Goal: Information Seeking & Learning: Learn about a topic

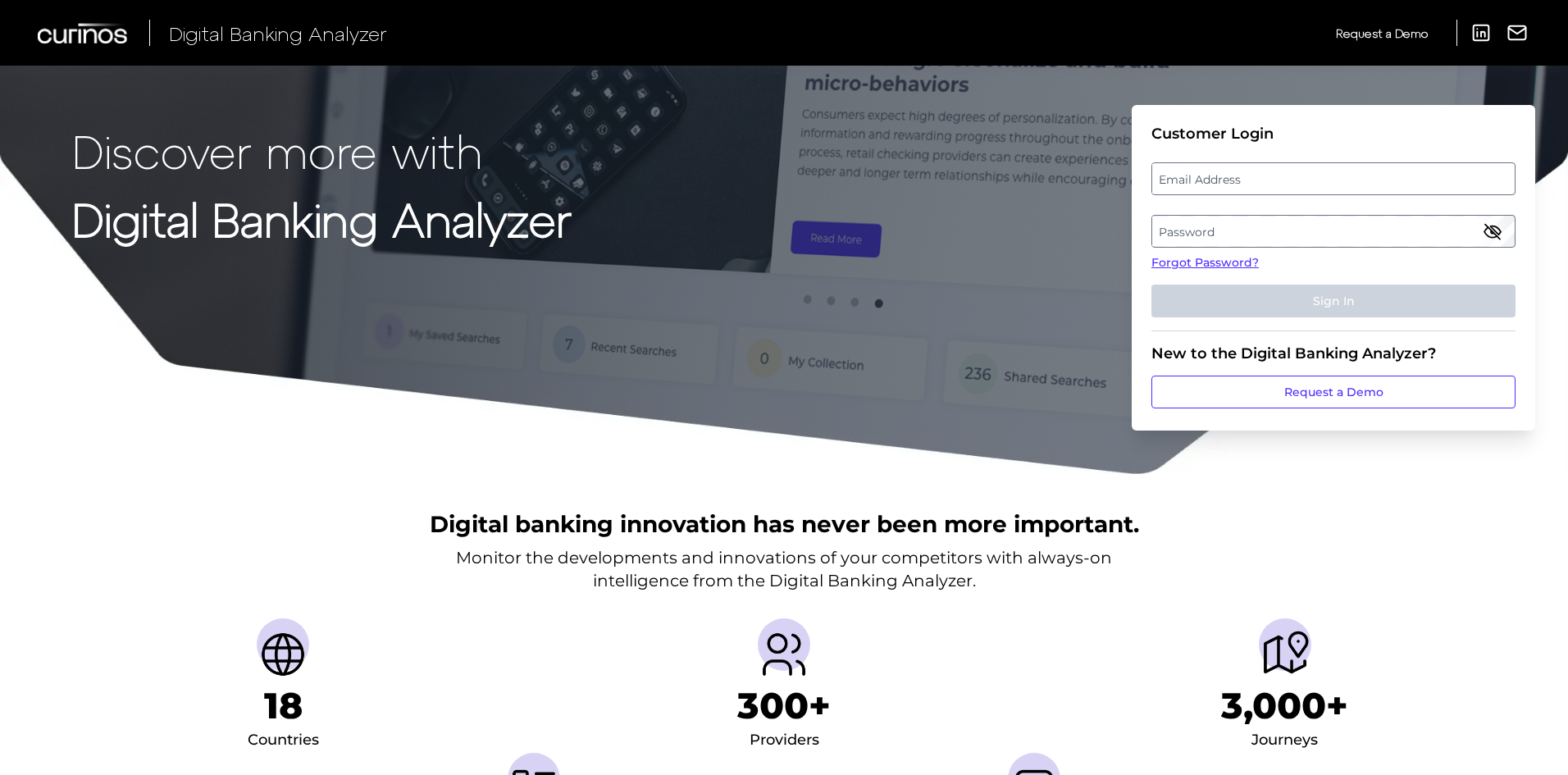
click at [1261, 183] on label "Email Address" at bounding box center [1334, 179] width 362 height 30
click at [1261, 183] on input "email" at bounding box center [1334, 179] width 364 height 33
click at [1260, 182] on input "Email Address" at bounding box center [1334, 179] width 364 height 33
type input "[EMAIL_ADDRESS][PERSON_NAME][DOMAIN_NAME]"
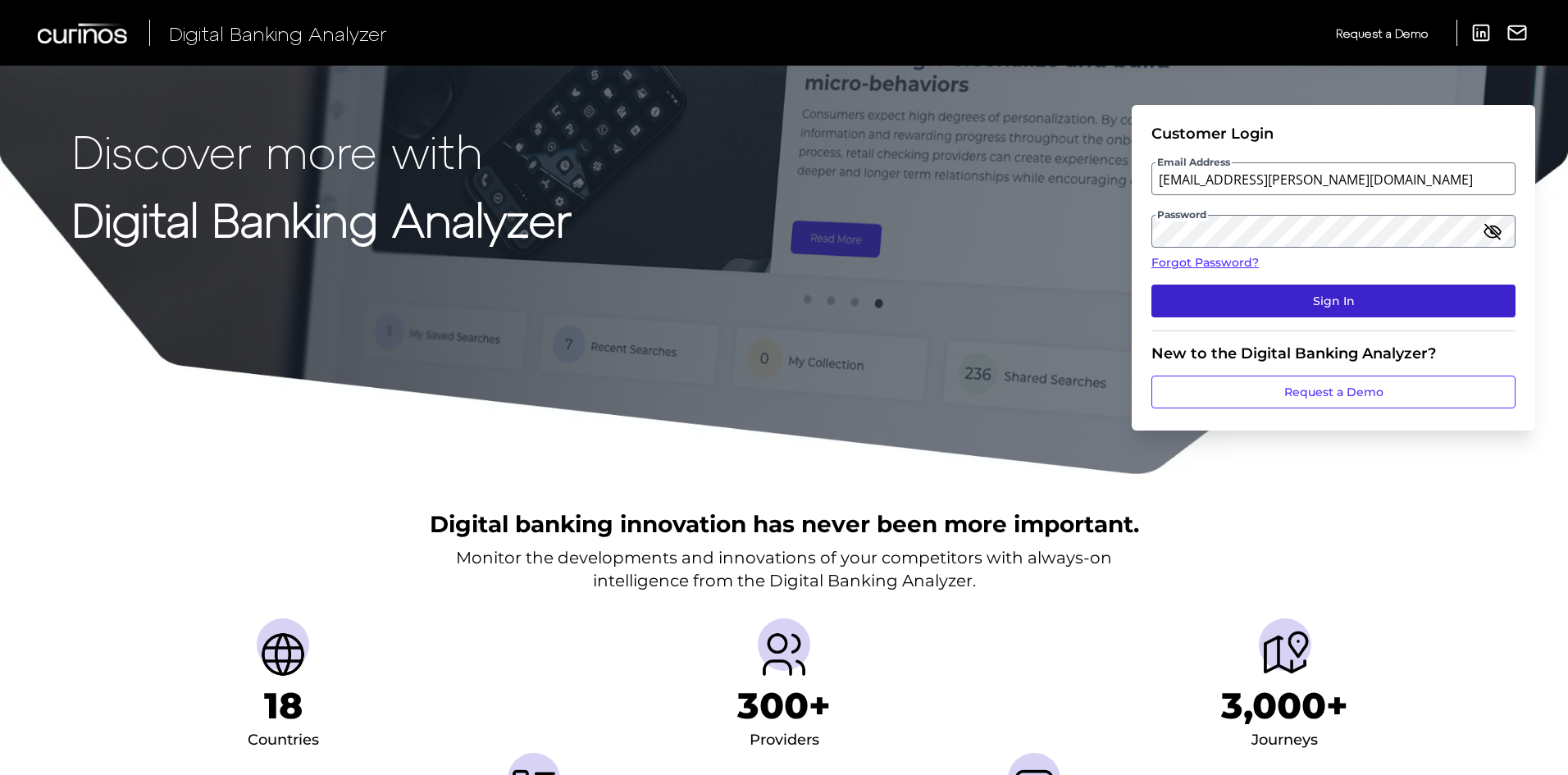
click at [1381, 302] on button "Sign In" at bounding box center [1334, 301] width 364 height 33
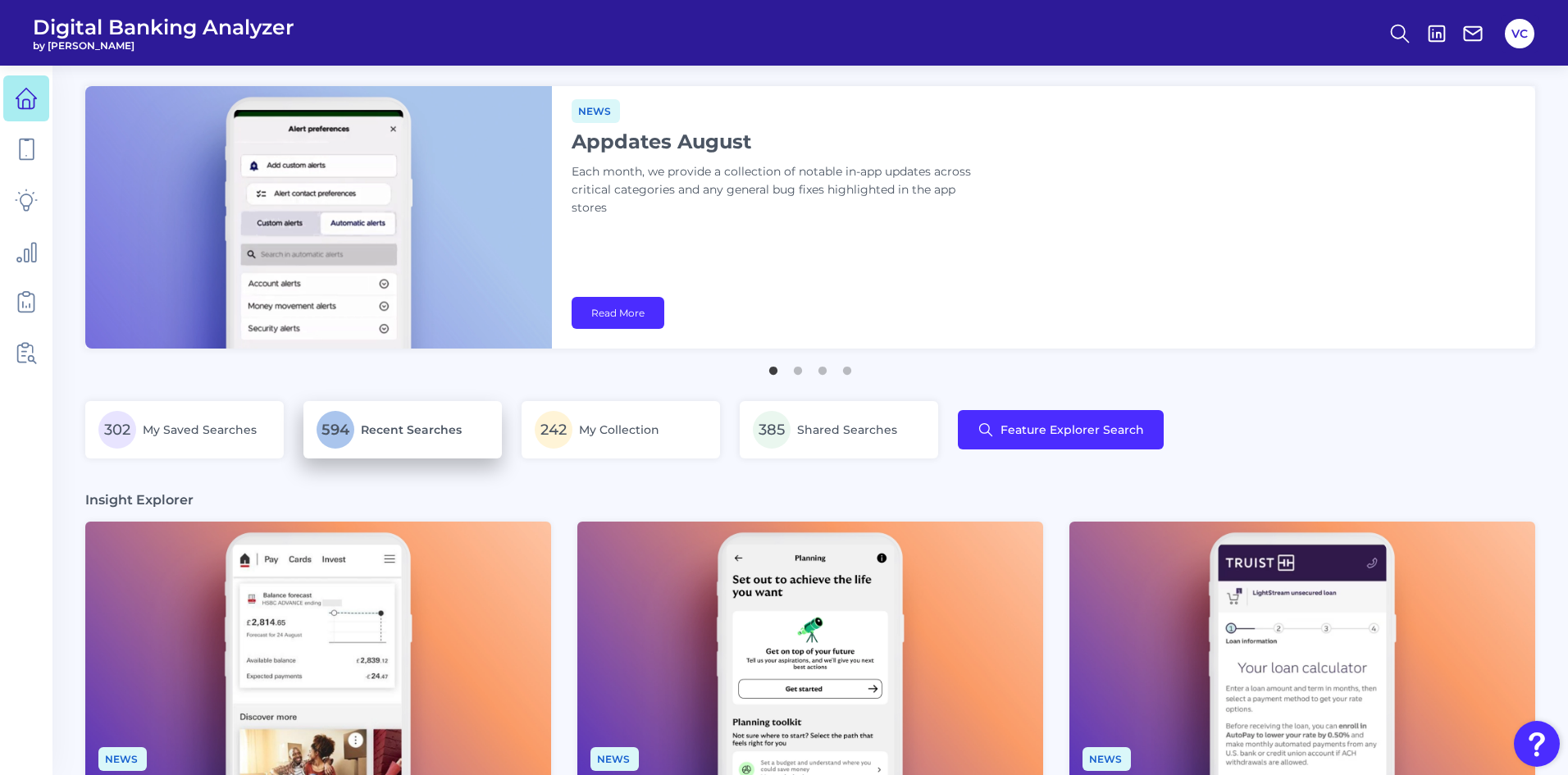
click at [387, 443] on p "594 Recent Searches" at bounding box center [402, 429] width 172 height 38
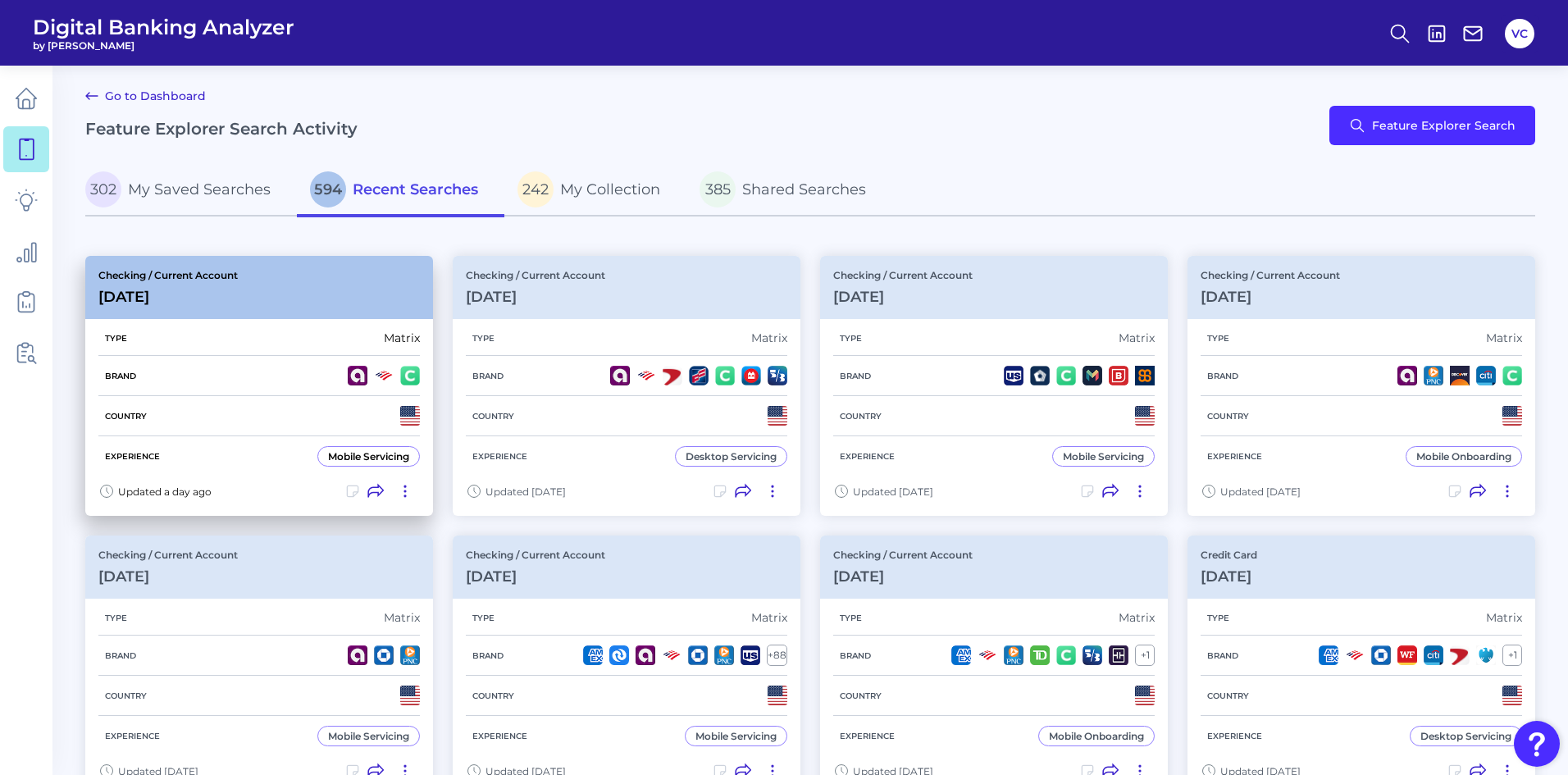
click at [262, 388] on div "Brand" at bounding box center [259, 376] width 322 height 40
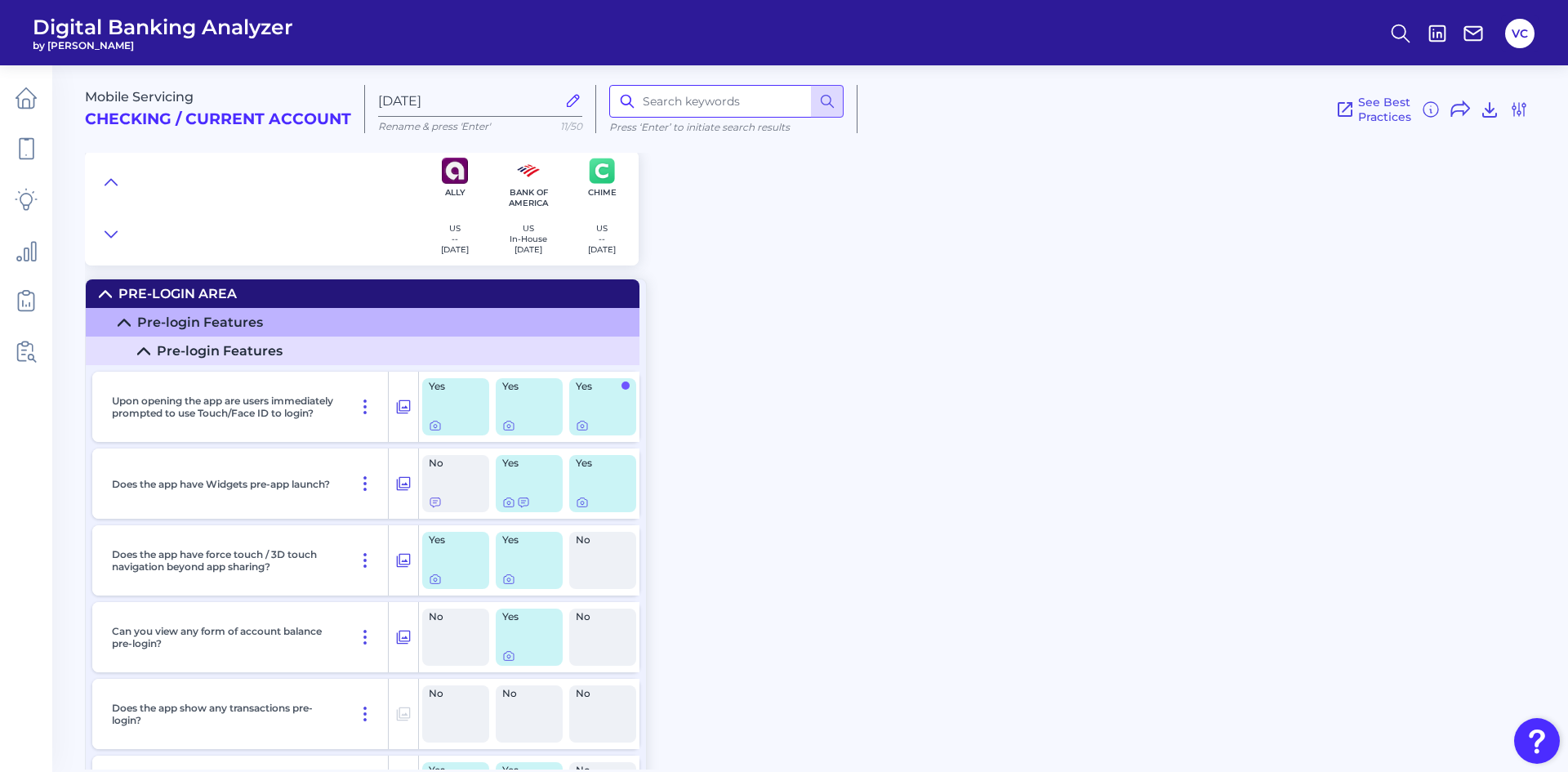
click at [720, 107] on input at bounding box center [727, 102] width 234 height 33
click at [1512, 112] on icon at bounding box center [1519, 110] width 20 height 20
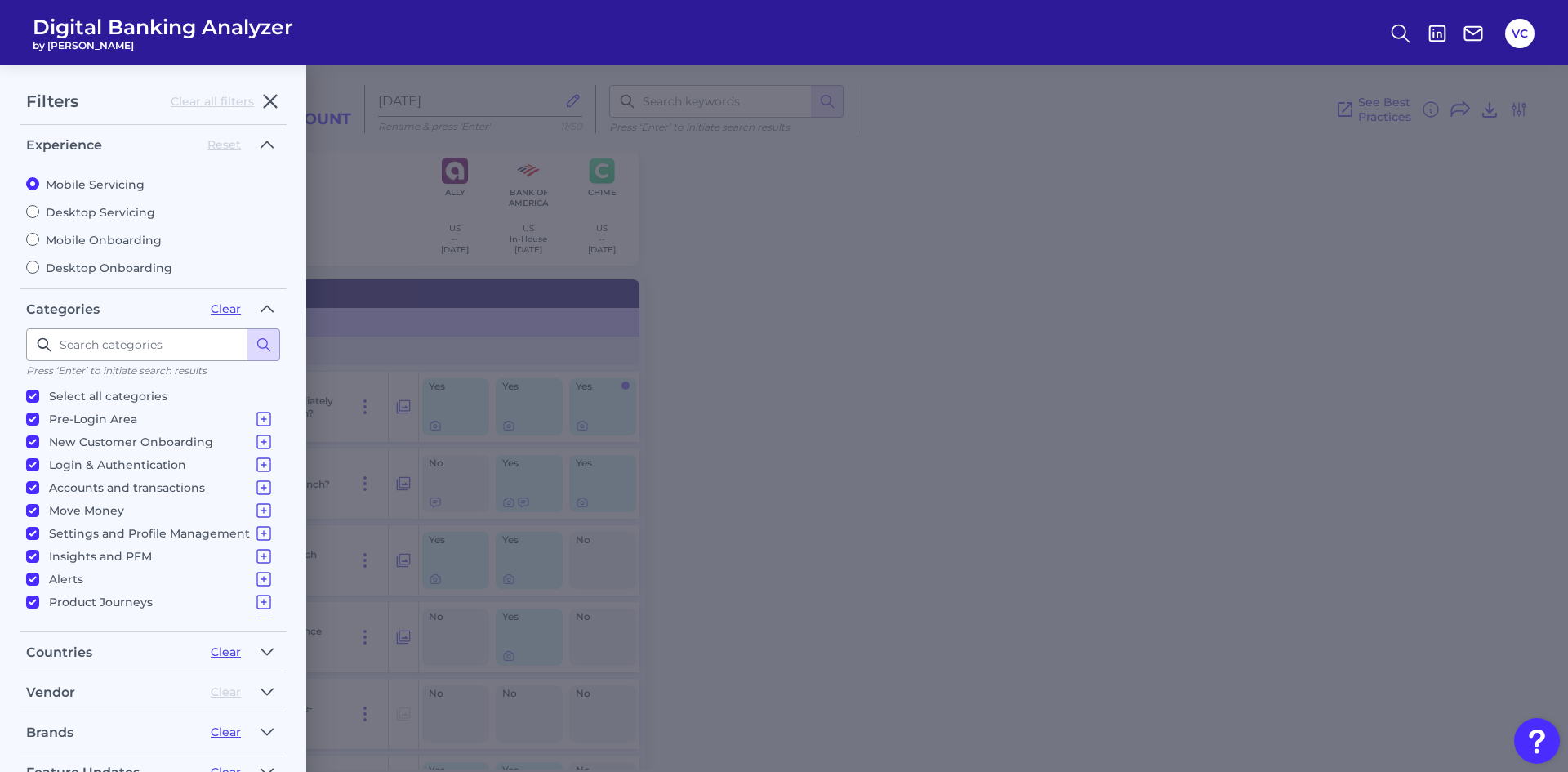
click at [65, 238] on label "Mobile Onboarding" at bounding box center [153, 240] width 254 height 15
click at [39, 238] on input "Mobile Onboarding" at bounding box center [33, 239] width 13 height 13
radio input "true"
radio input "false"
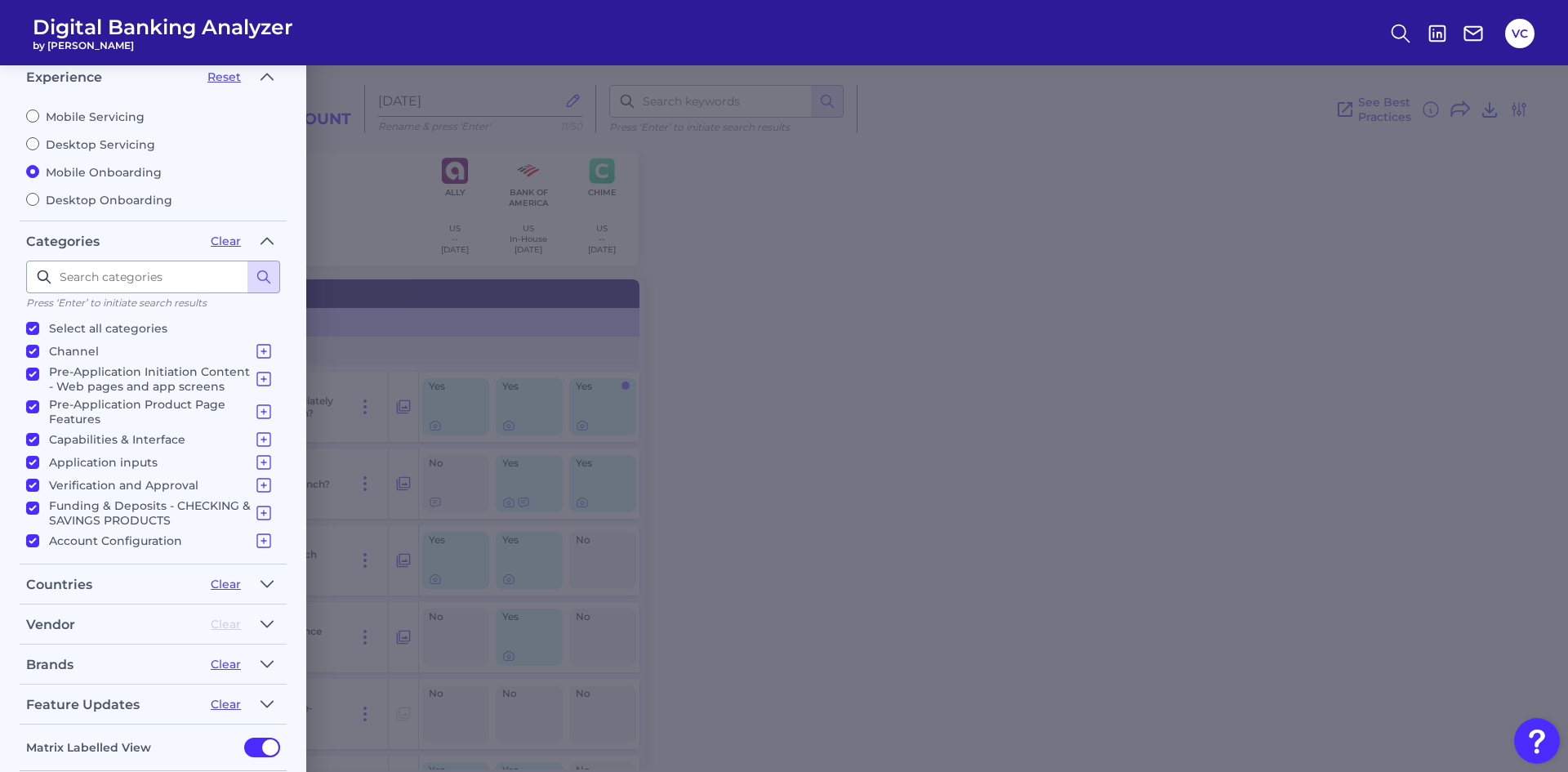
scroll to position [152, 0]
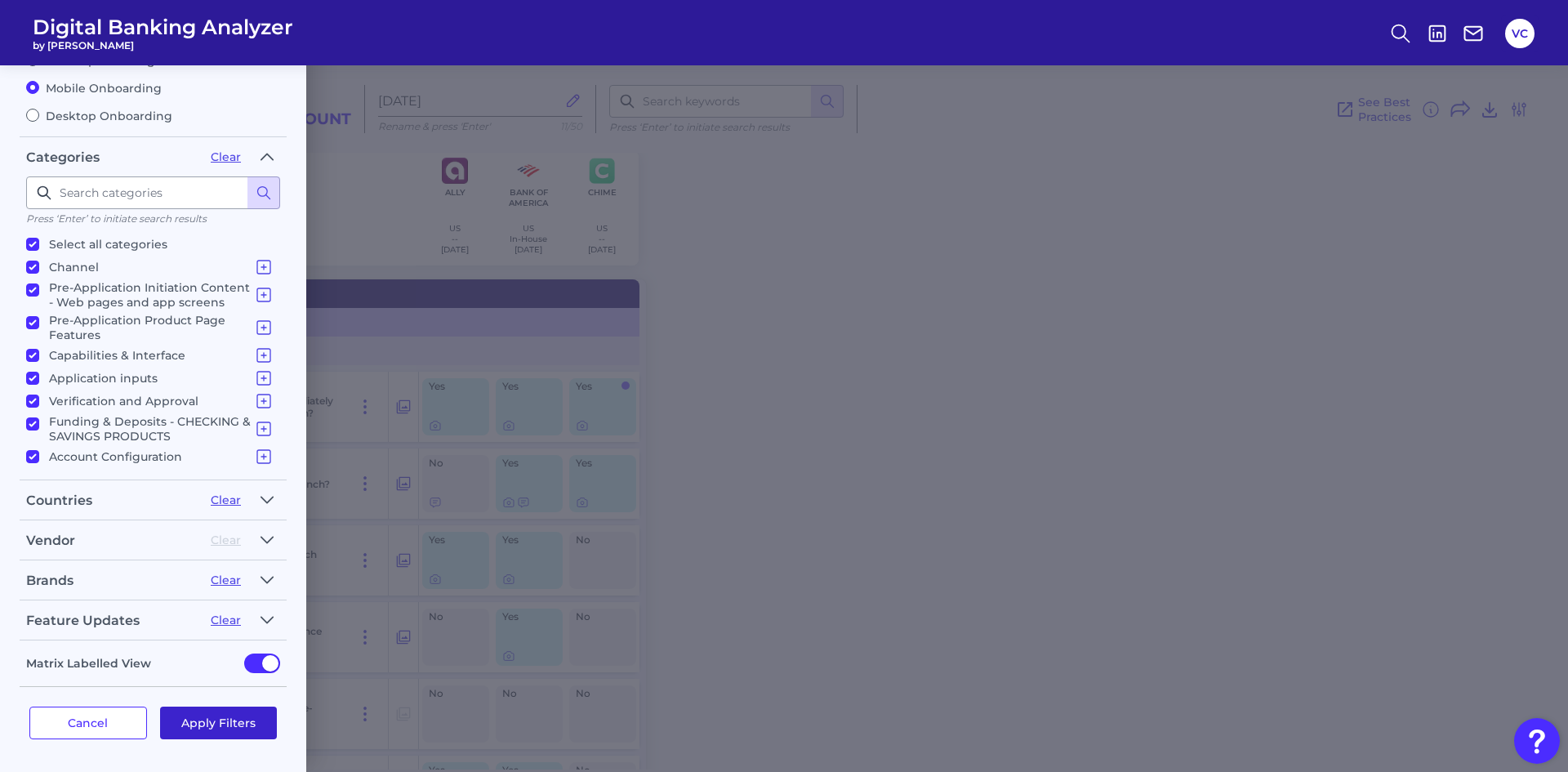
click at [199, 722] on button "Apply Filters" at bounding box center [219, 723] width 118 height 33
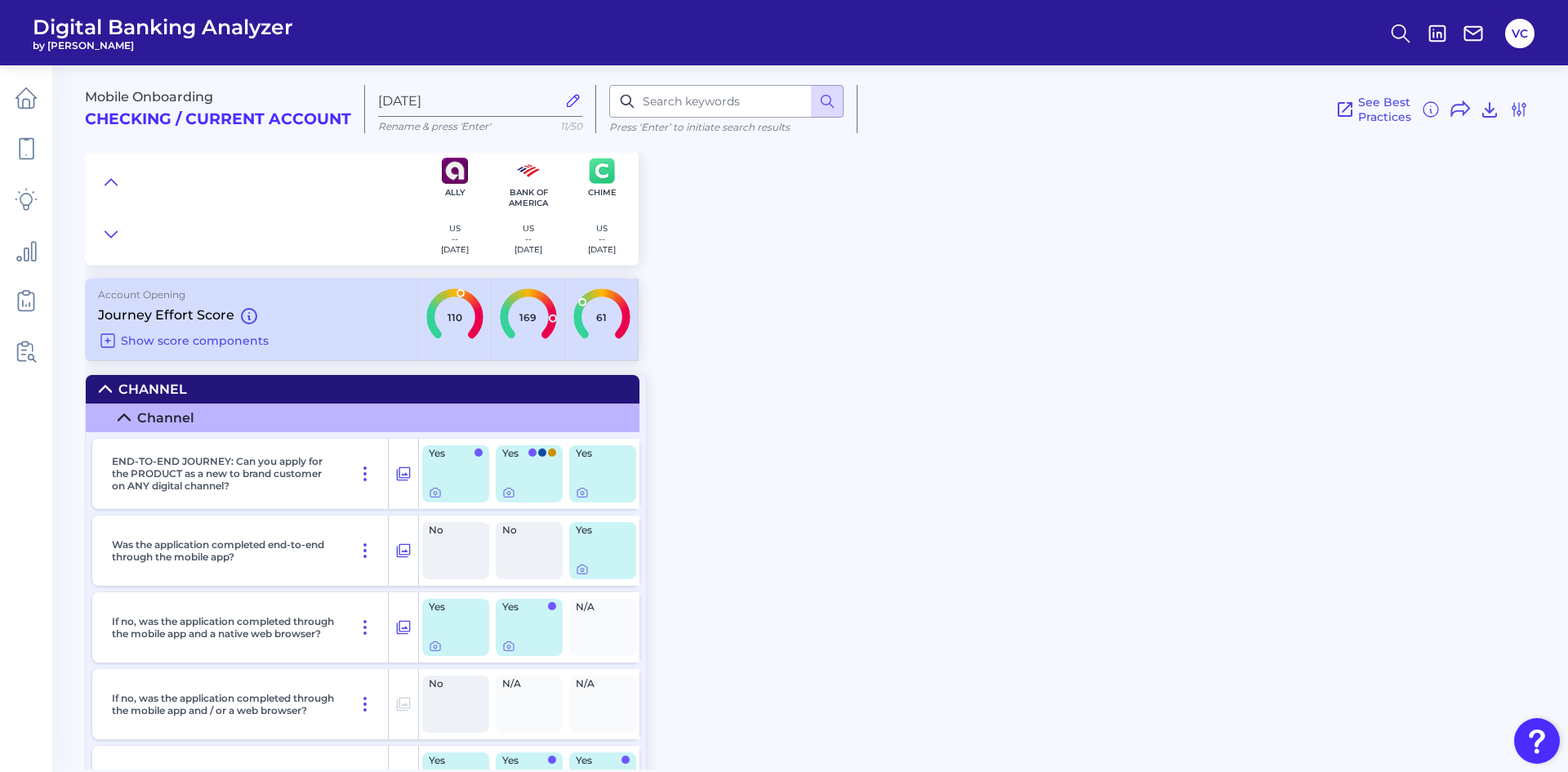
scroll to position [112, 0]
click at [689, 102] on input at bounding box center [727, 102] width 234 height 33
type input "additional"
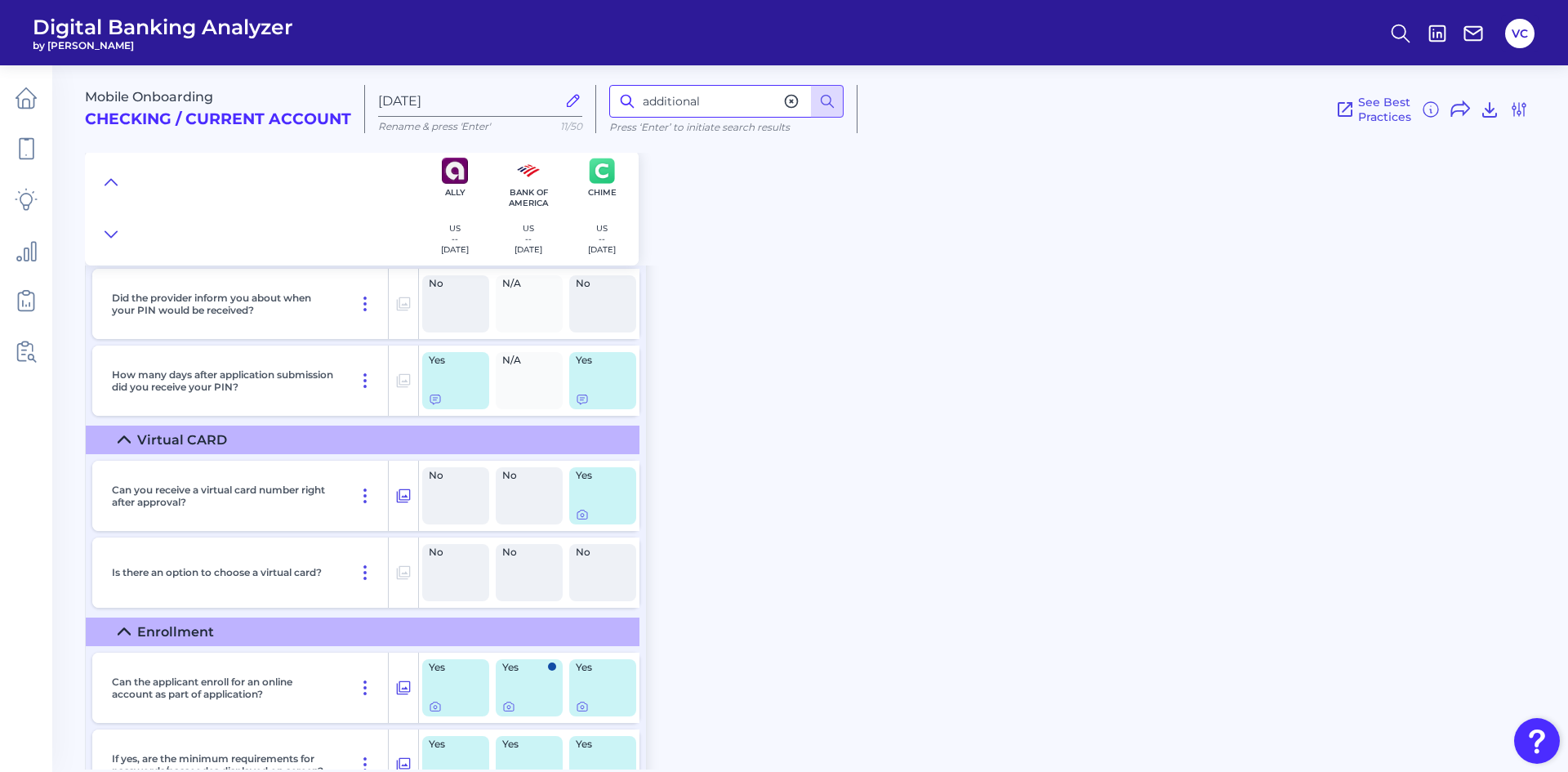
scroll to position [11253, 0]
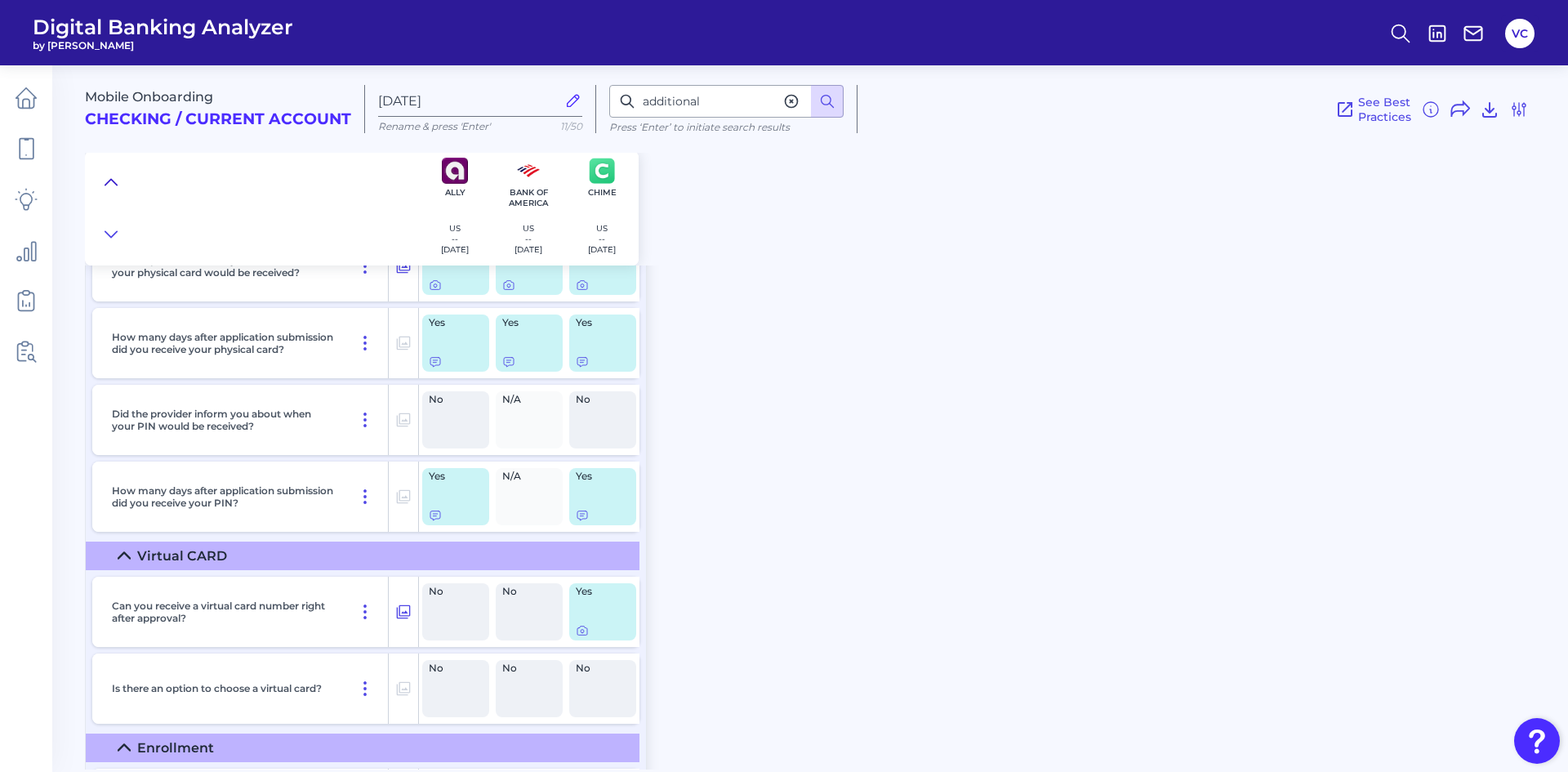
click at [109, 178] on icon at bounding box center [111, 182] width 13 height 16
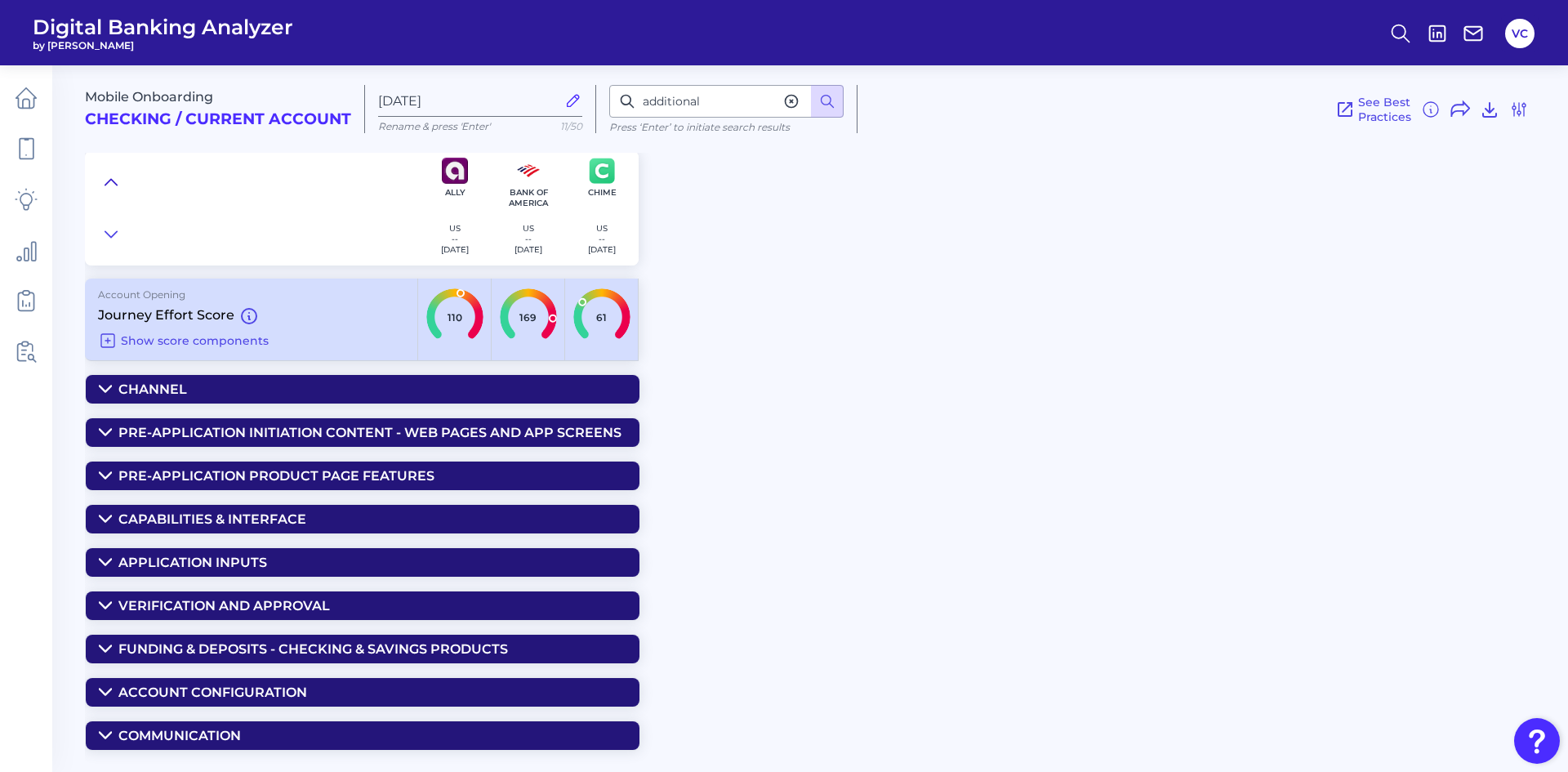
scroll to position [0, 0]
drag, startPoint x: 727, startPoint y: 107, endPoint x: 636, endPoint y: 106, distance: 91.0
click at [636, 106] on div "additional" at bounding box center [727, 102] width 234 height 33
type input "a"
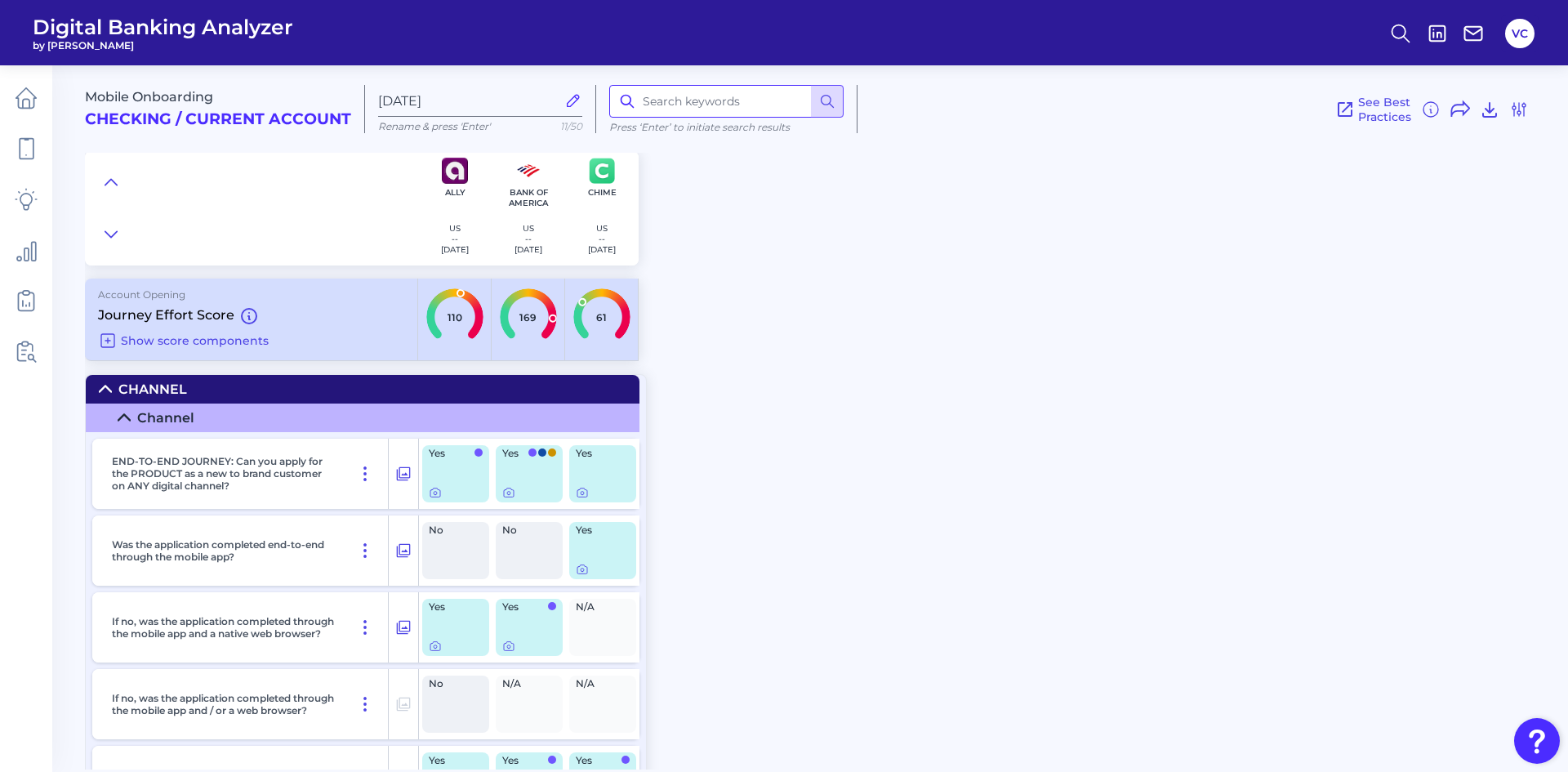
click at [643, 102] on input at bounding box center [727, 102] width 234 height 33
click at [109, 178] on icon at bounding box center [111, 182] width 13 height 16
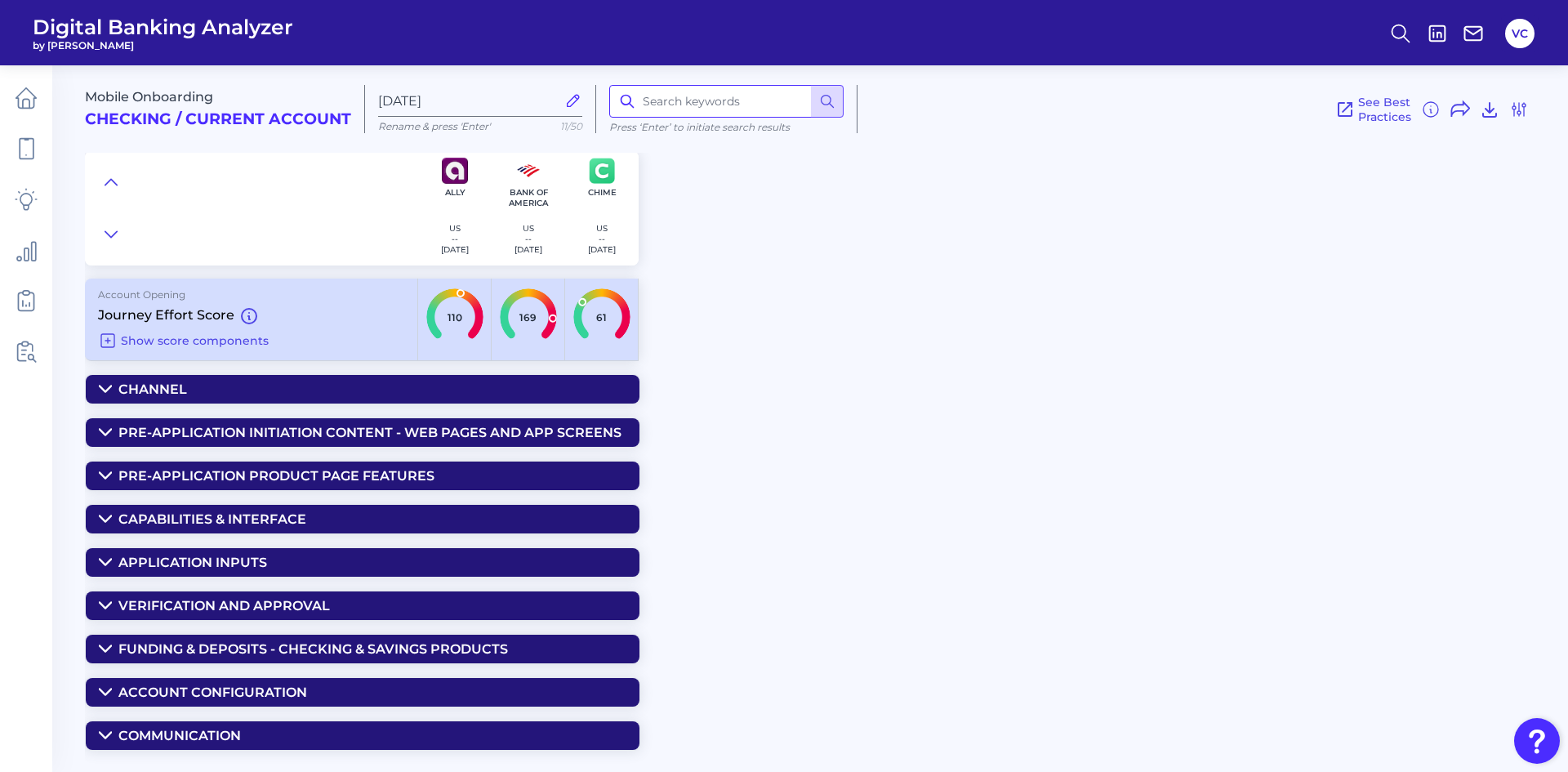
click at [664, 100] on input at bounding box center [727, 102] width 234 height 33
type input "additional"
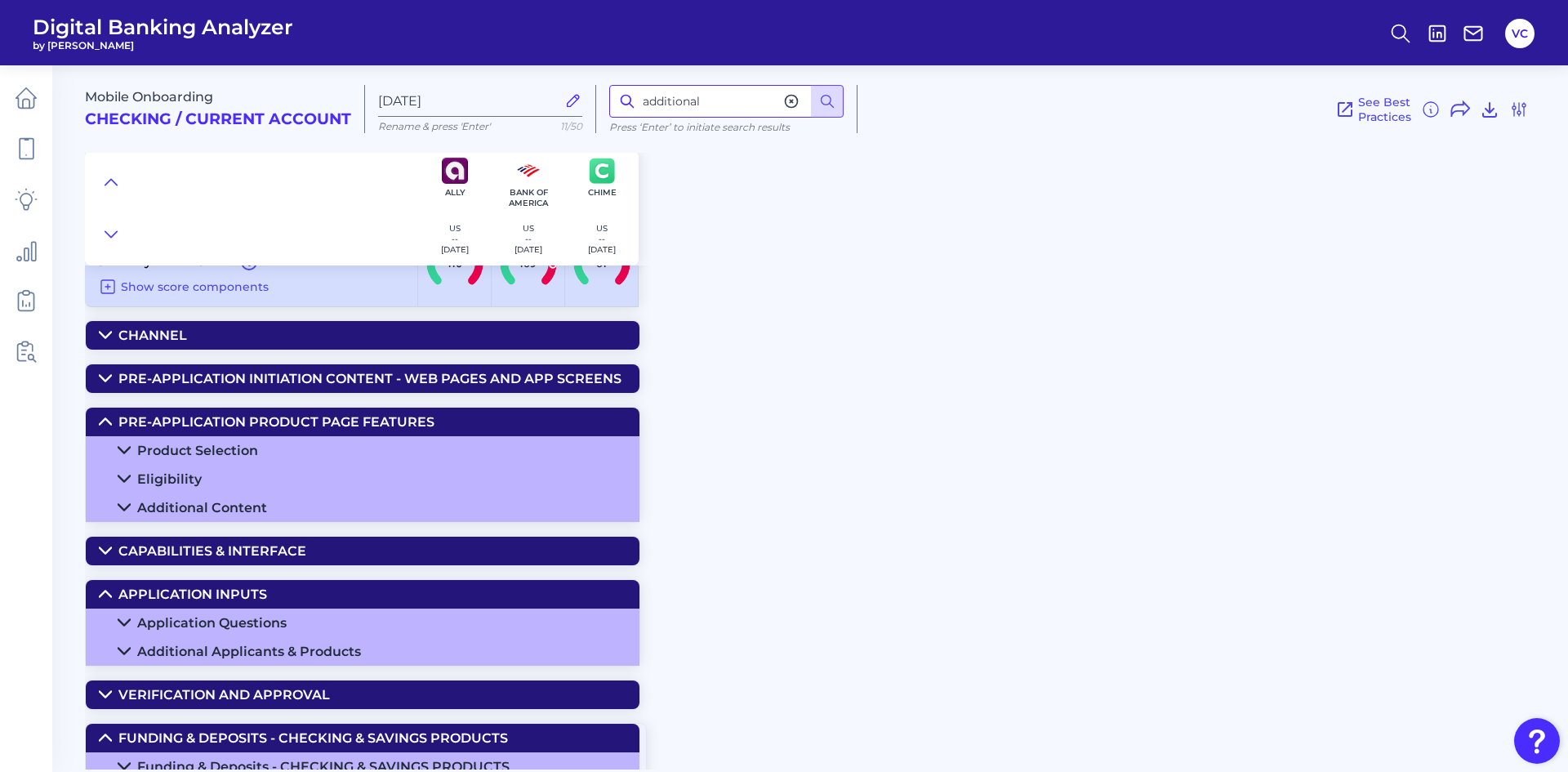
scroll to position [82, 0]
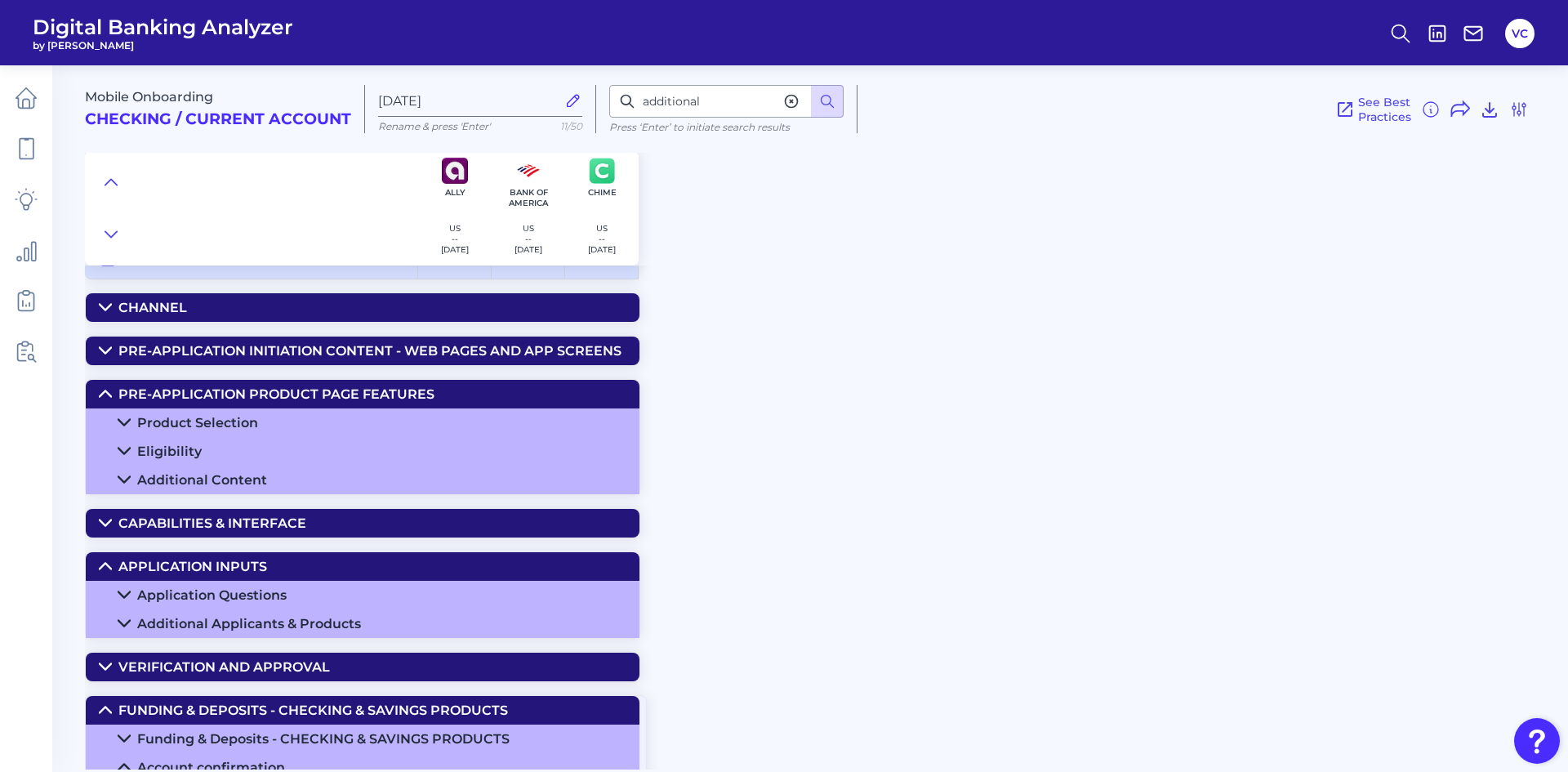
click at [258, 620] on div "Additional Applicants & Products" at bounding box center [248, 624] width 224 height 16
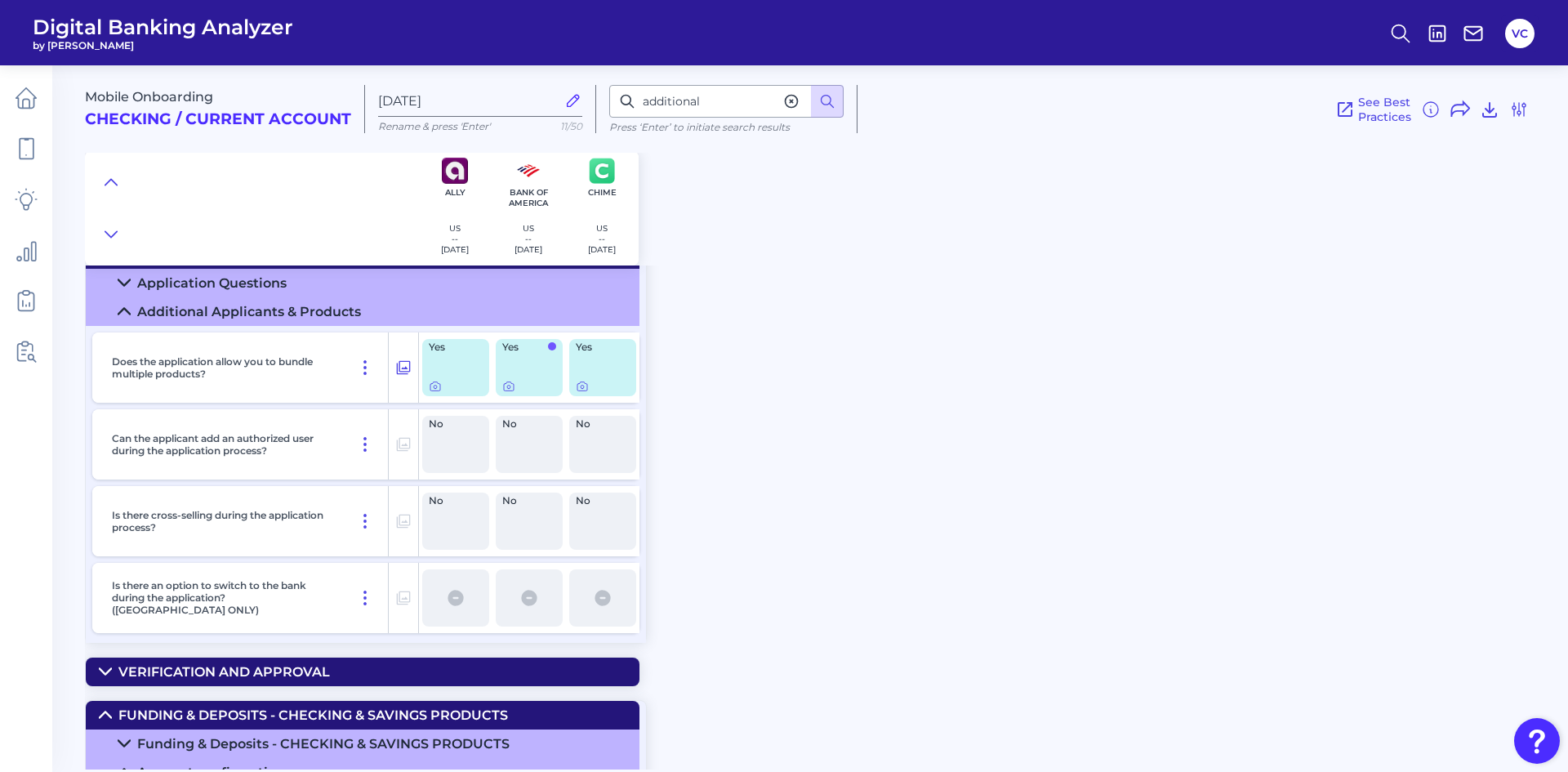
scroll to position [408, 0]
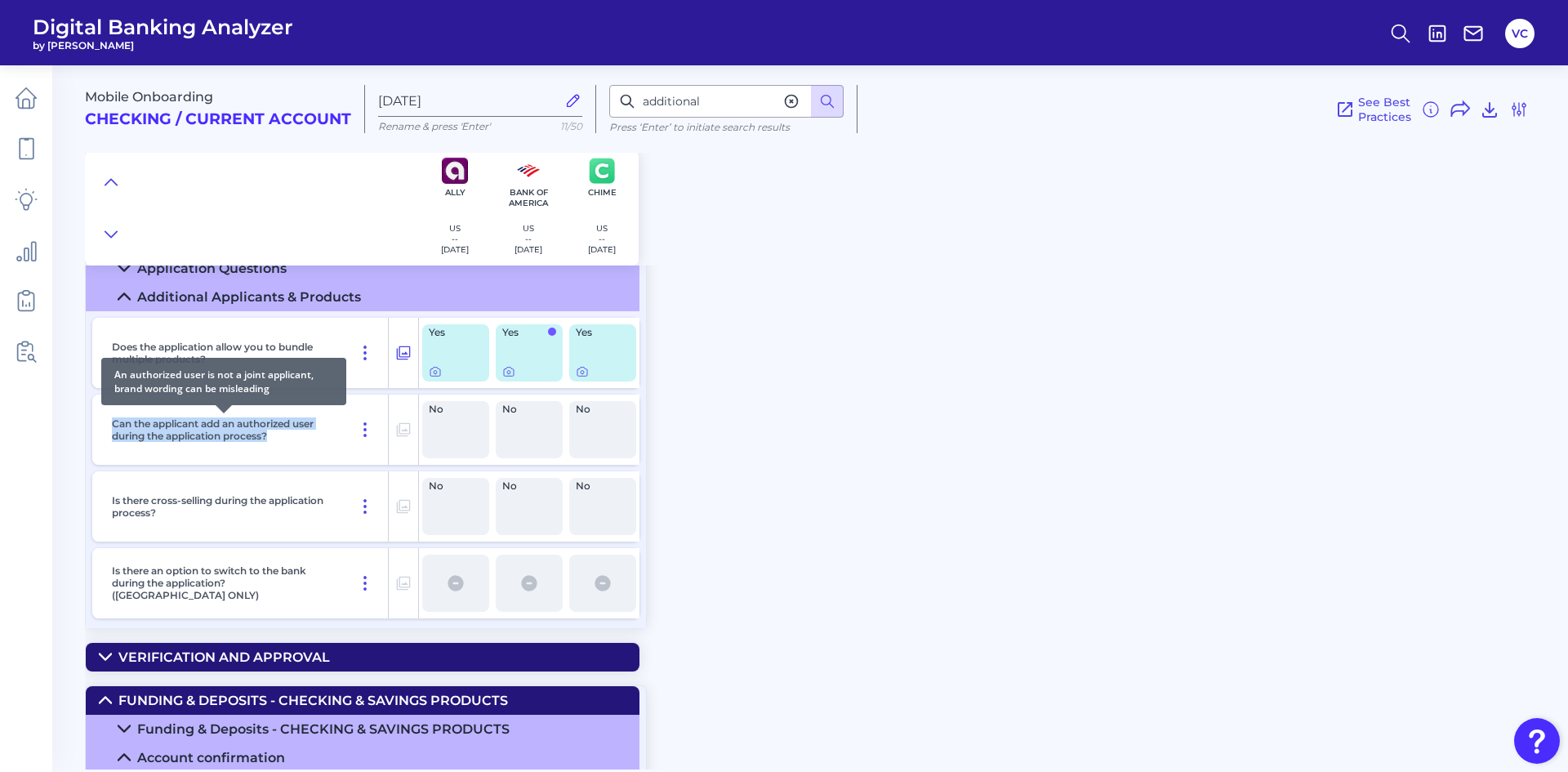
drag, startPoint x: 276, startPoint y: 438, endPoint x: 113, endPoint y: 426, distance: 163.4
click at [113, 426] on p "Can the applicant add an authorized user during the application process?" at bounding box center [224, 429] width 224 height 25
copy p "Can the applicant add an authorized user during the application process?"
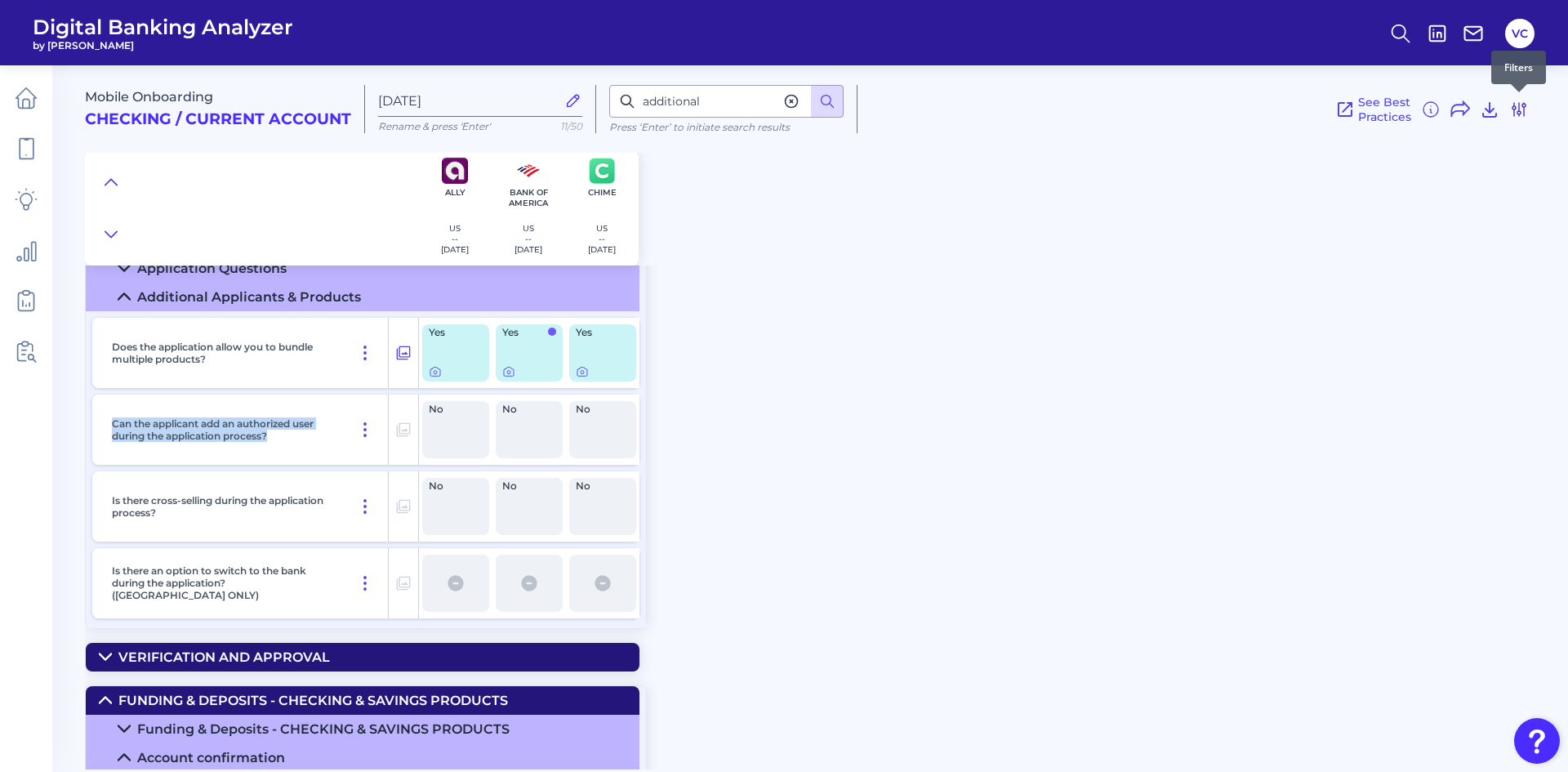
click at [1521, 101] on icon at bounding box center [1519, 110] width 20 height 20
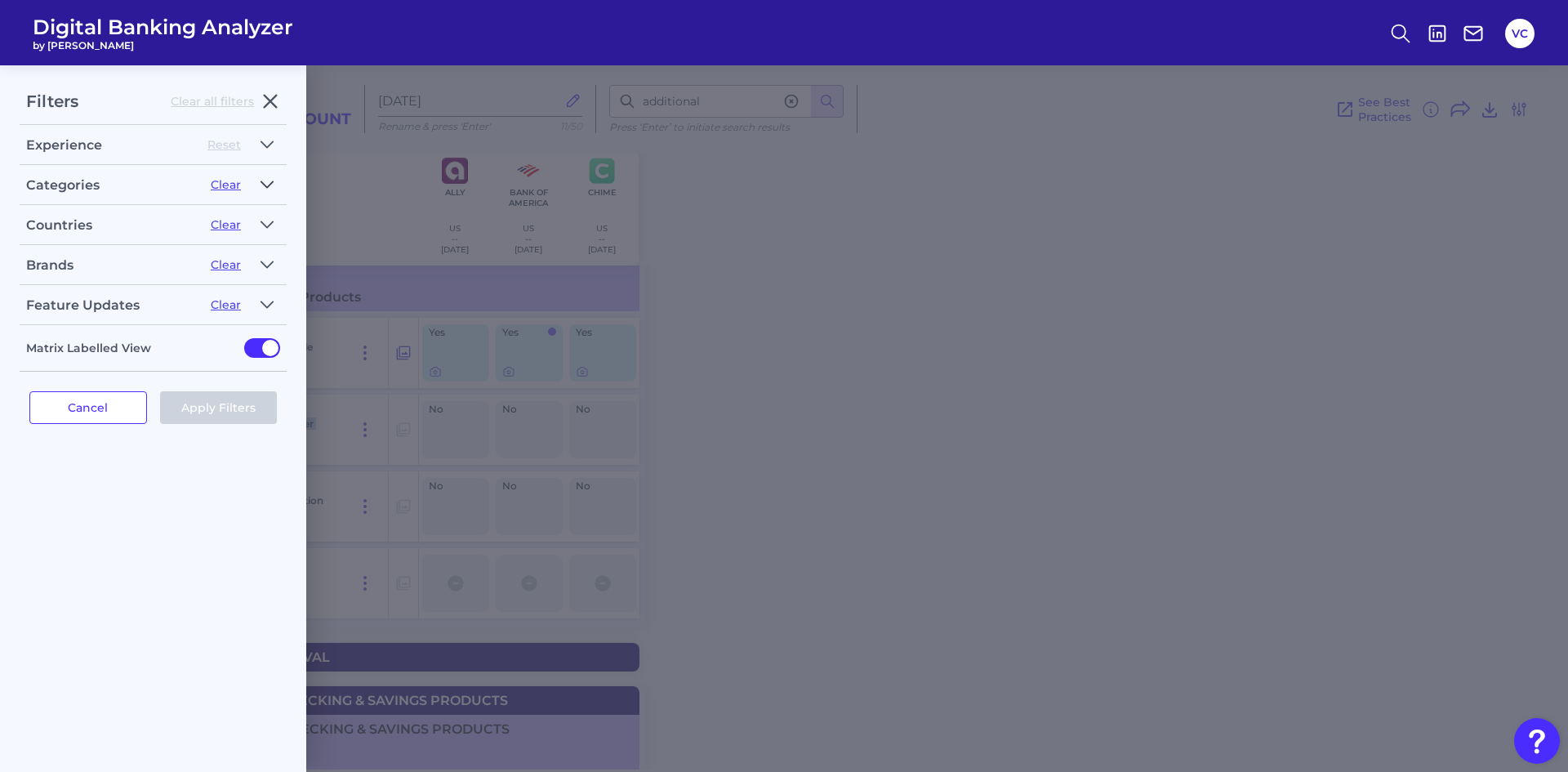
click at [272, 187] on icon "button" at bounding box center [267, 184] width 13 height 20
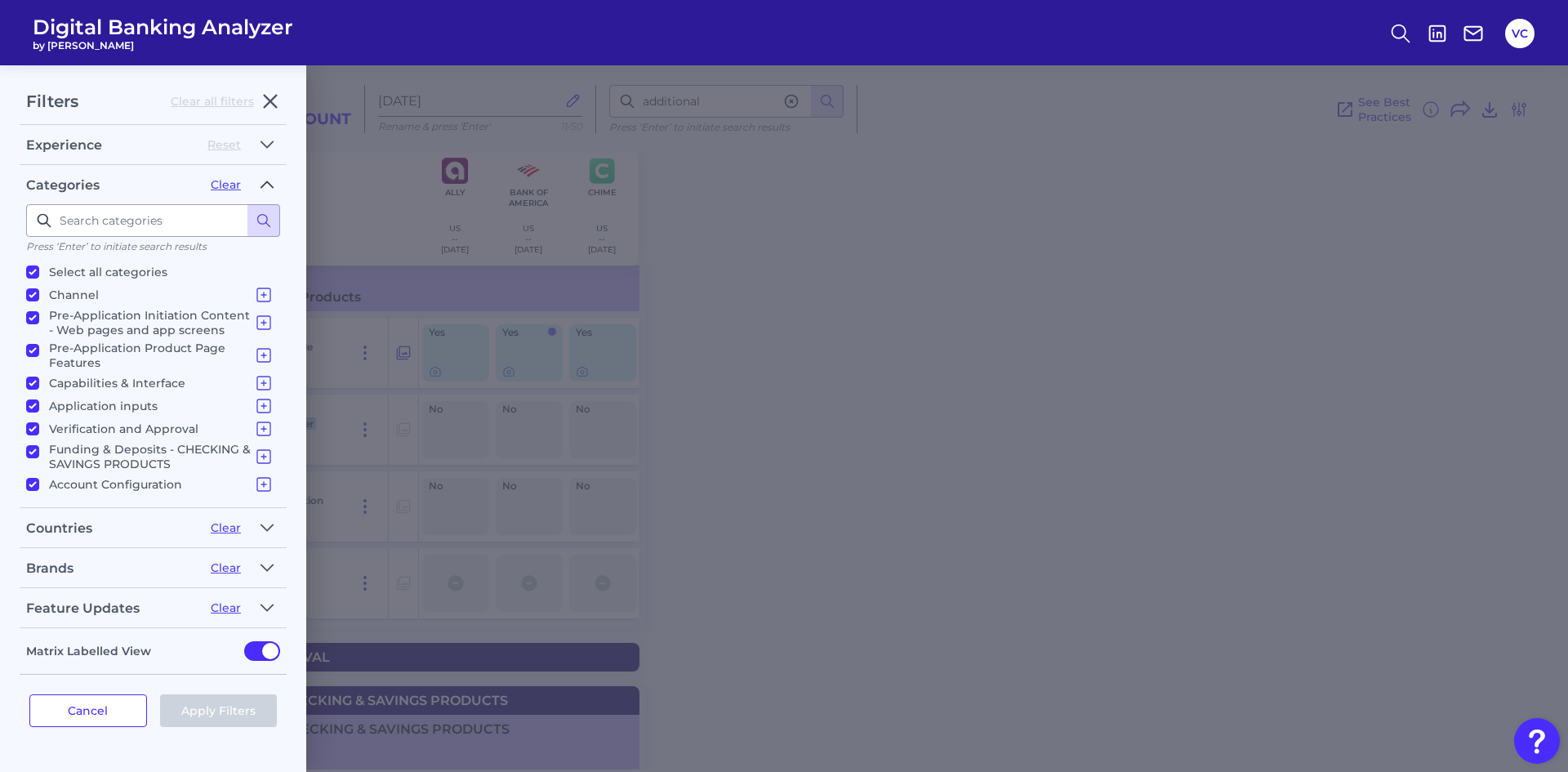
click at [272, 187] on icon "button" at bounding box center [267, 184] width 11 height 6
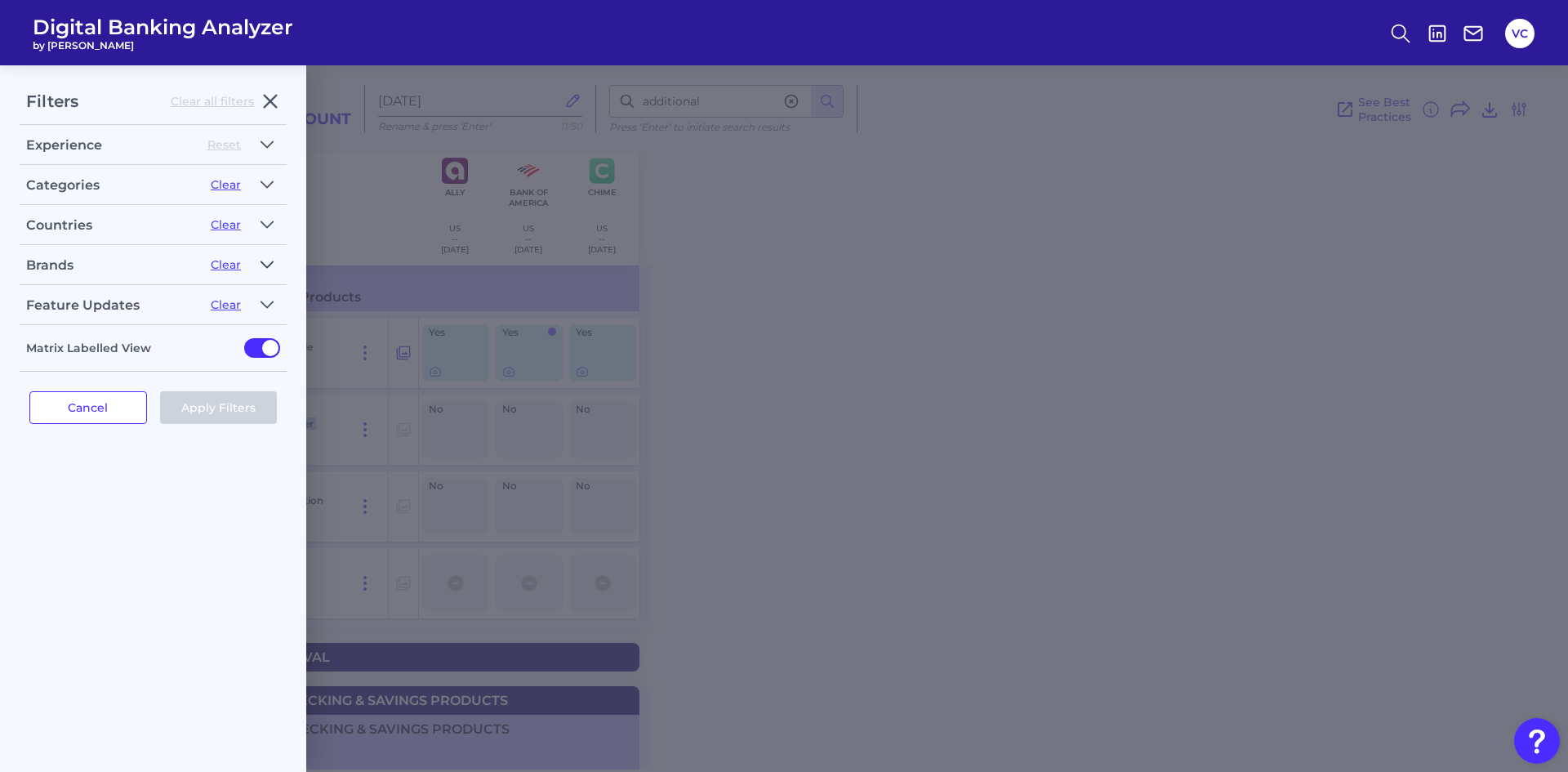
click at [278, 257] on button "button" at bounding box center [267, 265] width 26 height 26
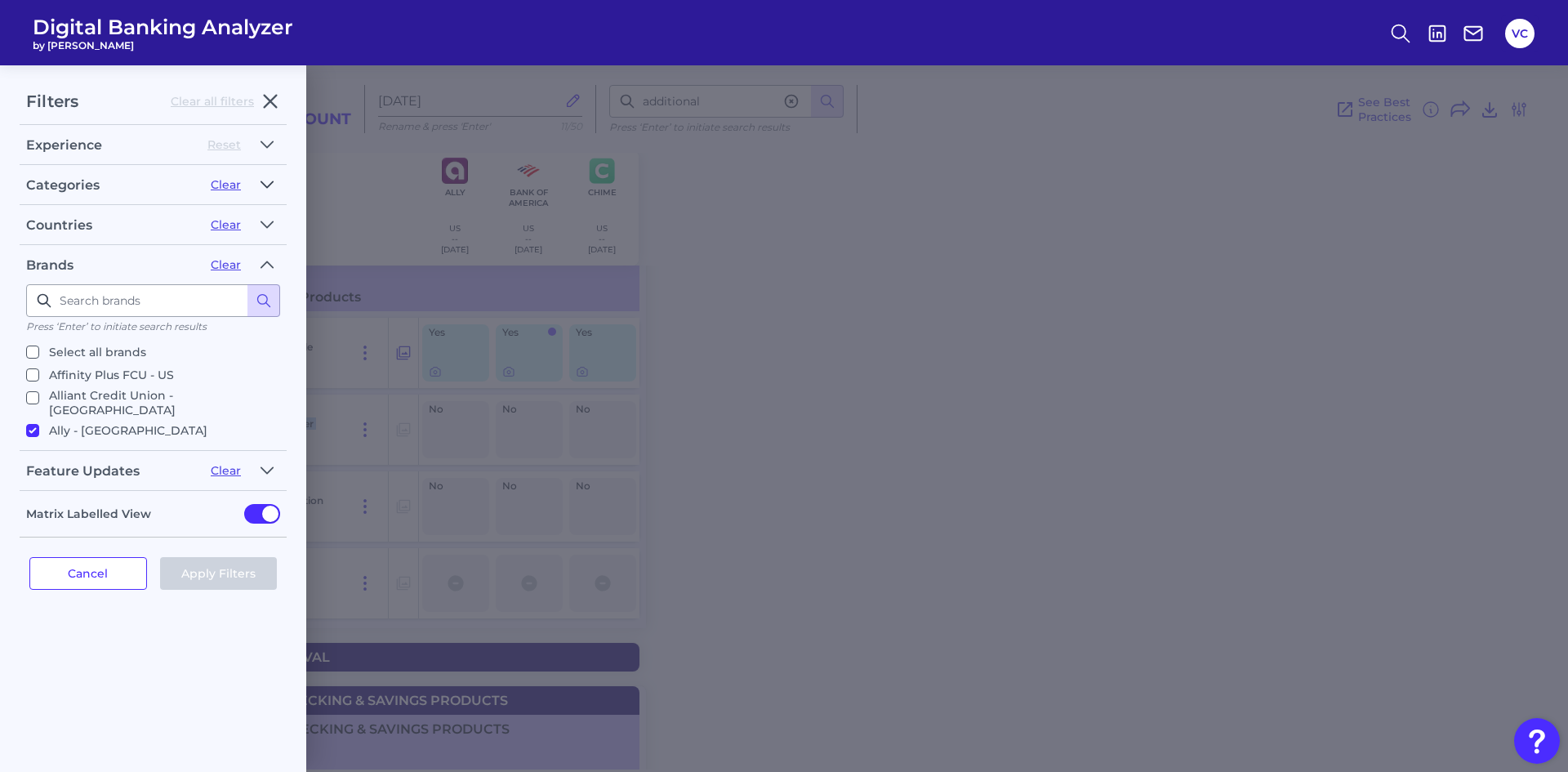
click at [270, 185] on icon "button" at bounding box center [267, 184] width 11 height 6
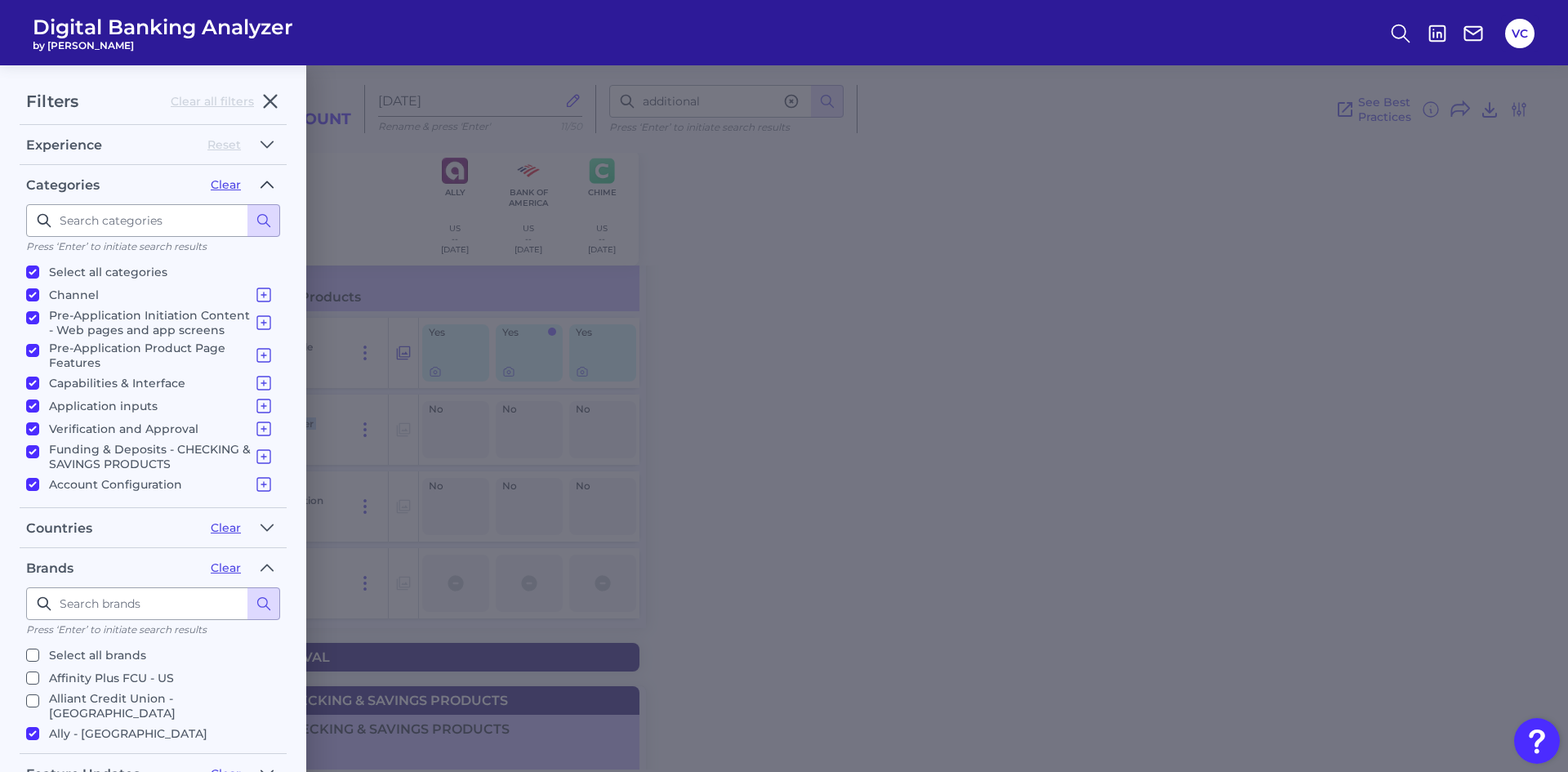
click at [270, 185] on icon "button" at bounding box center [267, 184] width 13 height 20
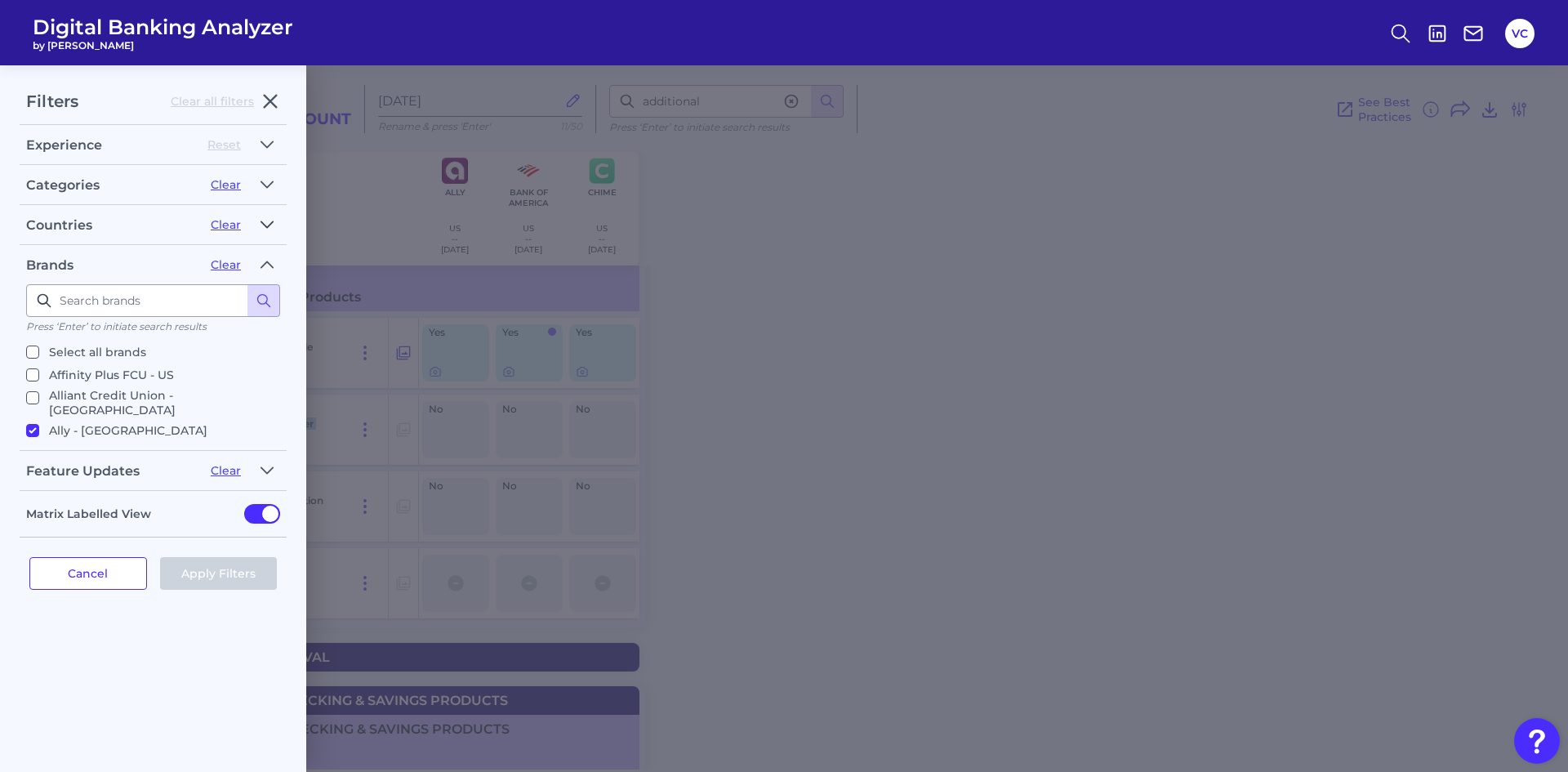
click at [267, 220] on icon "button" at bounding box center [267, 225] width 13 height 20
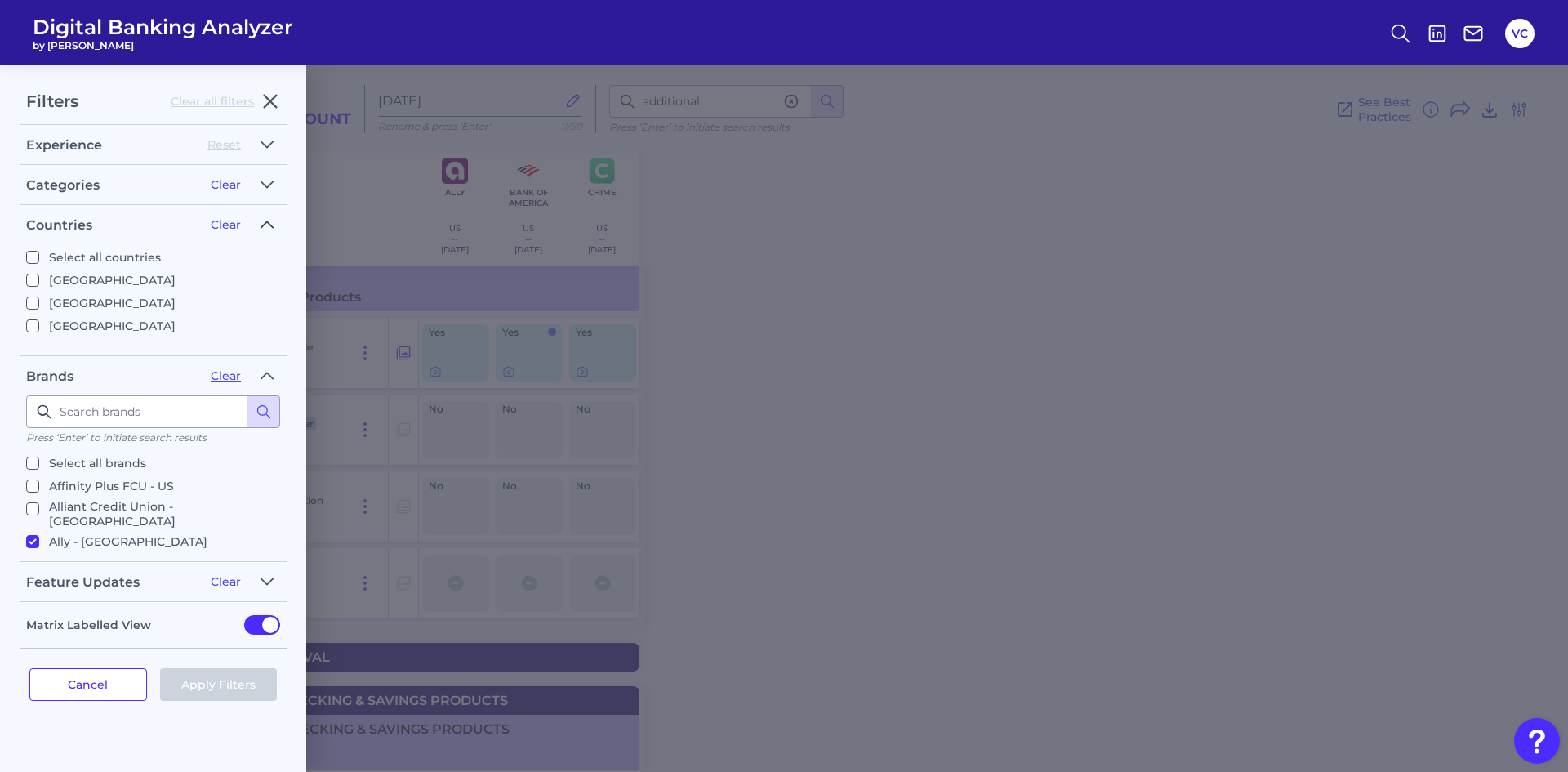
click at [266, 220] on icon "button" at bounding box center [267, 225] width 13 height 20
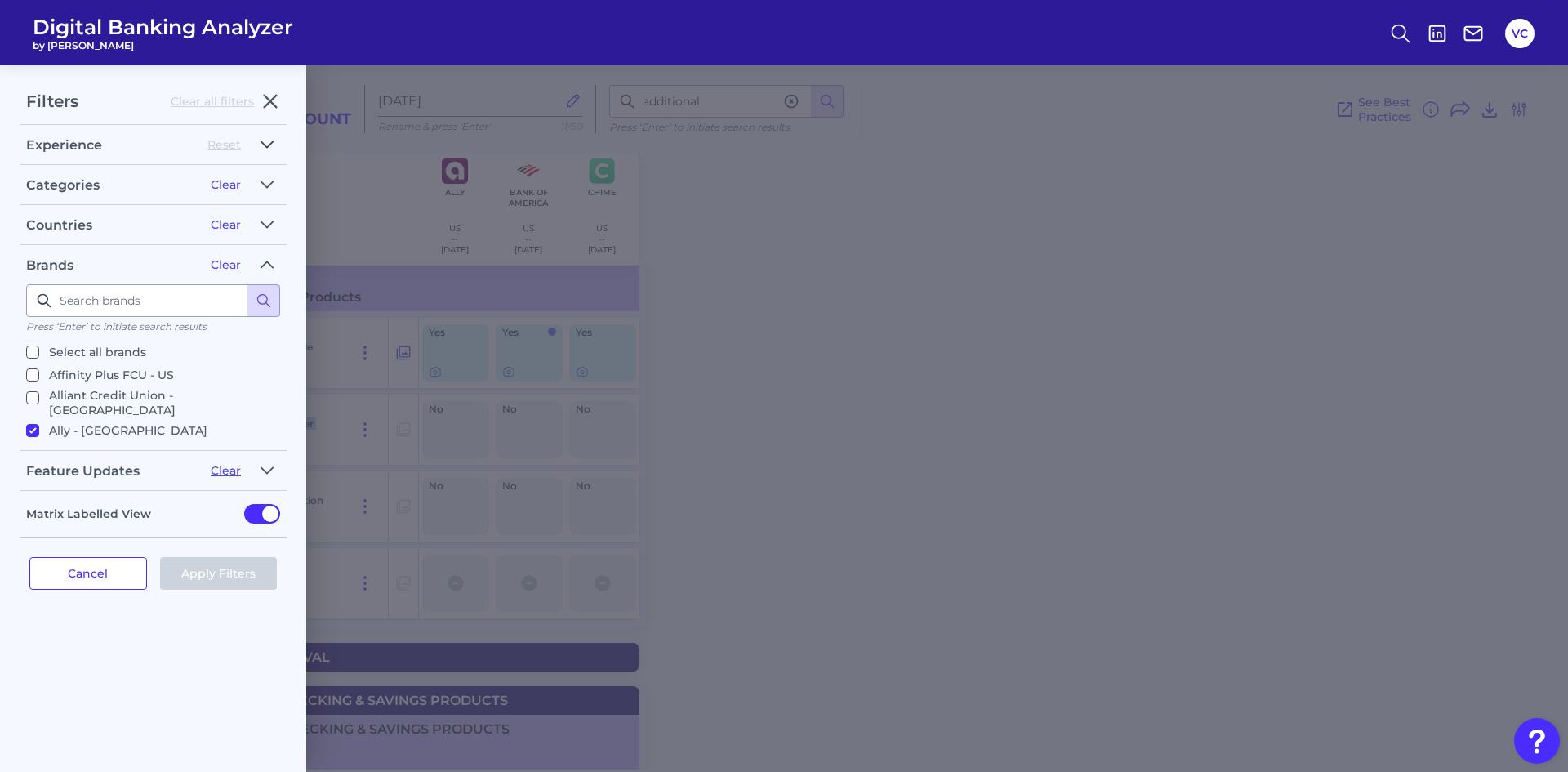
click at [268, 140] on icon "button" at bounding box center [267, 144] width 13 height 20
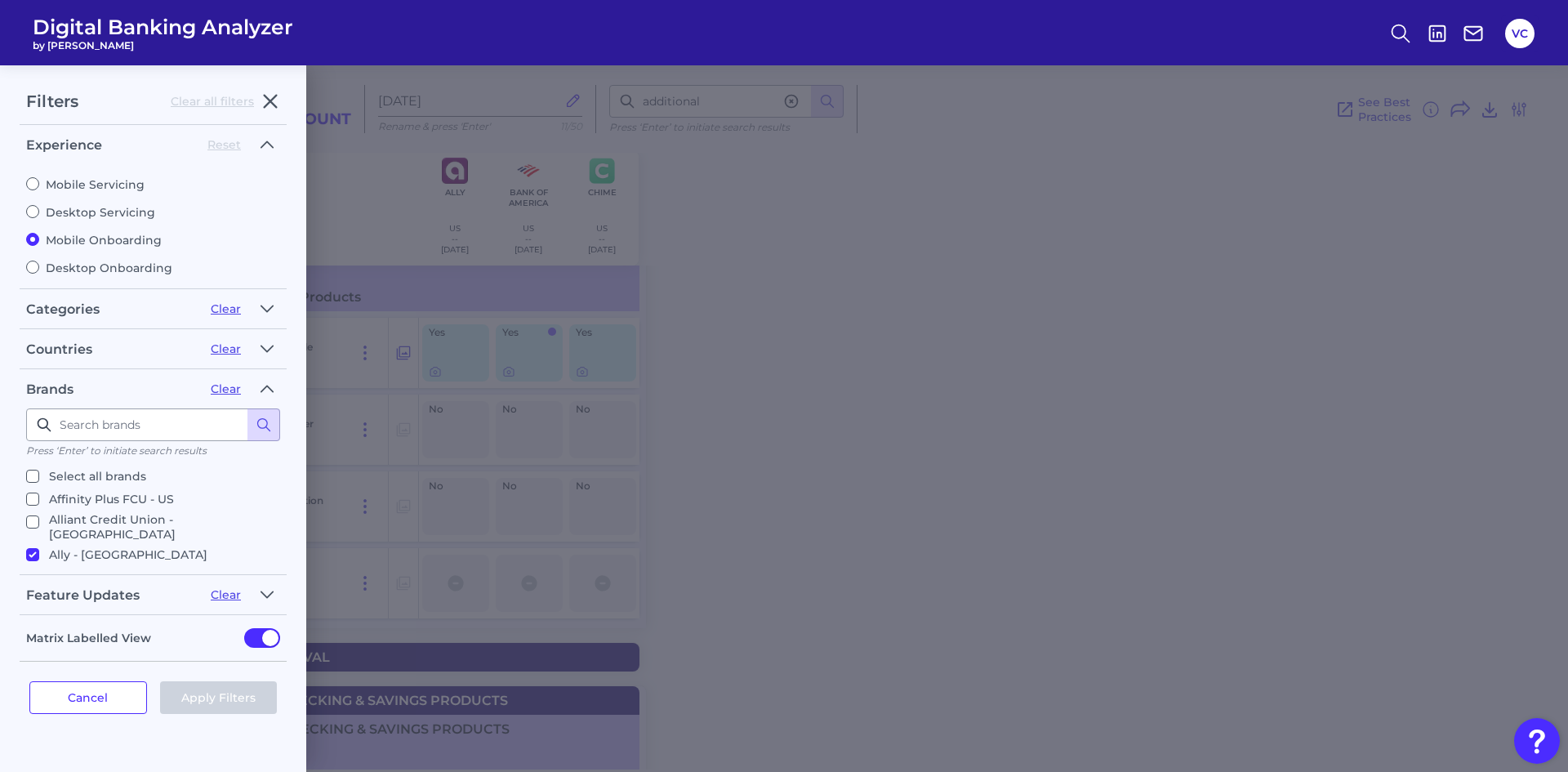
click at [102, 210] on label "Desktop Servicing" at bounding box center [153, 212] width 254 height 15
click at [39, 210] on input "Desktop Servicing" at bounding box center [33, 211] width 13 height 13
radio input "true"
radio input "false"
click at [211, 696] on button "Apply Filters" at bounding box center [219, 697] width 118 height 33
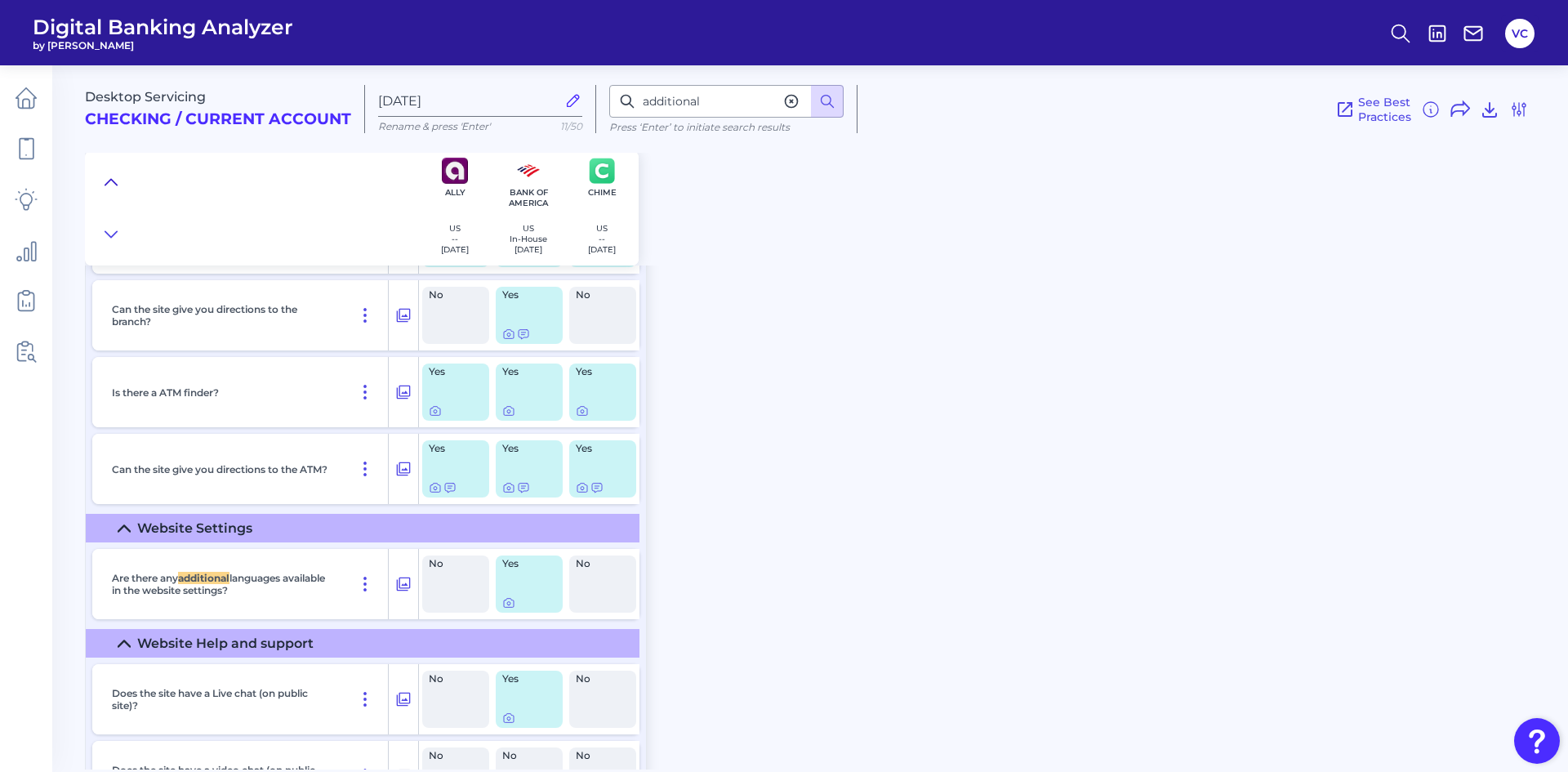
click at [98, 181] on button at bounding box center [111, 182] width 26 height 23
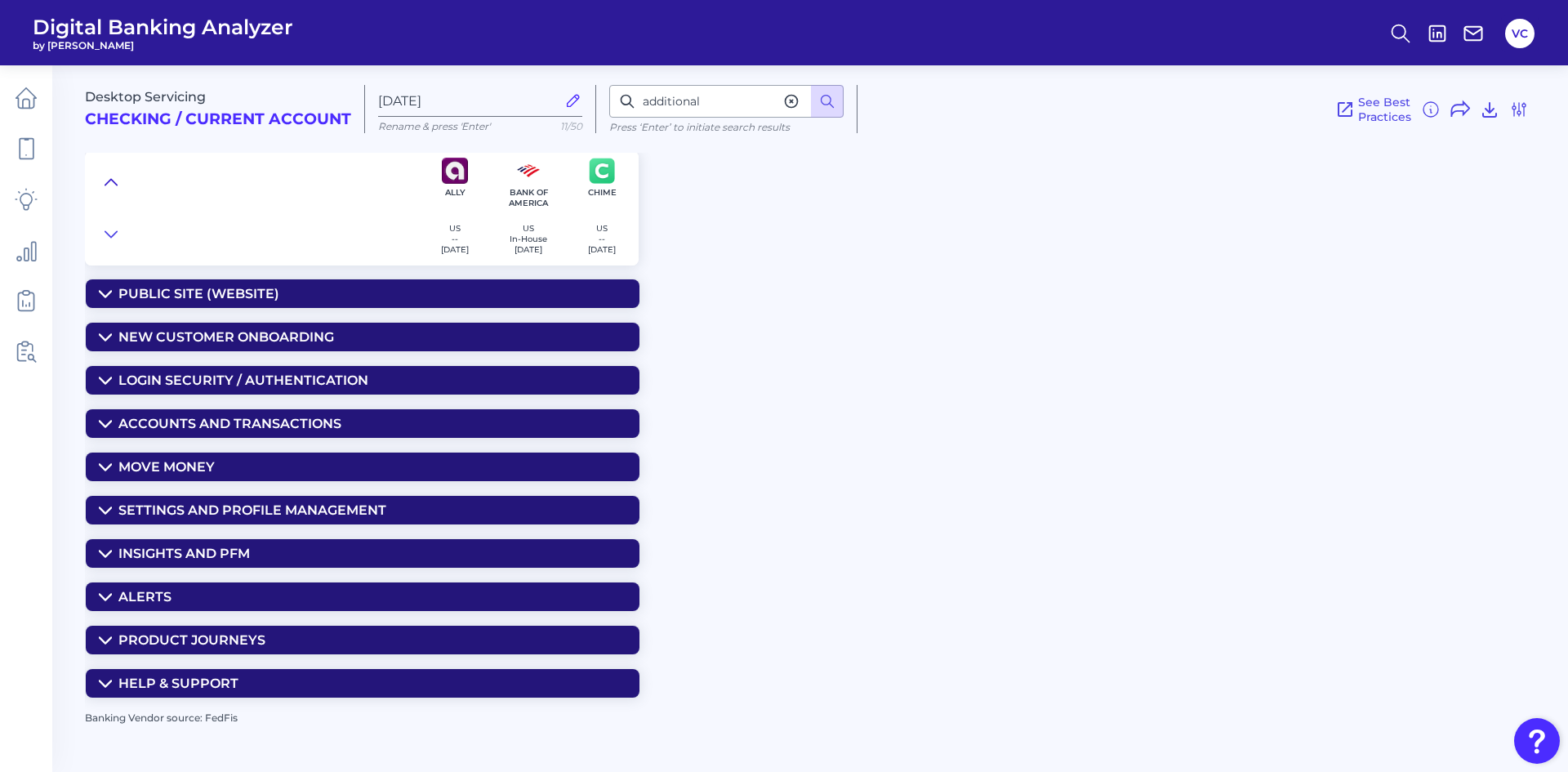
scroll to position [0, 0]
drag, startPoint x: 723, startPoint y: 103, endPoint x: 571, endPoint y: 102, distance: 152.0
click at [571, 102] on div "Desktop Servicing Checking / Current Account [DATE] Rename & press 'Enter' 11/5…" at bounding box center [823, 102] width 1476 height 101
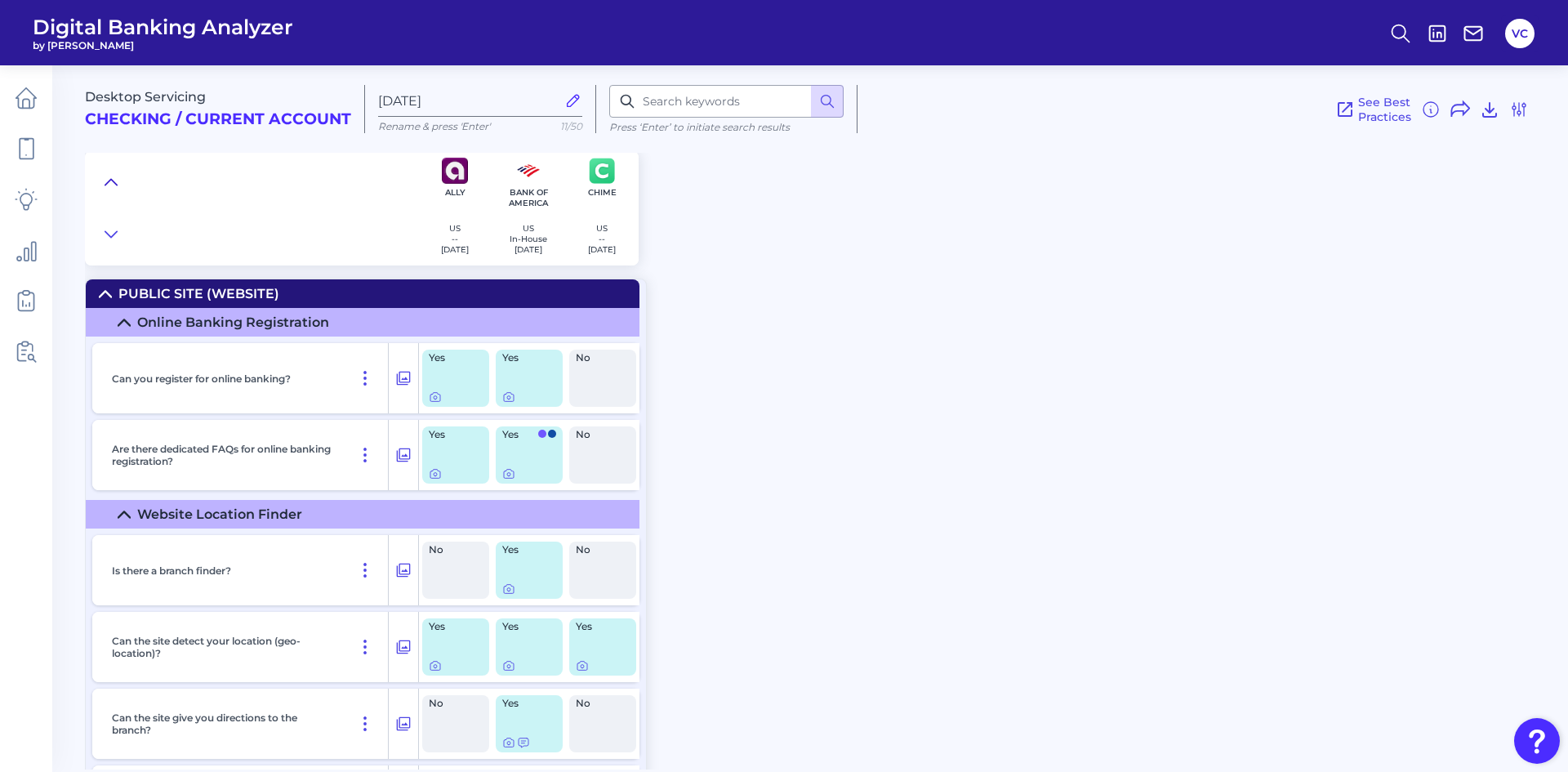
click at [113, 182] on icon at bounding box center [111, 182] width 13 height 16
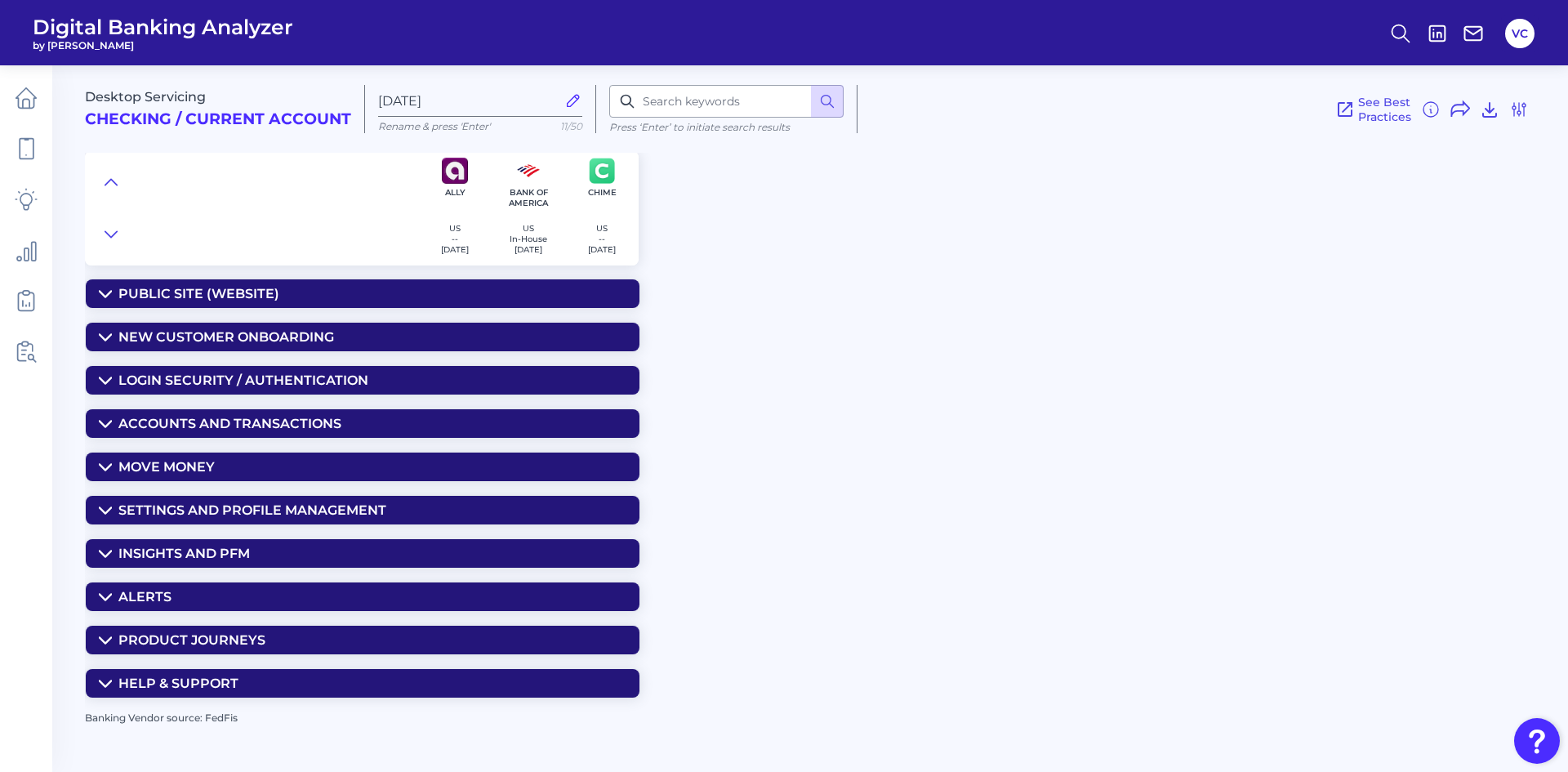
click at [291, 499] on summary "Settings and Profile Management" at bounding box center [363, 510] width 554 height 29
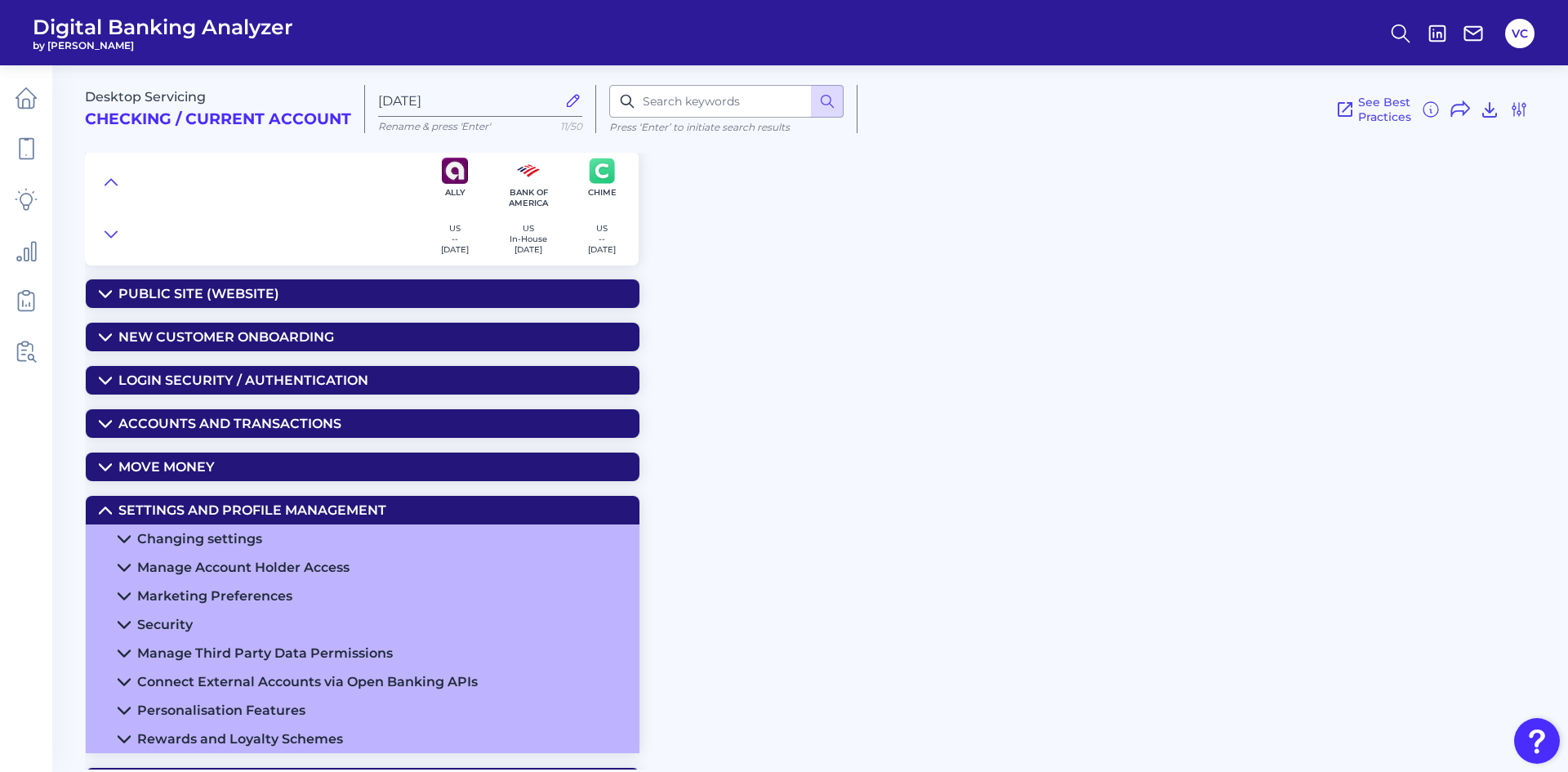
click at [275, 561] on div "Manage Account Holder Access" at bounding box center [242, 567] width 212 height 16
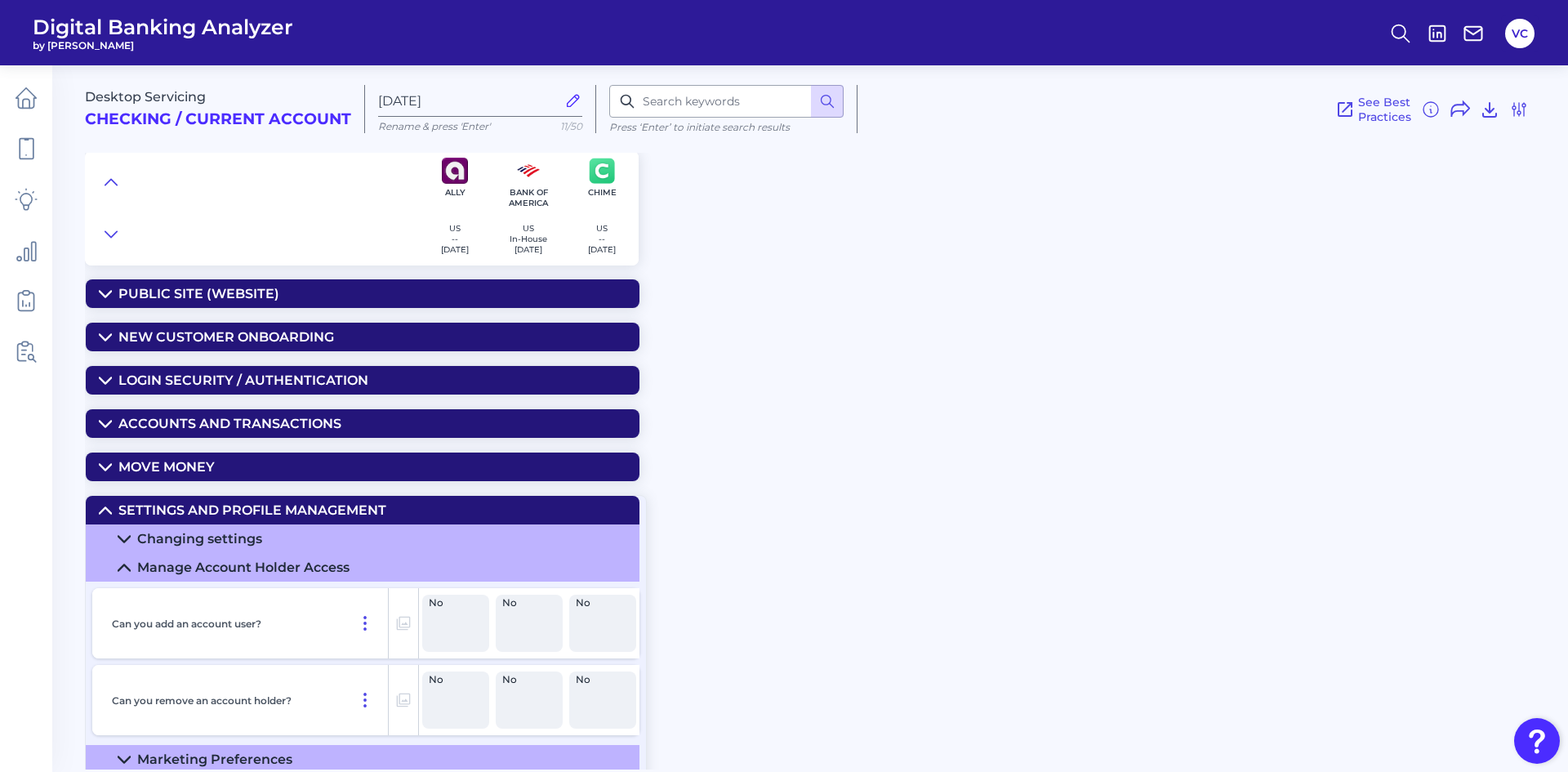
scroll to position [82, 0]
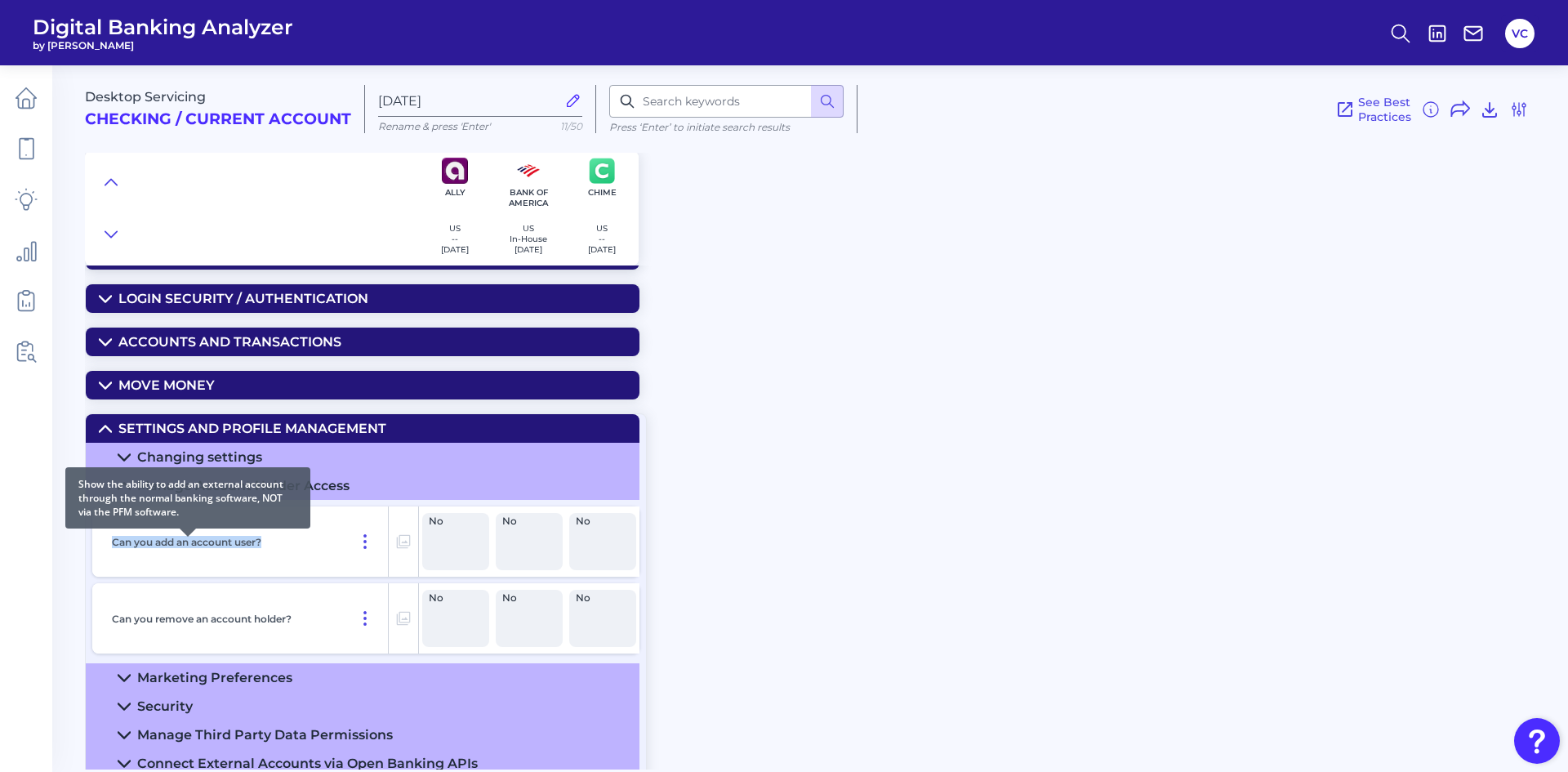
drag, startPoint x: 269, startPoint y: 539, endPoint x: 140, endPoint y: 544, distance: 129.1
click at [112, 543] on div "Can you add an account user?" at bounding box center [247, 542] width 283 height 70
copy p "Can you add an account user?"
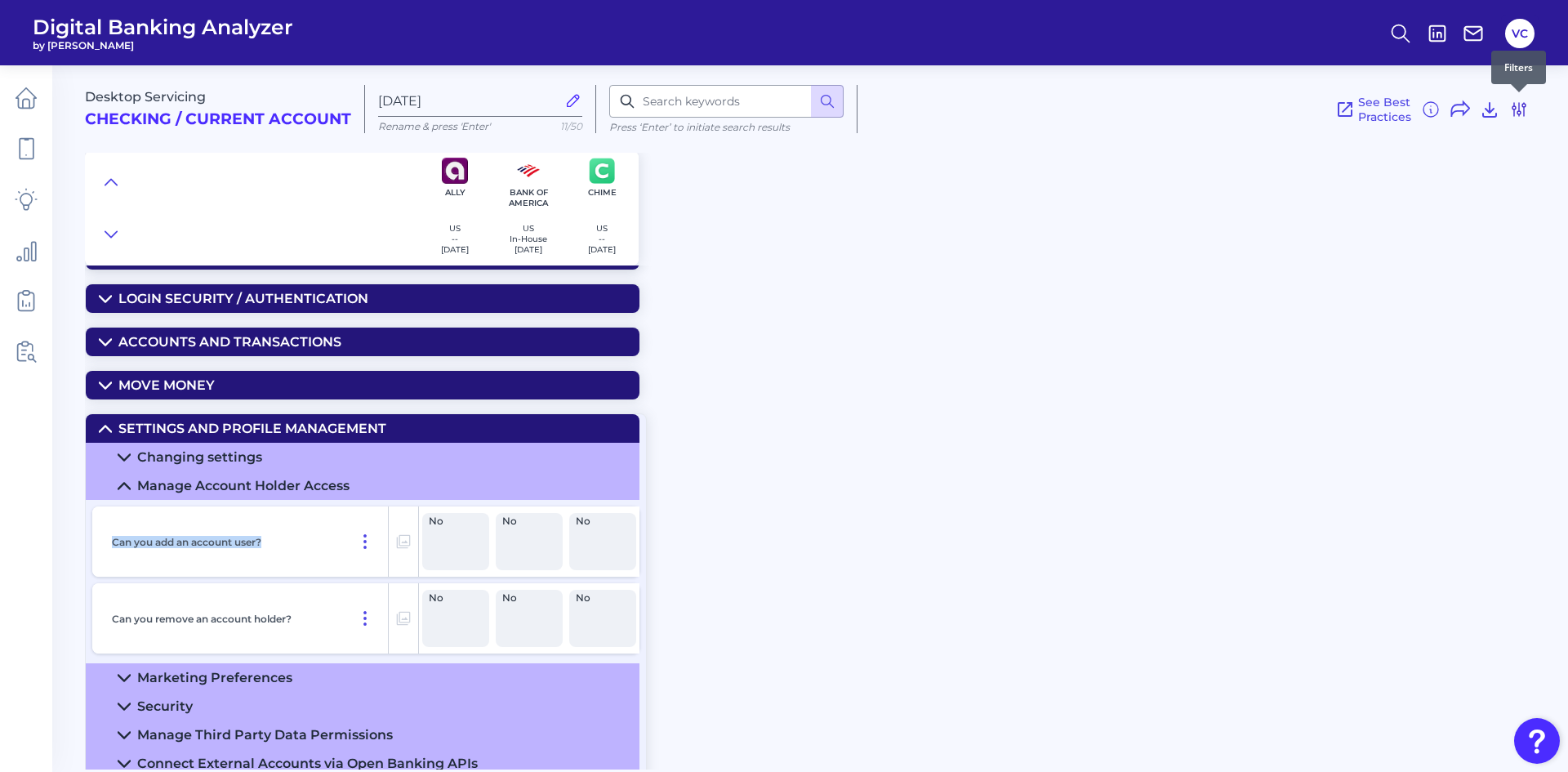
click at [1521, 106] on icon at bounding box center [1519, 110] width 20 height 20
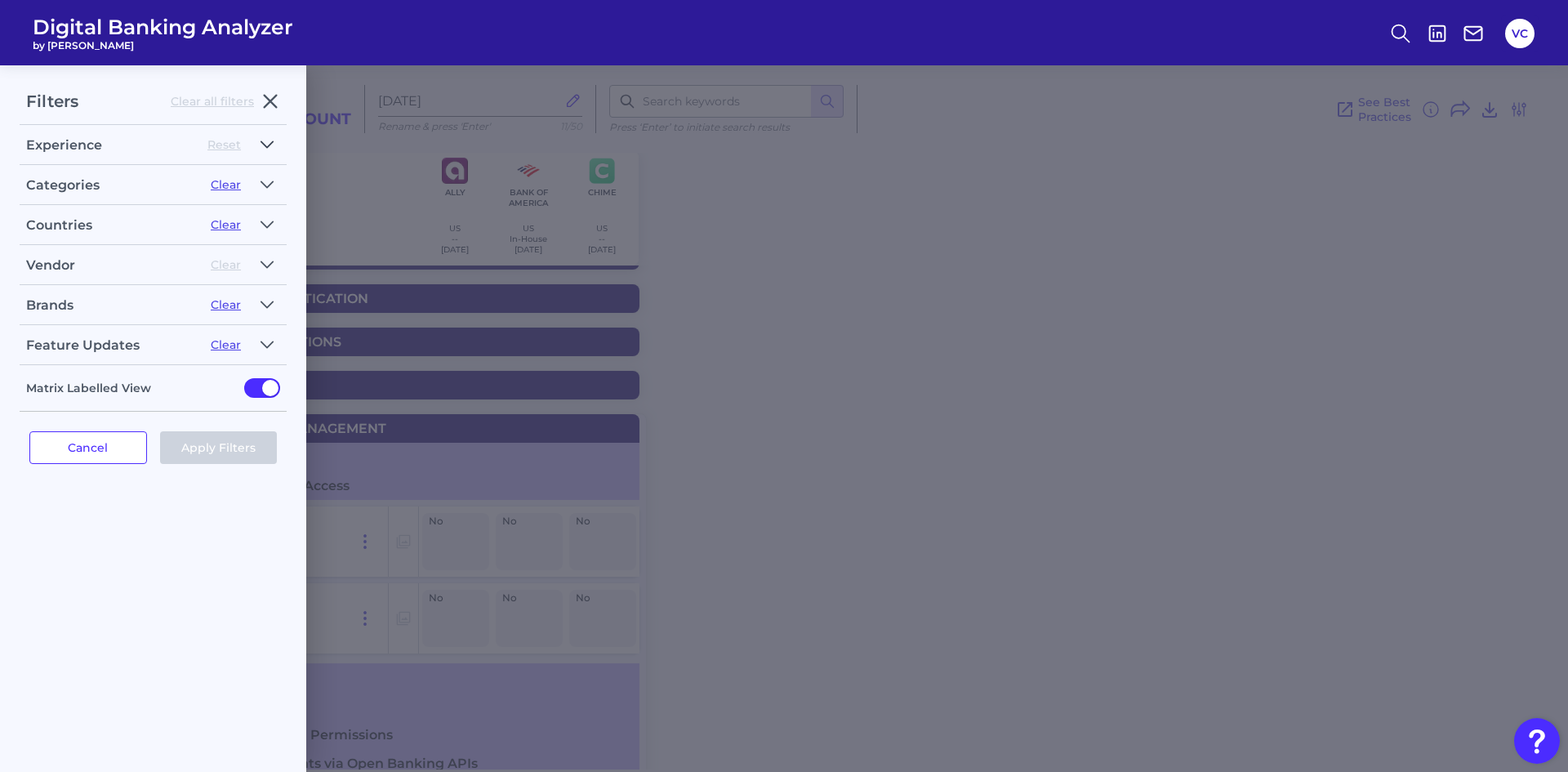
click at [265, 134] on button "button" at bounding box center [267, 145] width 26 height 26
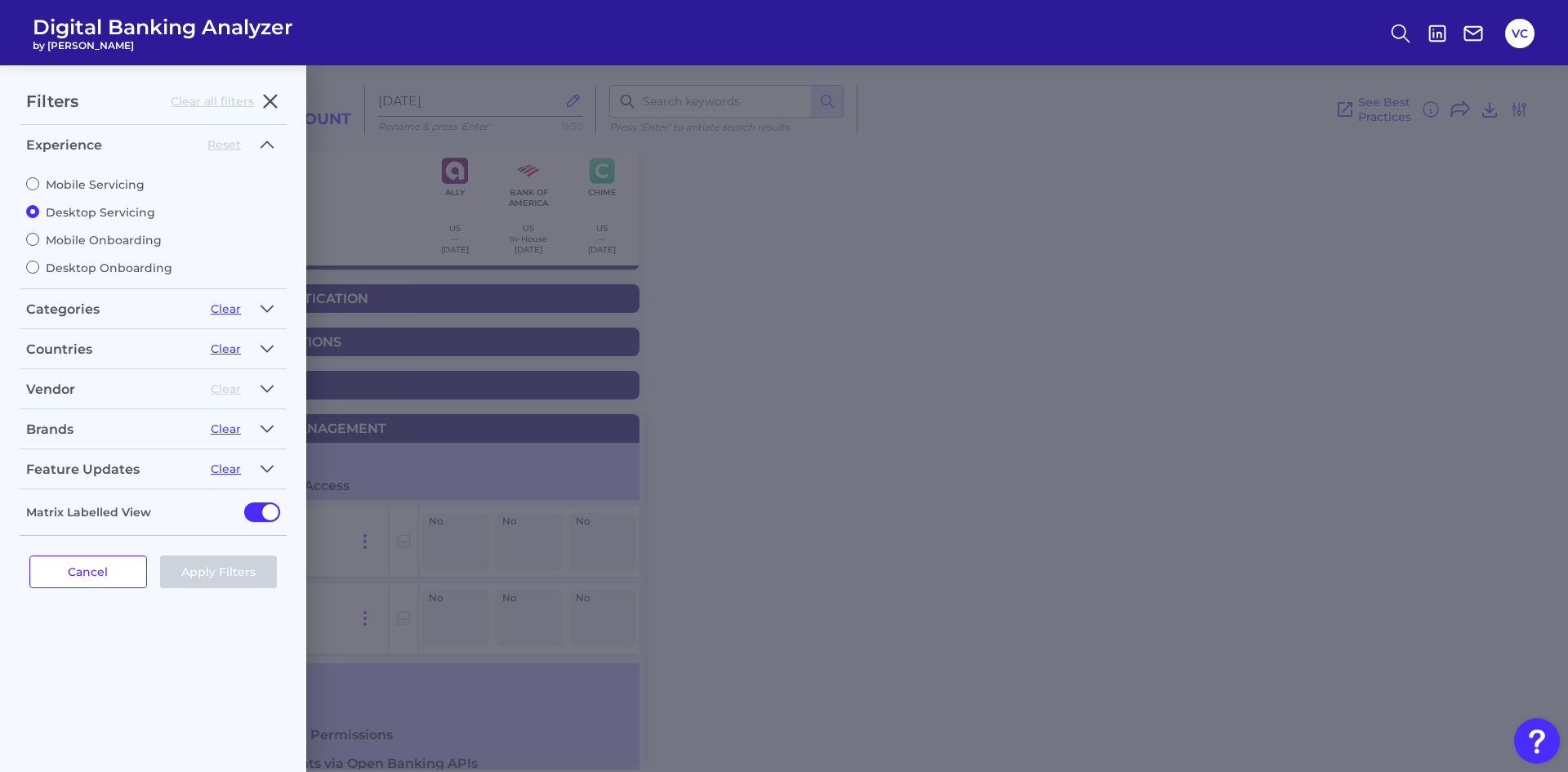
click at [143, 193] on div "Mobile Servicing Desktop Servicing Mobile Onboarding Desktop Onboarding" at bounding box center [153, 220] width 254 height 111
click at [113, 188] on label "Mobile Servicing" at bounding box center [153, 184] width 254 height 15
click at [39, 188] on input "Mobile Servicing" at bounding box center [33, 184] width 13 height 13
radio input "true"
radio input "false"
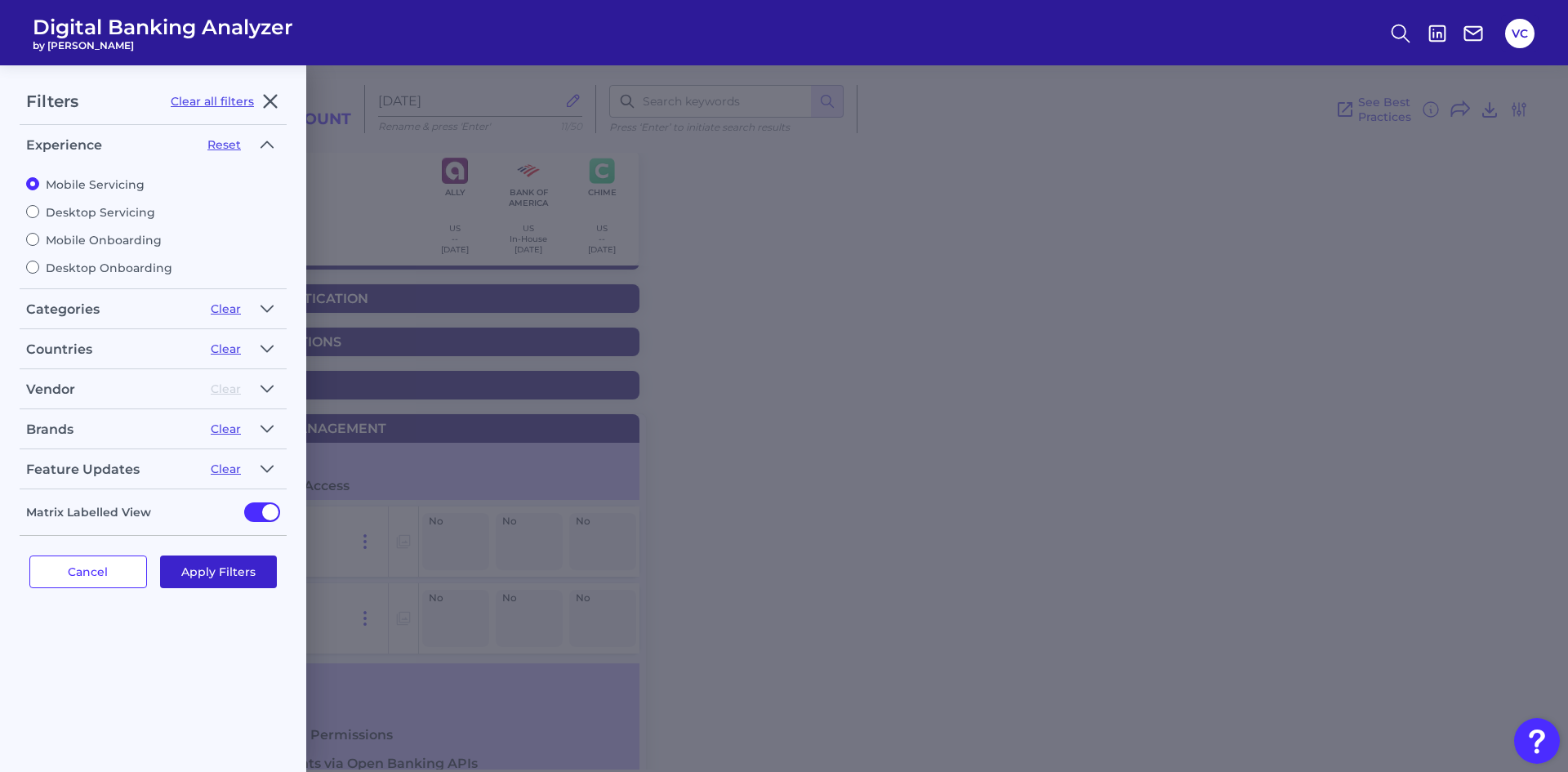
click at [210, 570] on button "Apply Filters" at bounding box center [219, 572] width 118 height 33
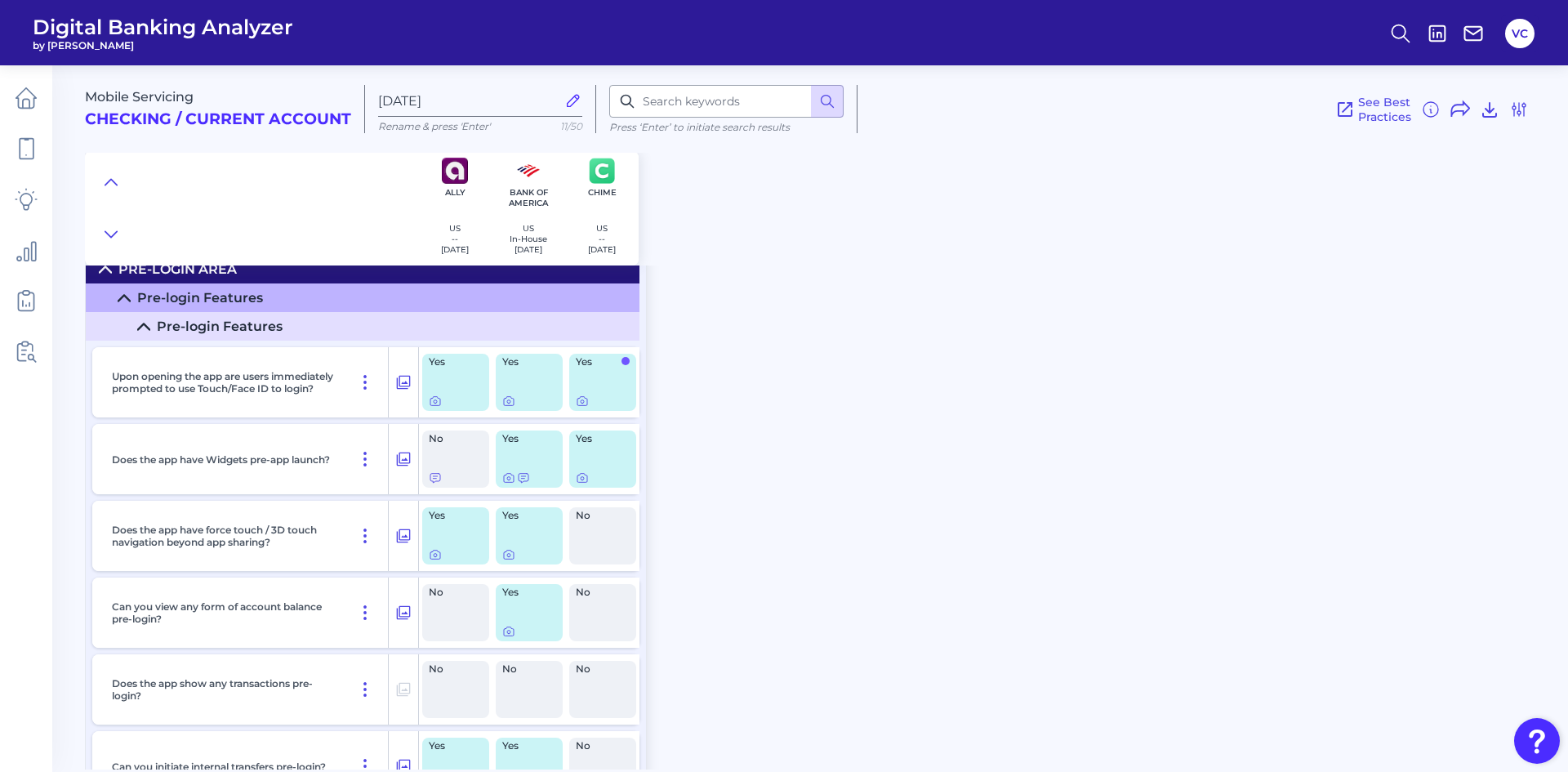
scroll to position [0, 0]
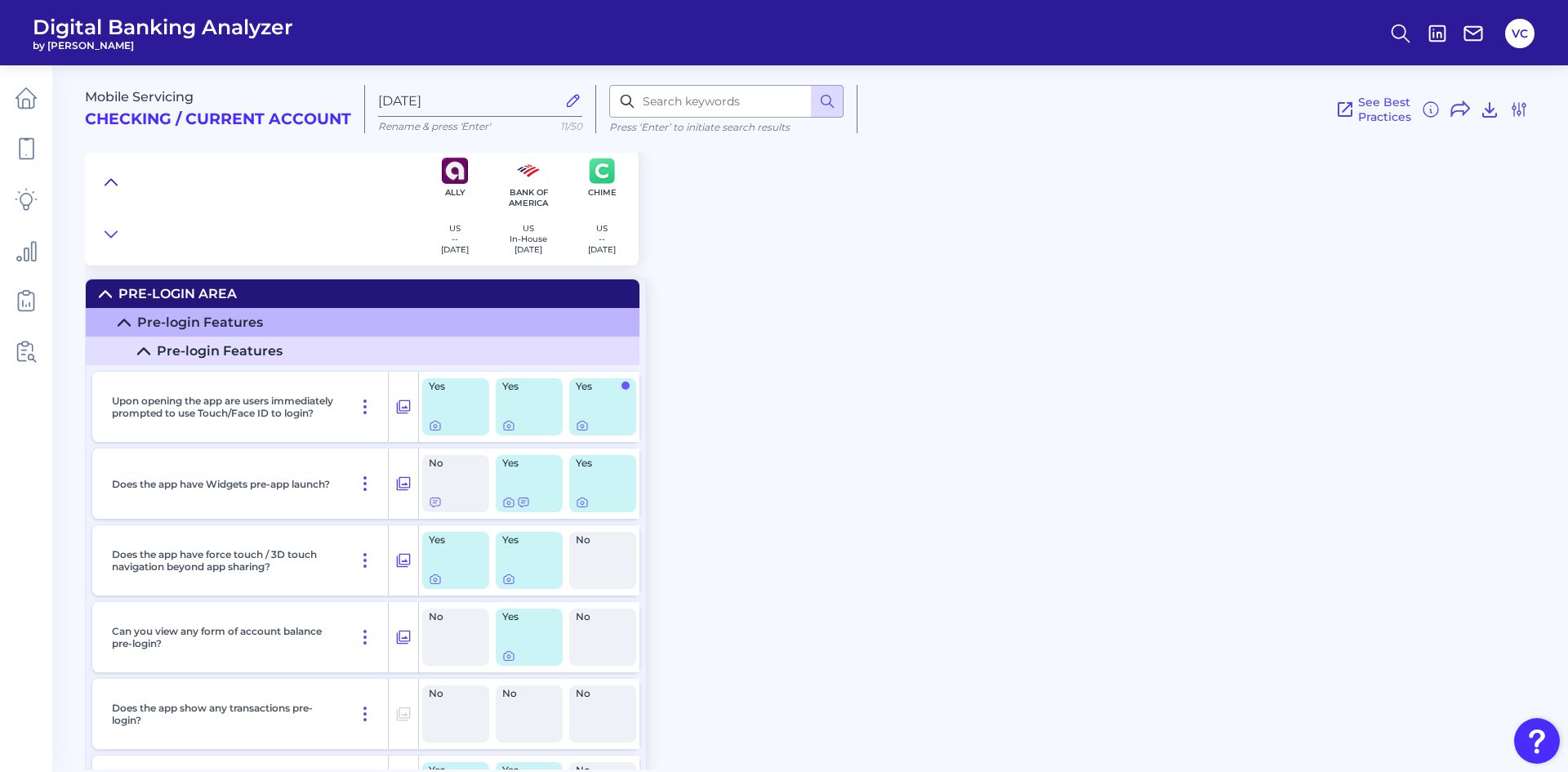
click at [109, 171] on button at bounding box center [111, 182] width 26 height 23
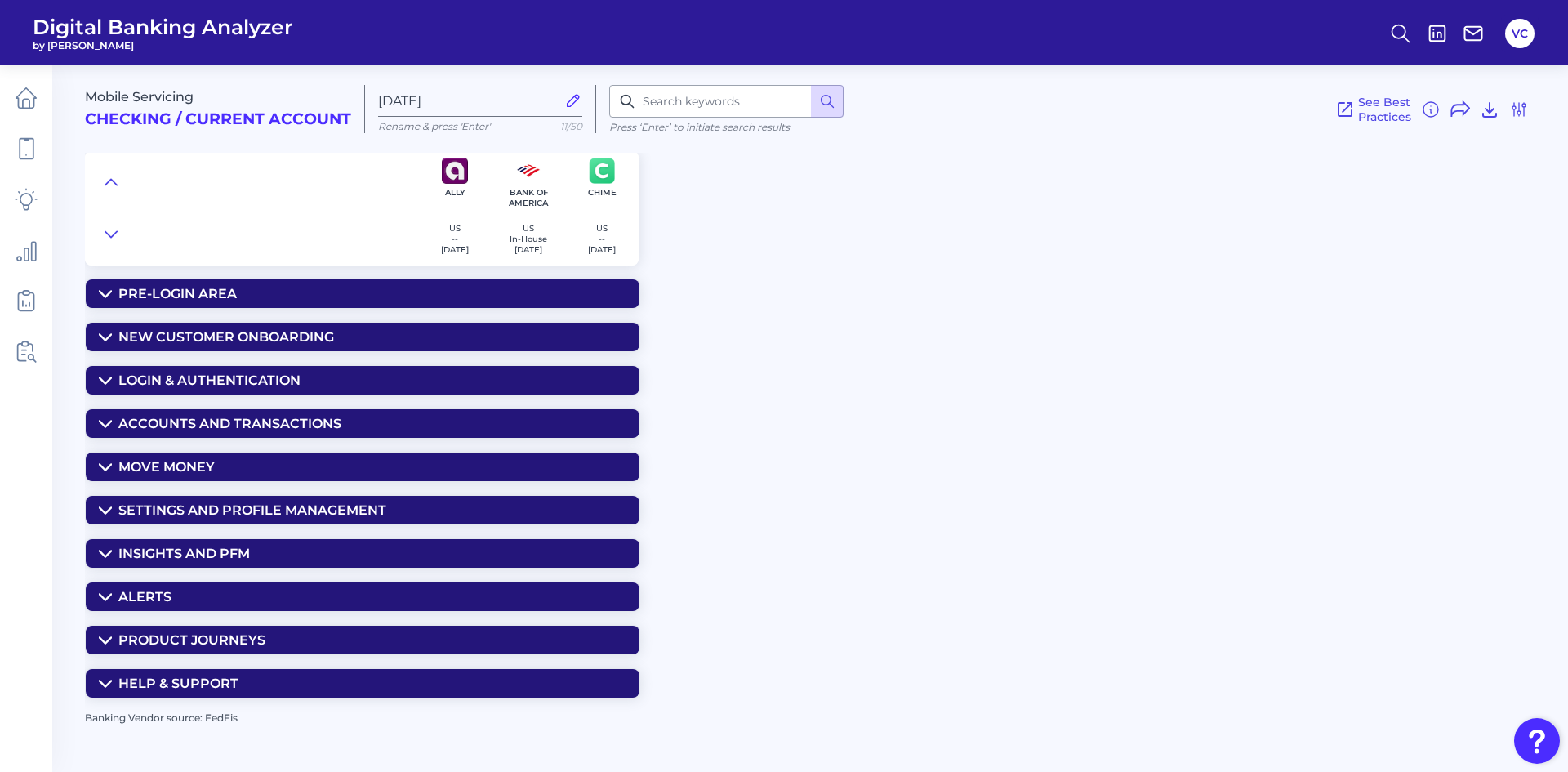
click at [311, 508] on div "Settings and Profile Management" at bounding box center [252, 510] width 268 height 16
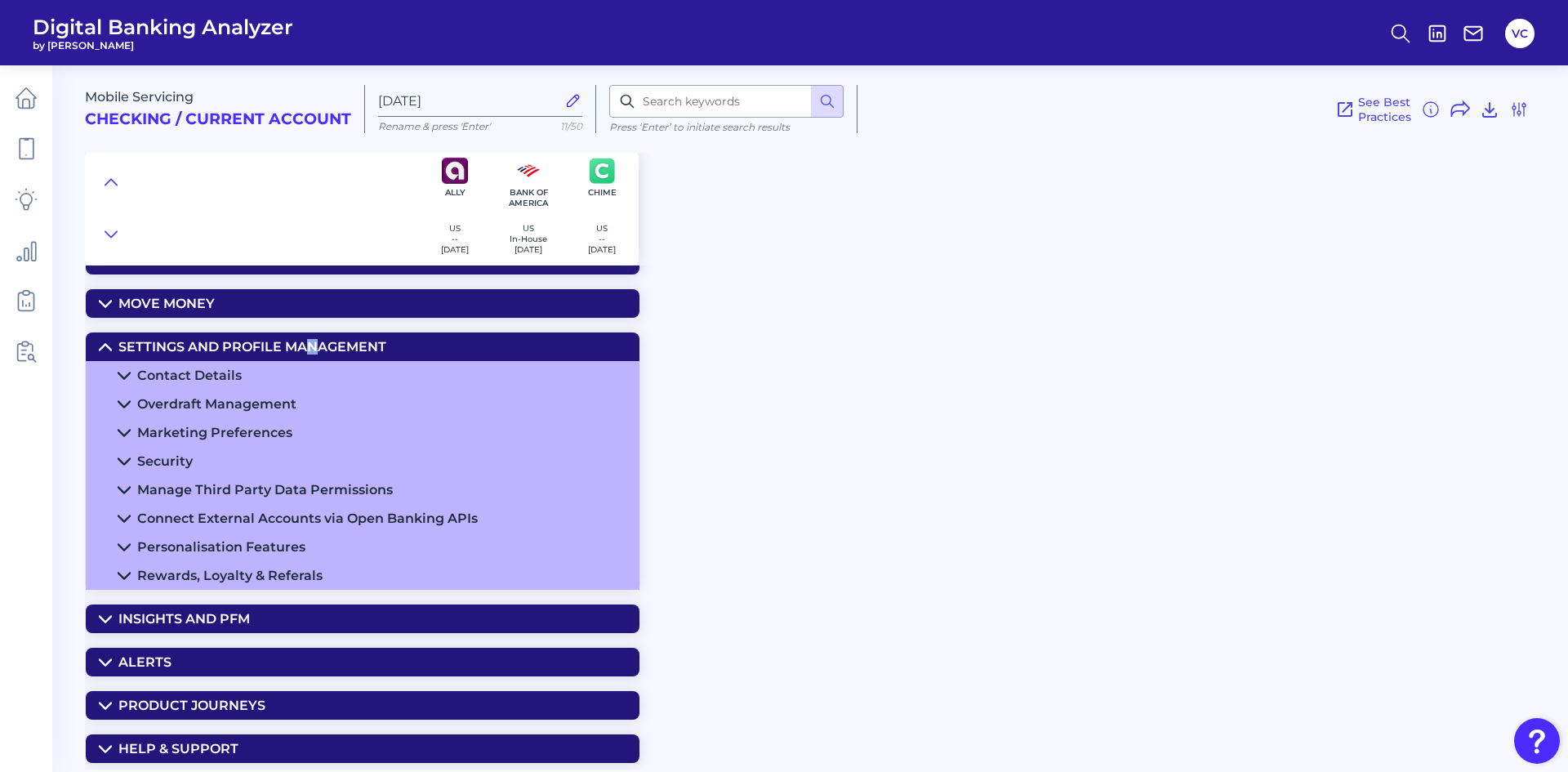
scroll to position [191, 0]
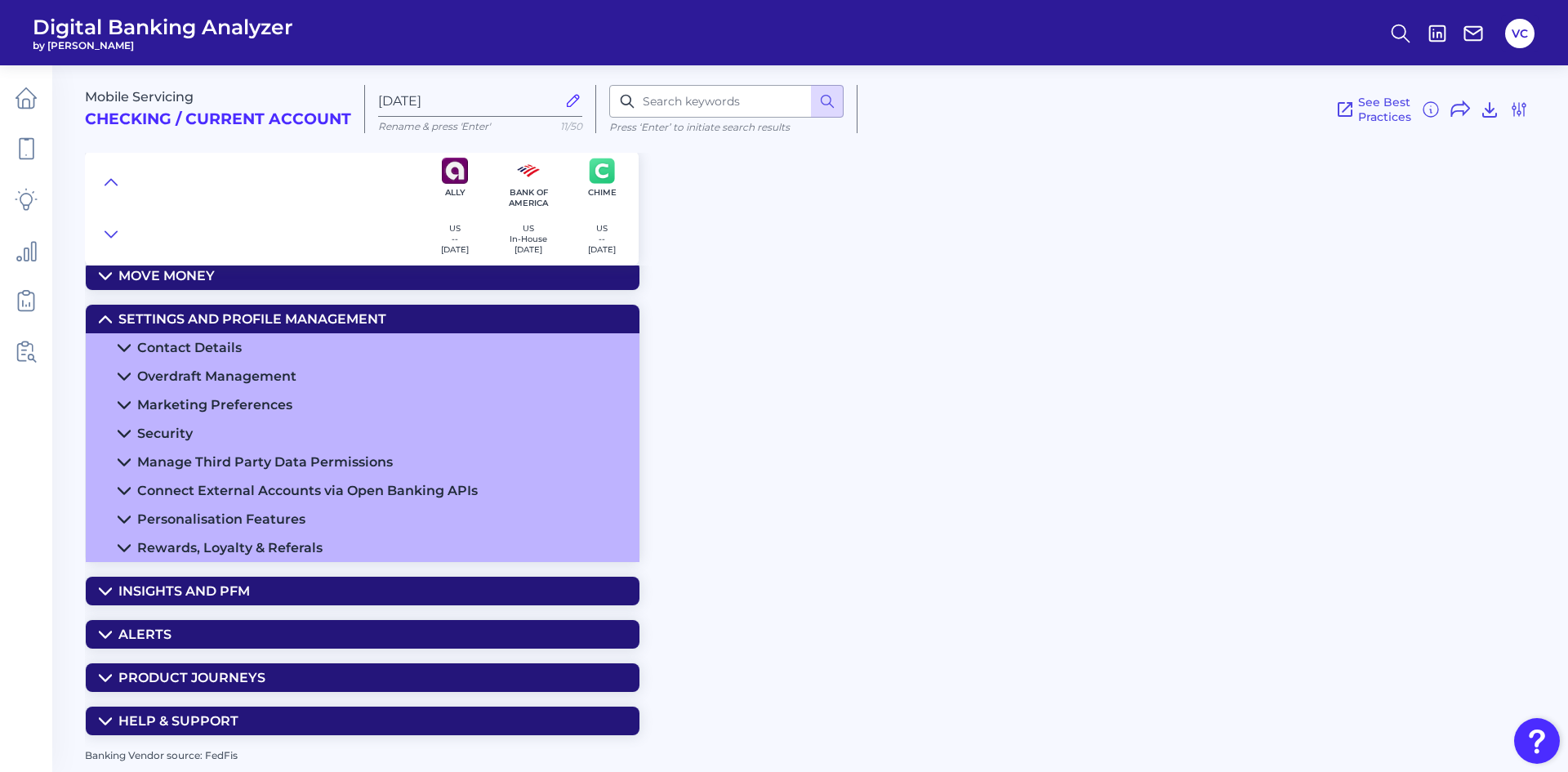
click at [265, 676] on summary "Product Journeys" at bounding box center [363, 678] width 554 height 29
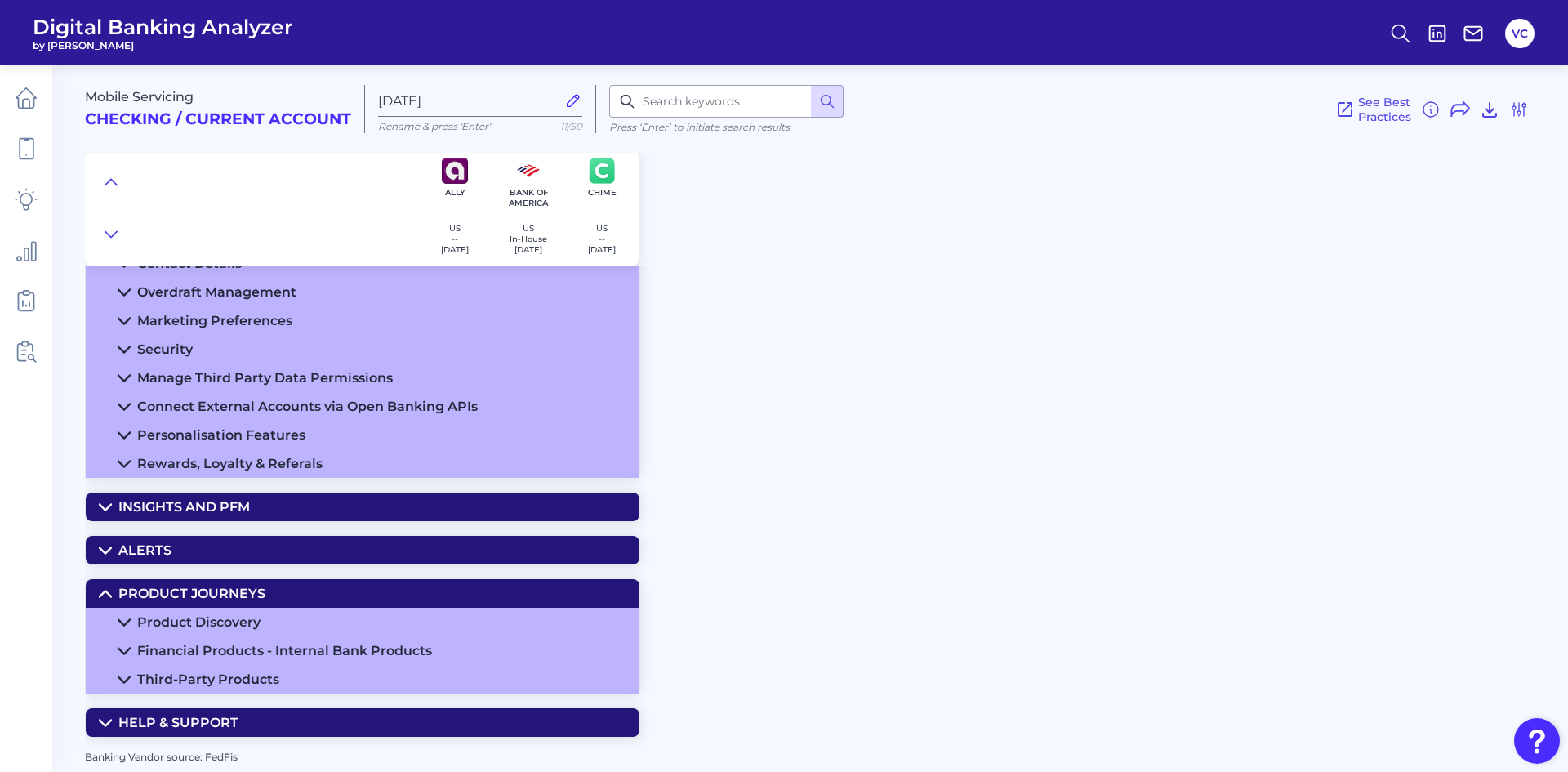
scroll to position [277, 0]
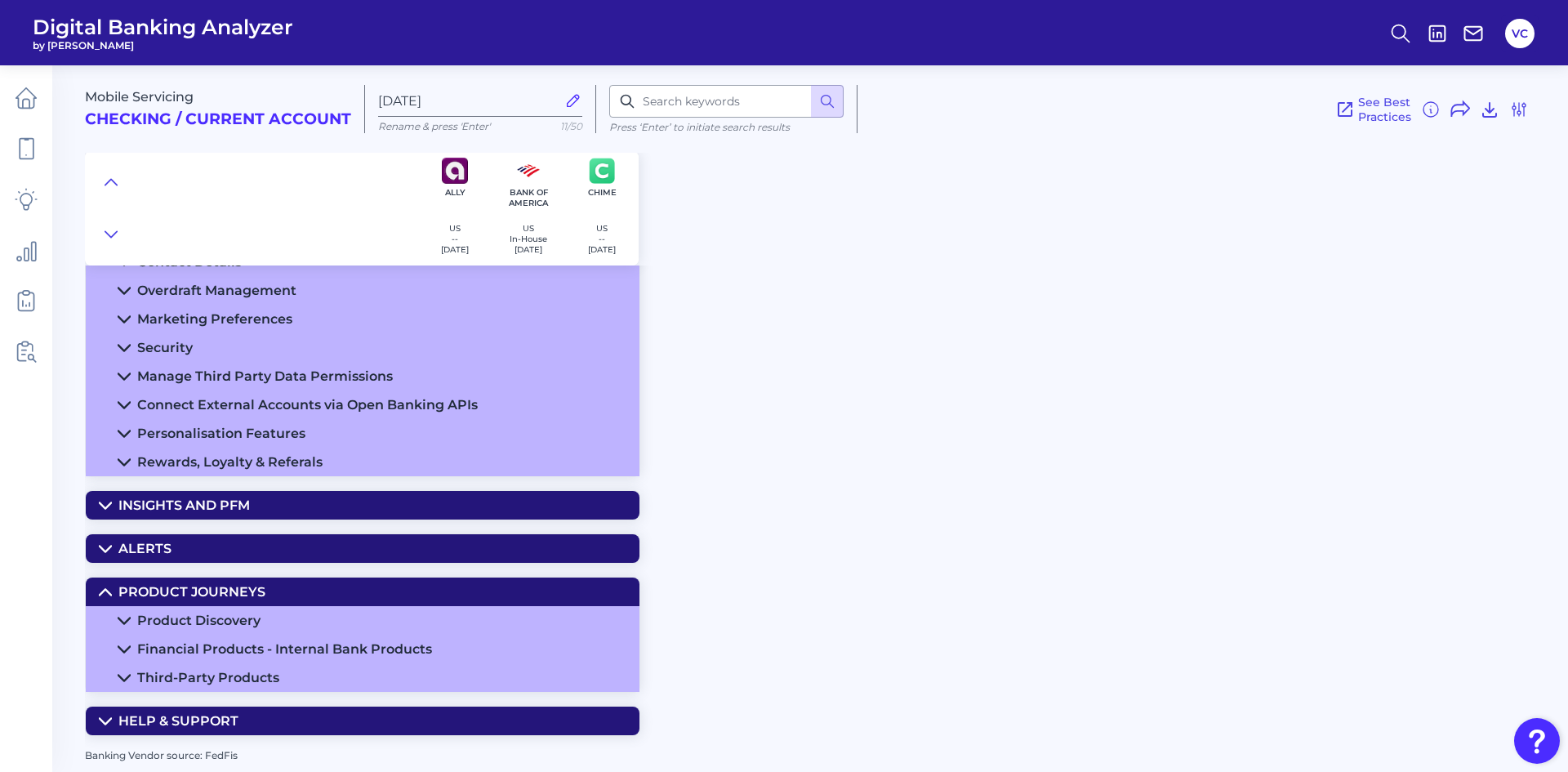
click at [224, 620] on div "Product Discovery" at bounding box center [198, 620] width 124 height 16
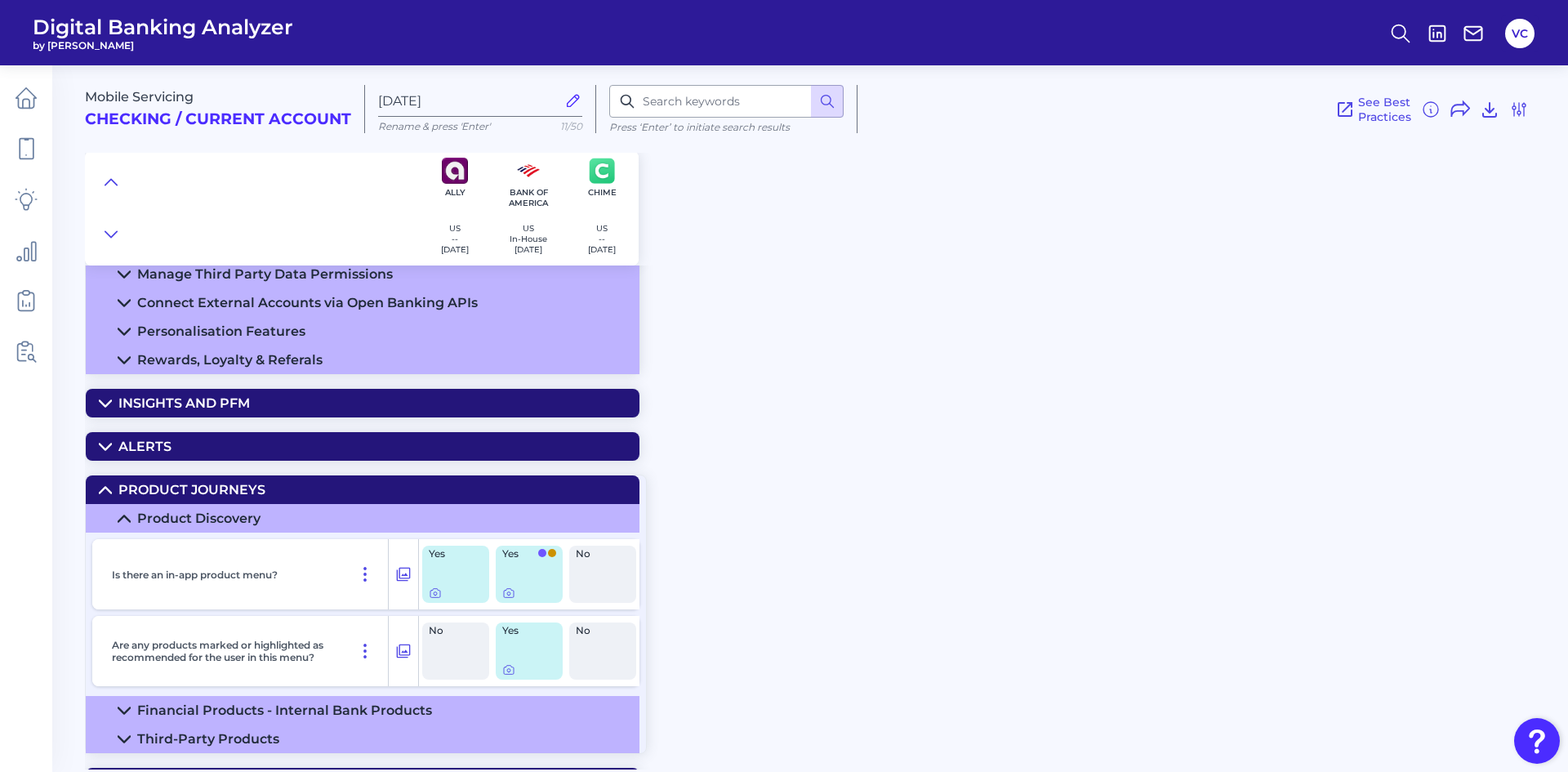
scroll to position [440, 0]
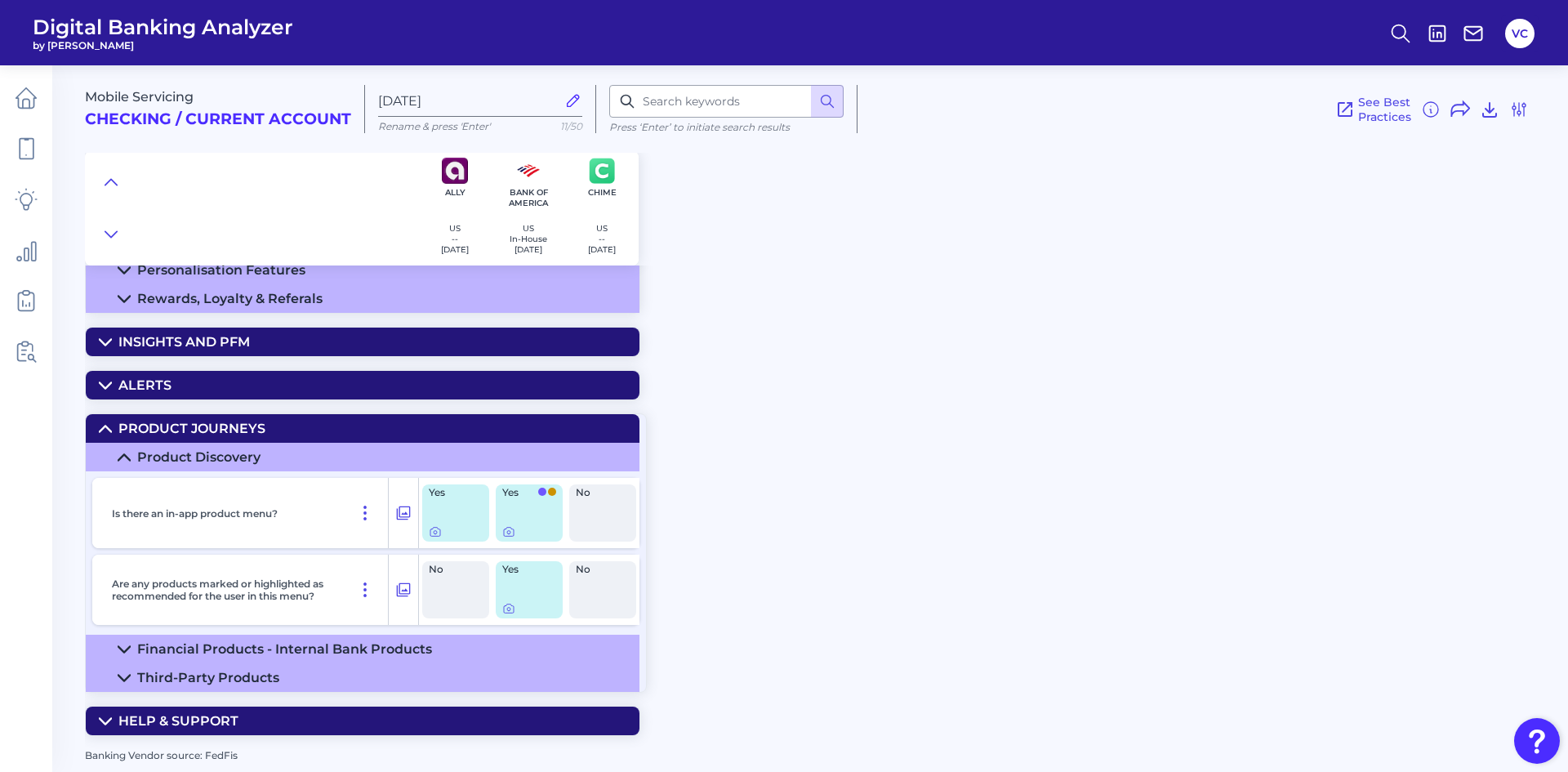
click at [168, 451] on div "Product Discovery" at bounding box center [198, 456] width 124 height 16
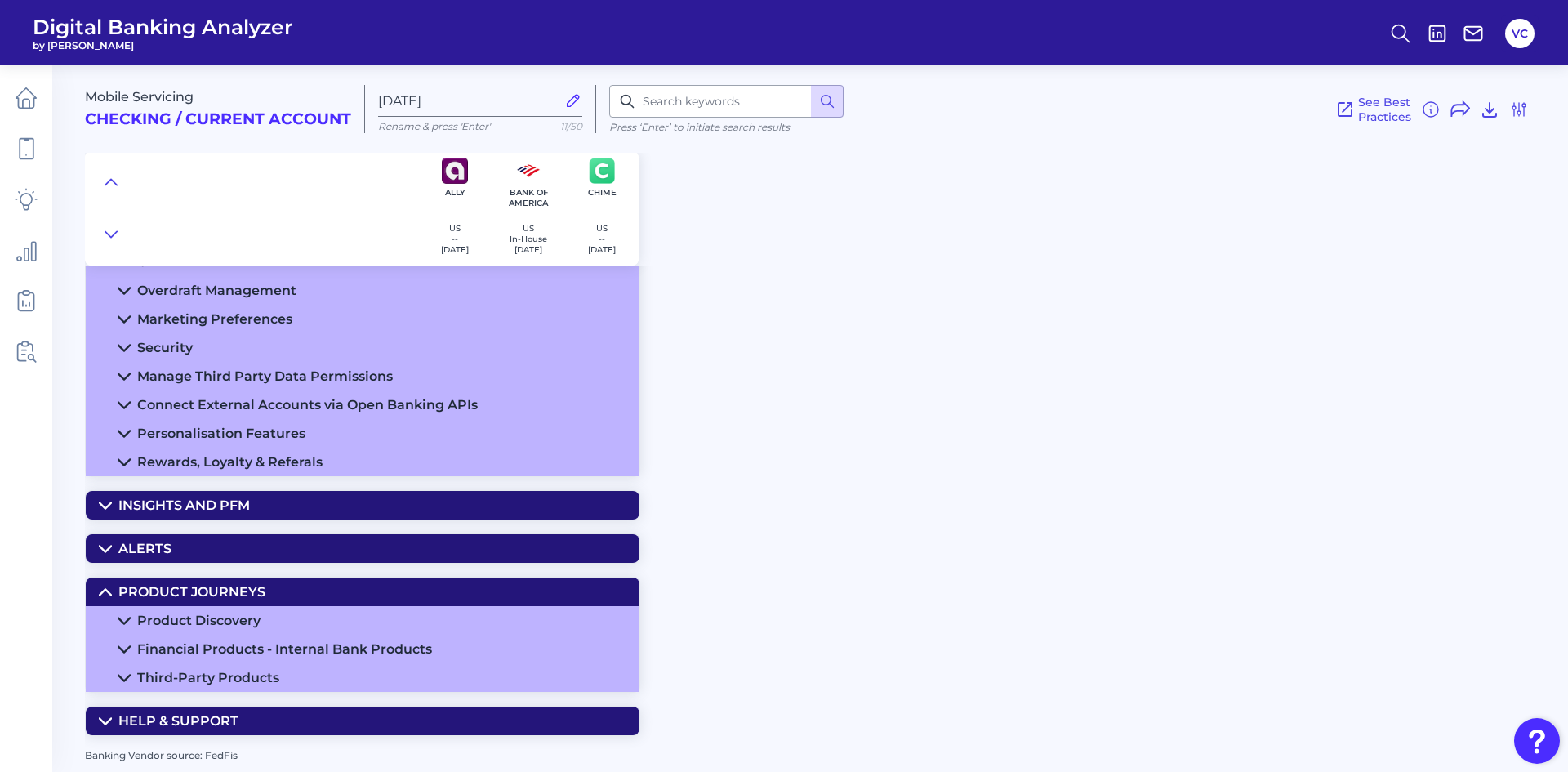
click at [184, 506] on div "Insights and PFM" at bounding box center [184, 505] width 132 height 16
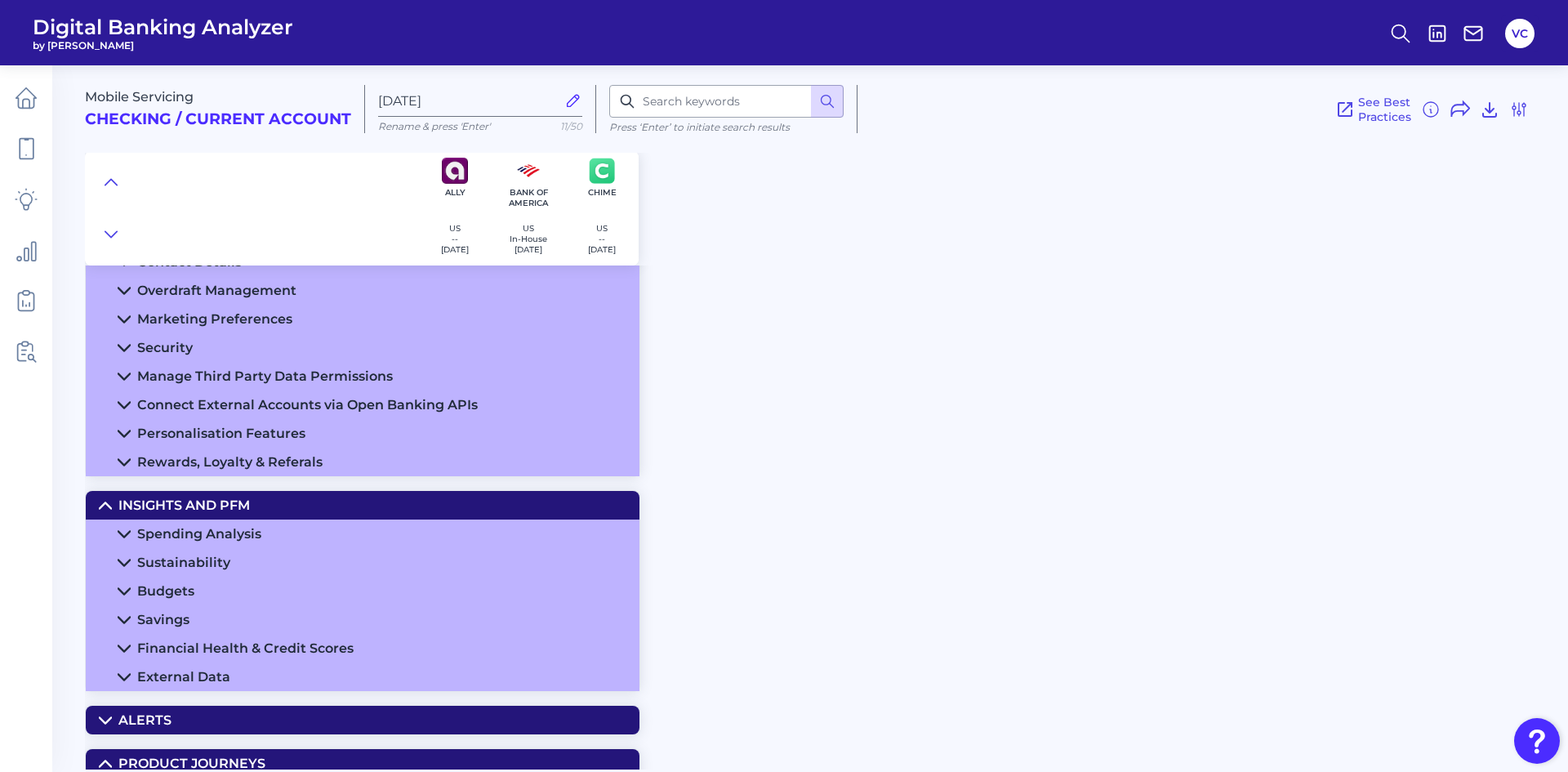
click at [184, 506] on div "Insights and PFM" at bounding box center [184, 505] width 132 height 16
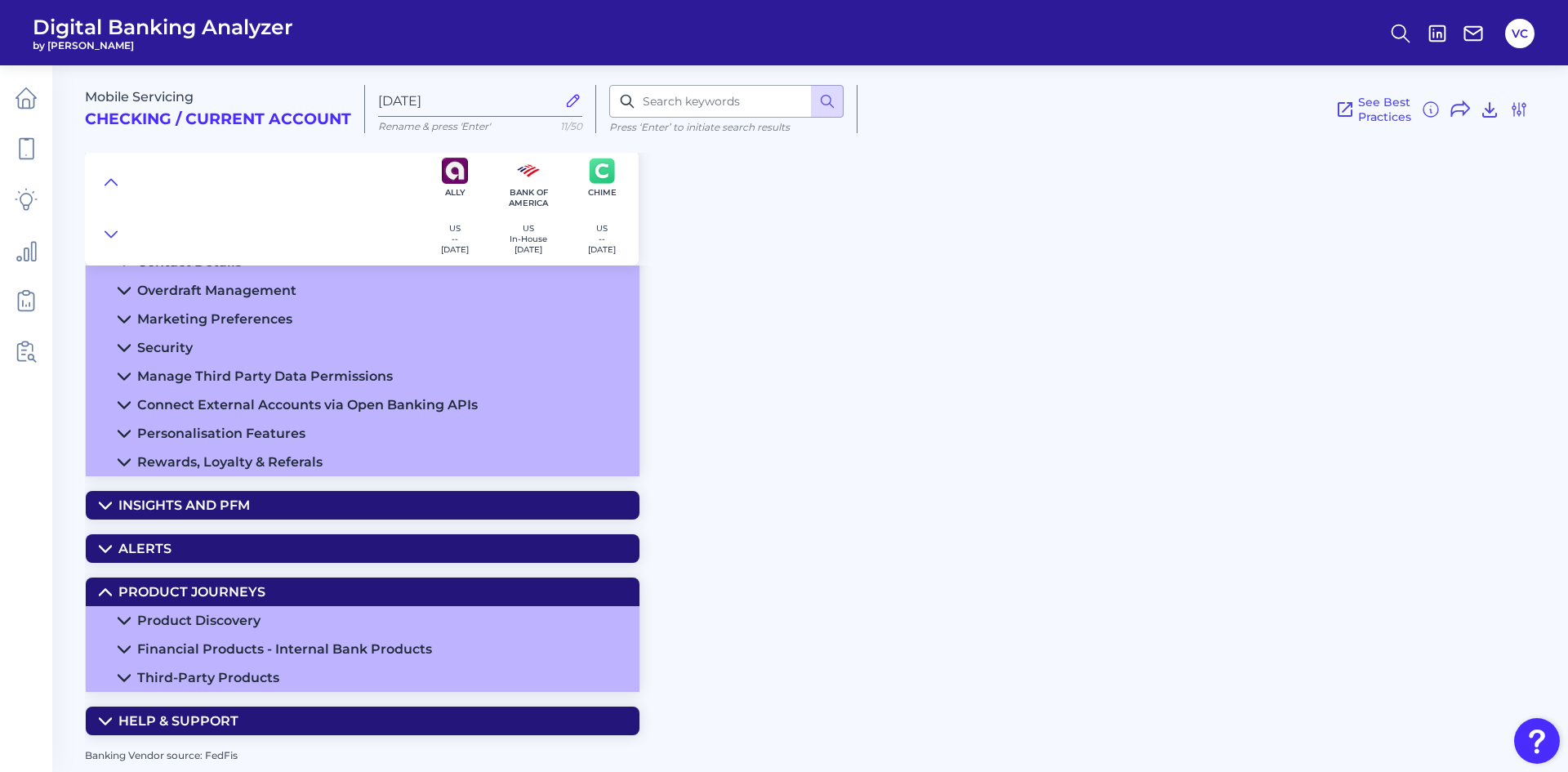
click at [182, 652] on div "Financial Products - Internal Bank Products" at bounding box center [284, 649] width 295 height 16
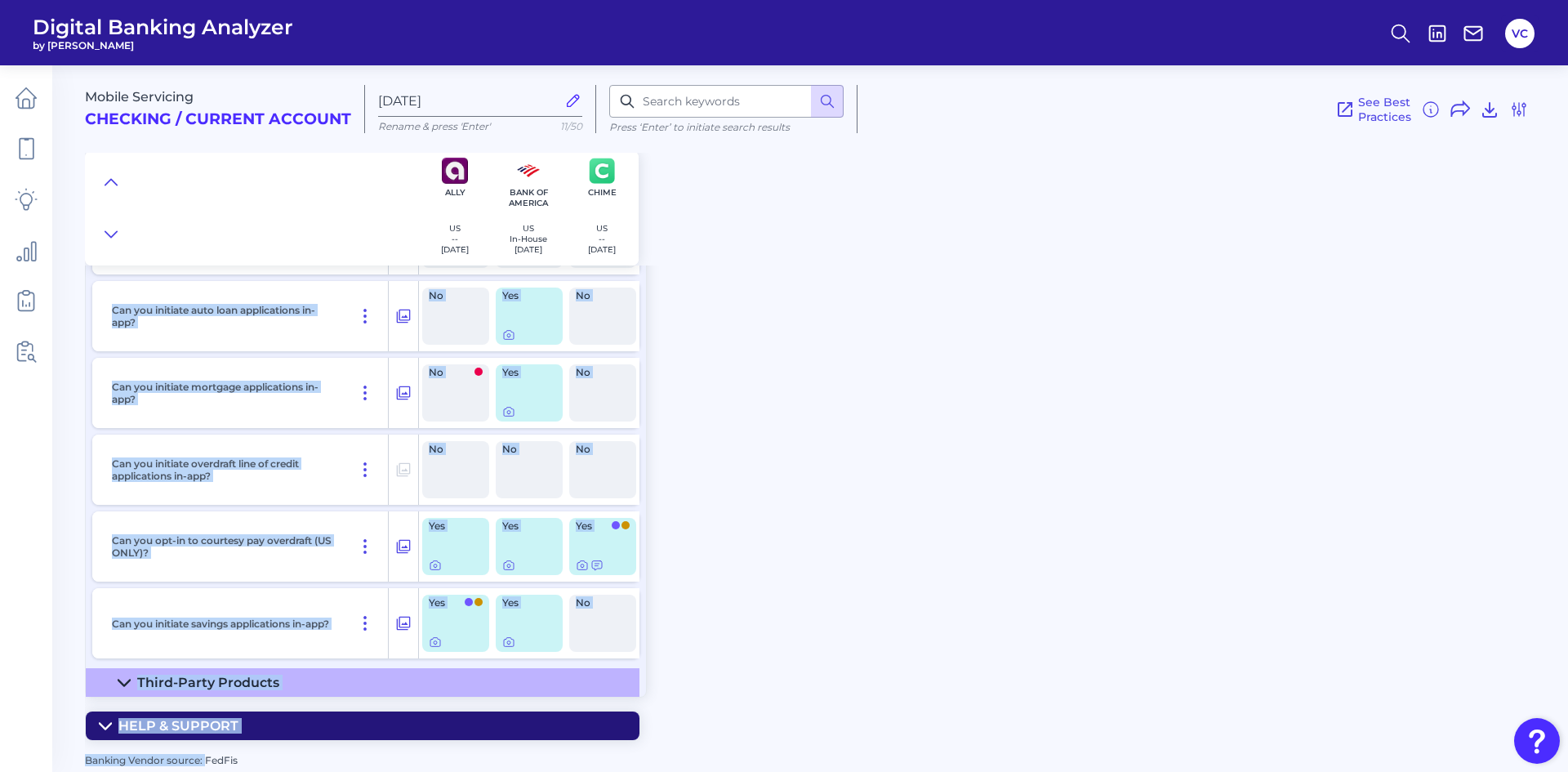
scroll to position [1055, 0]
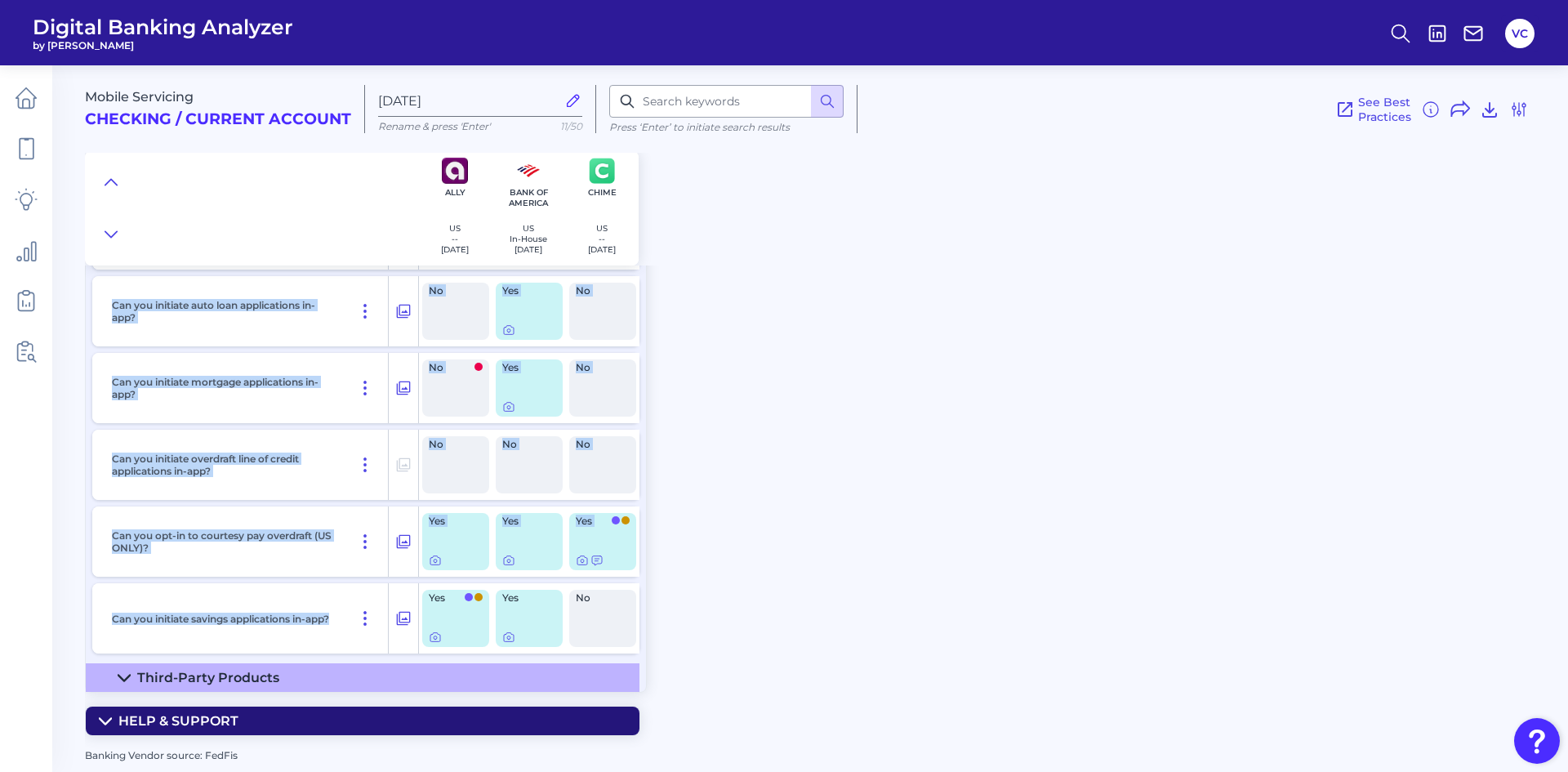
drag, startPoint x: 105, startPoint y: 406, endPoint x: 203, endPoint y: 639, distance: 252.8
click at [203, 639] on div "Can you initiate credit card applications in-app? No Yes Yes Can you initiate c…" at bounding box center [366, 274] width 560 height 778
click at [233, 631] on div "Can you initiate savings applications in-app?" at bounding box center [247, 619] width 283 height 70
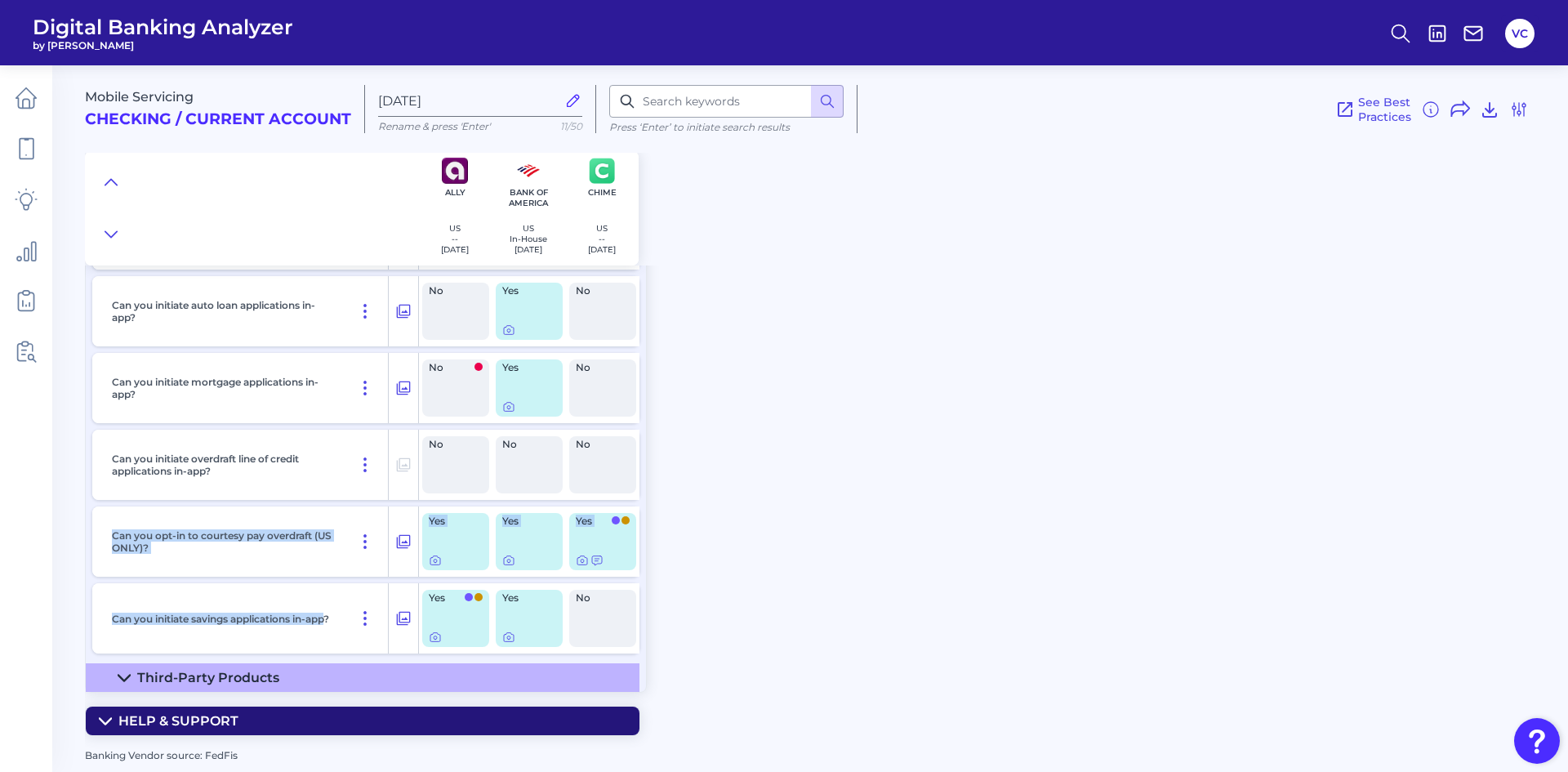
drag, startPoint x: 128, startPoint y: 629, endPoint x: 111, endPoint y: 510, distance: 120.2
click at [111, 510] on div "Can you initiate credit card applications in-app? No Yes Yes Can you initiate c…" at bounding box center [366, 274] width 560 height 778
click at [319, 577] on div "Can you initiate credit card applications in-app? No Yes Yes Can you initiate c…" at bounding box center [366, 274] width 560 height 778
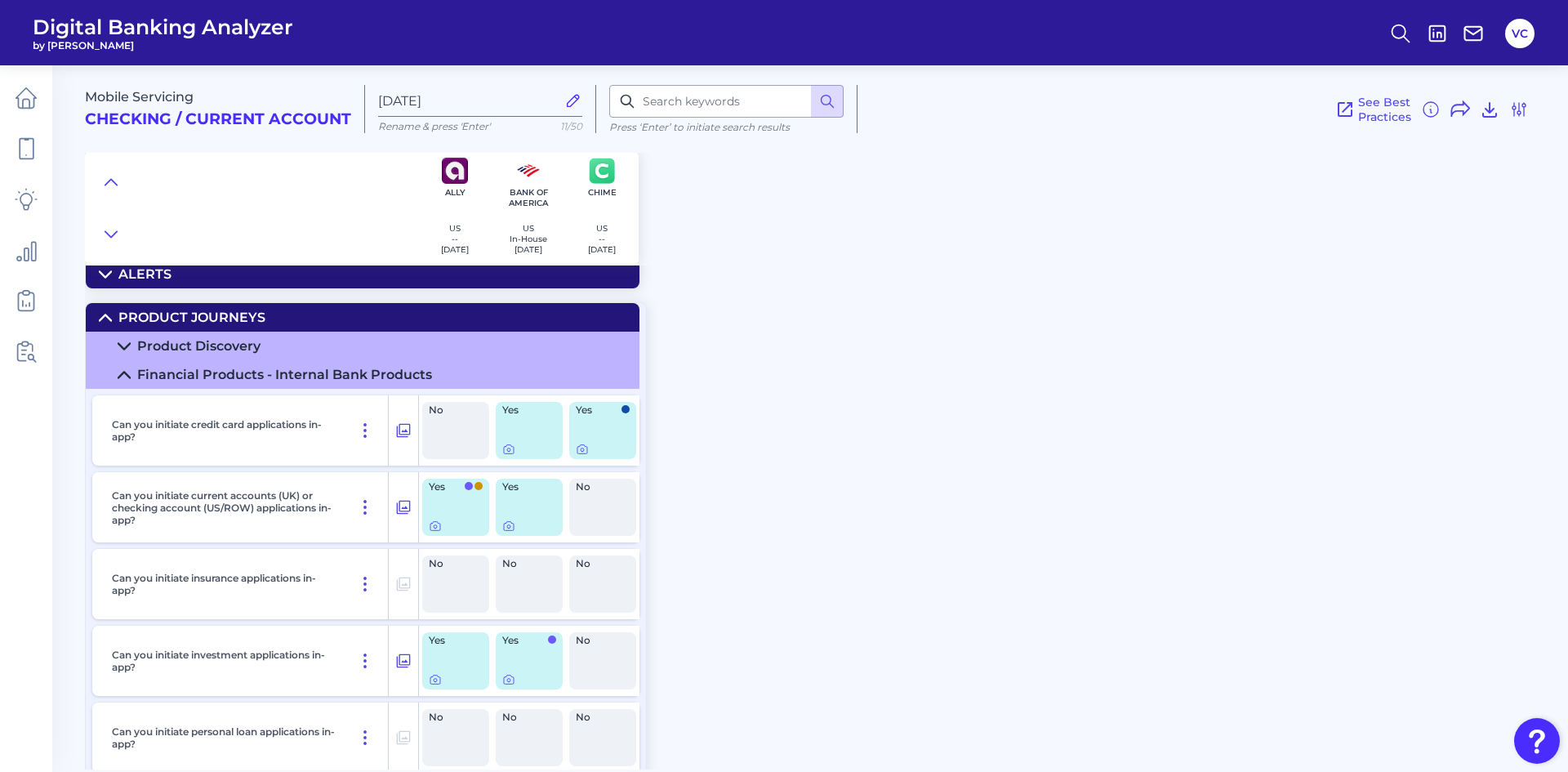
scroll to position [320, 0]
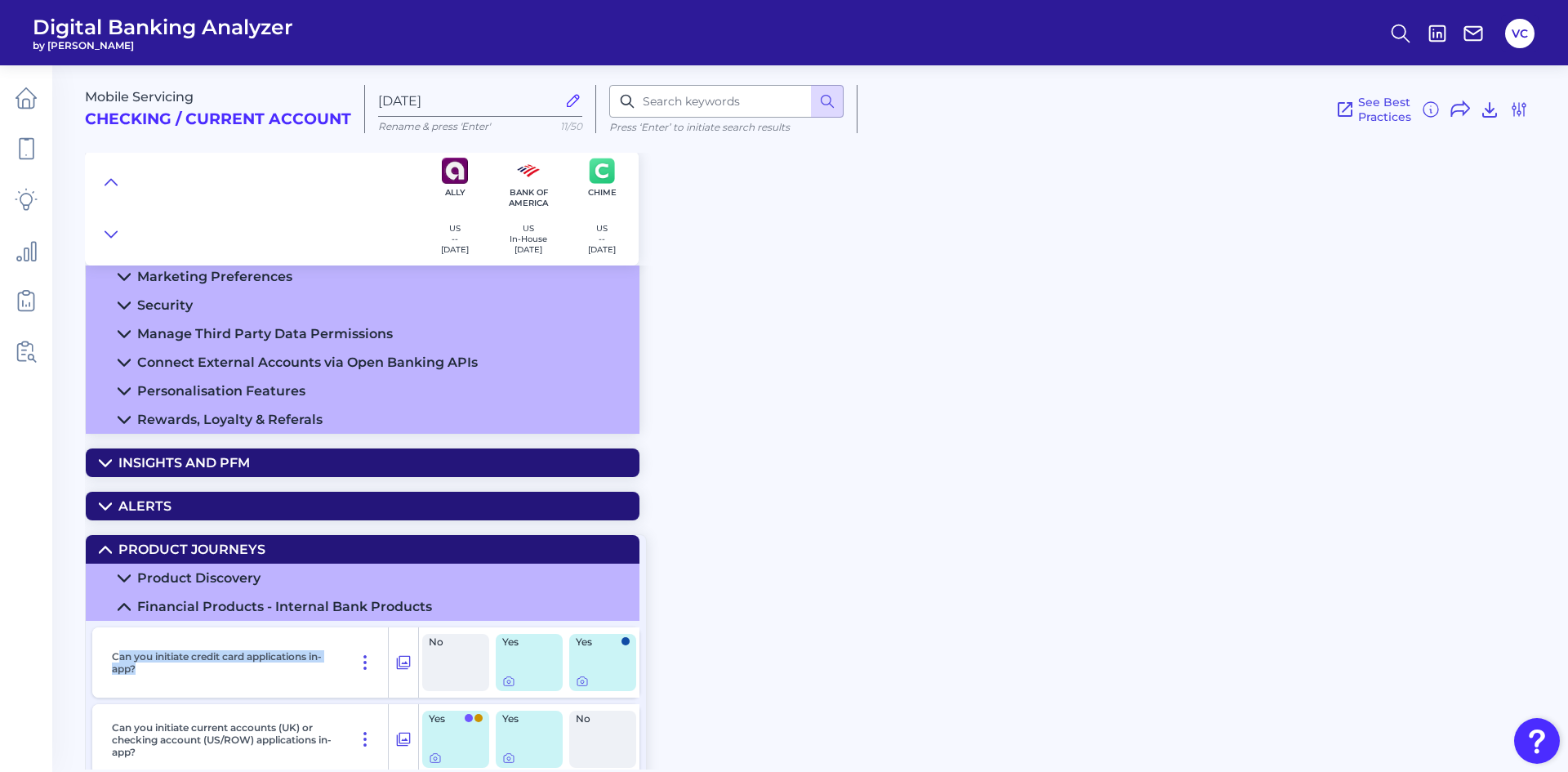
drag, startPoint x: 116, startPoint y: 659, endPoint x: 159, endPoint y: 679, distance: 47.4
click at [143, 676] on div "Can you initiate credit card applications in-app?" at bounding box center [247, 663] width 283 height 70
click at [162, 679] on div "Can you initiate credit card applications in-app?" at bounding box center [247, 663] width 283 height 70
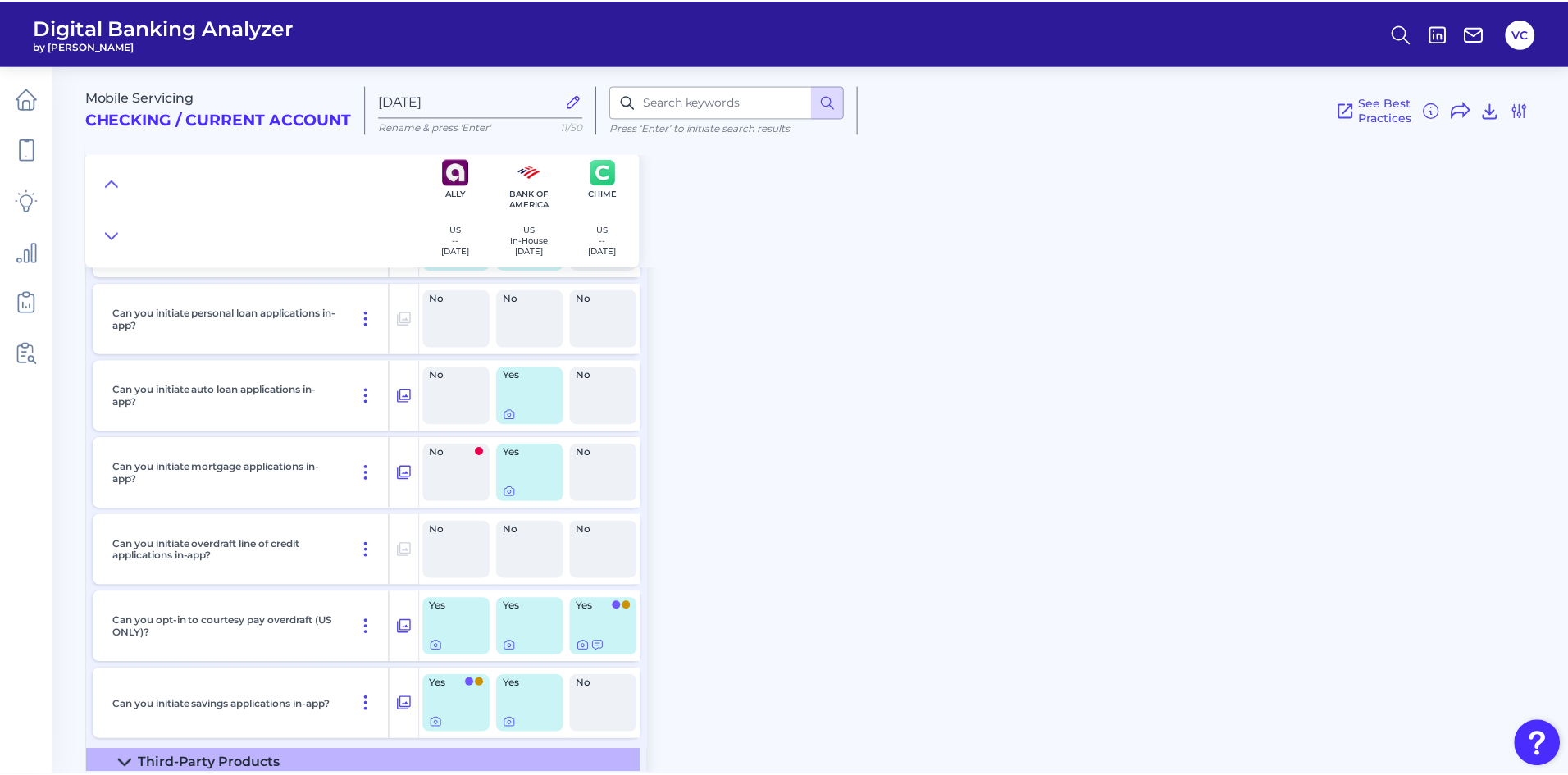
scroll to position [977, 0]
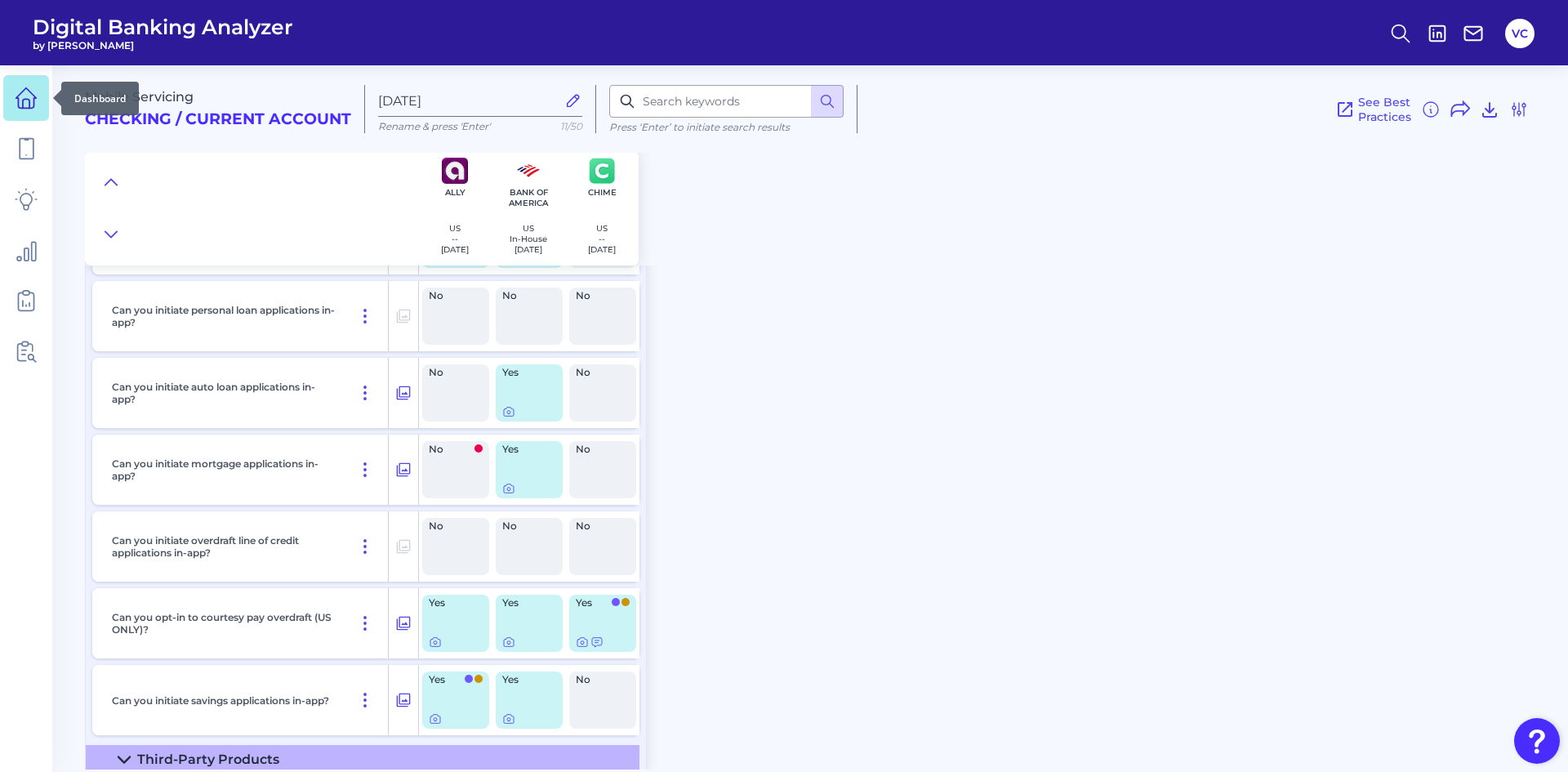
click at [24, 111] on link at bounding box center [26, 98] width 46 height 46
